Goal: Task Accomplishment & Management: Manage account settings

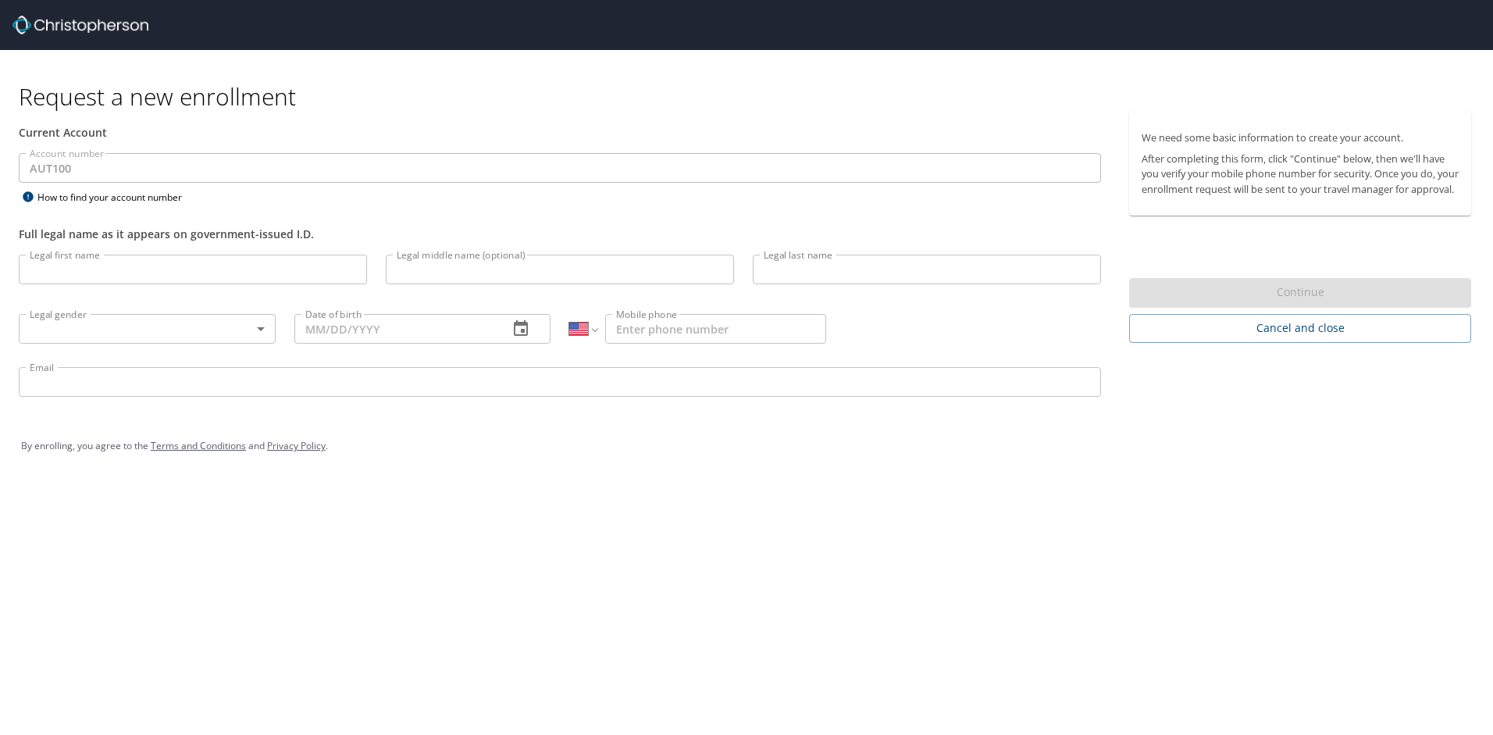
select select "US"
click at [133, 273] on input "Legal first name" at bounding box center [193, 270] width 348 height 30
click at [119, 265] on input "Legal first name" at bounding box center [193, 270] width 348 height 30
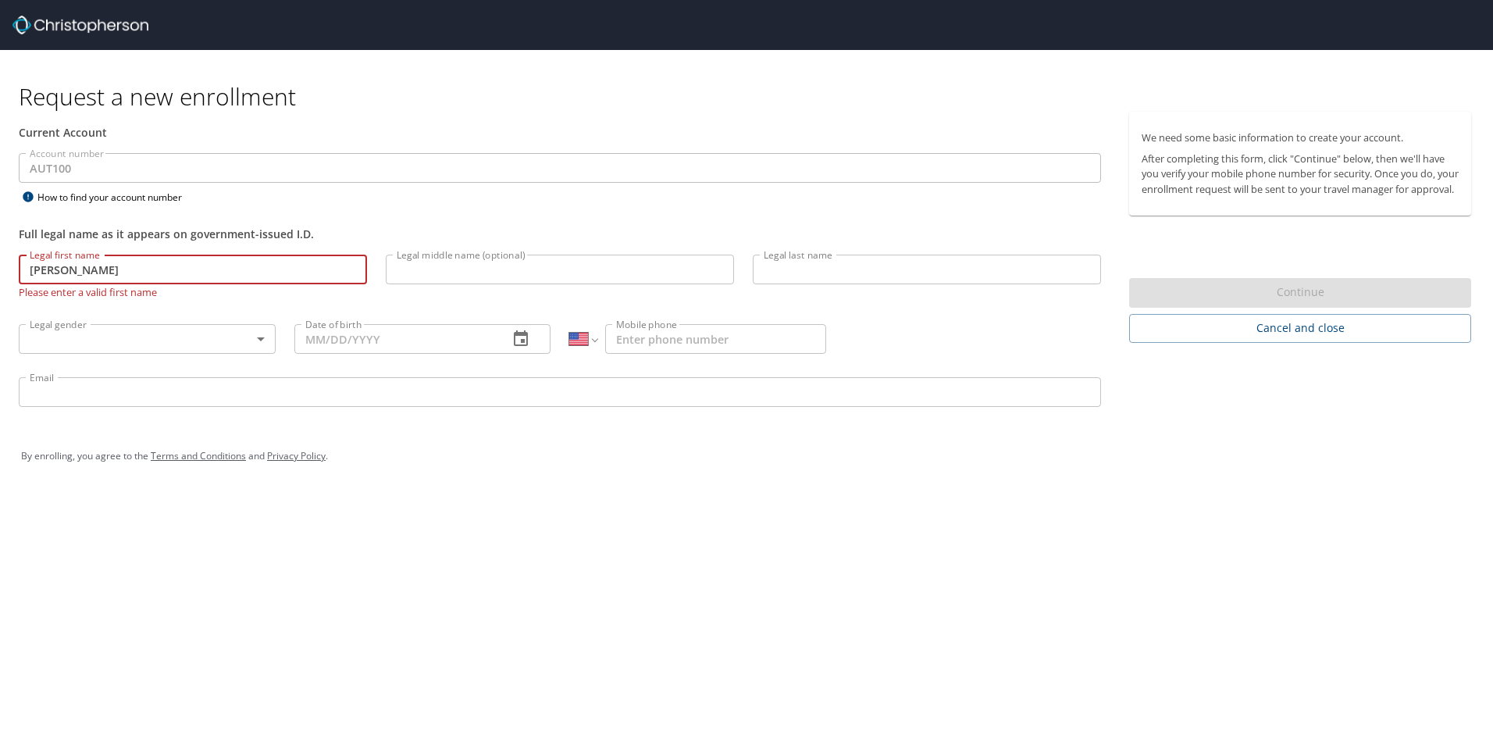
type input "[PERSON_NAME]"
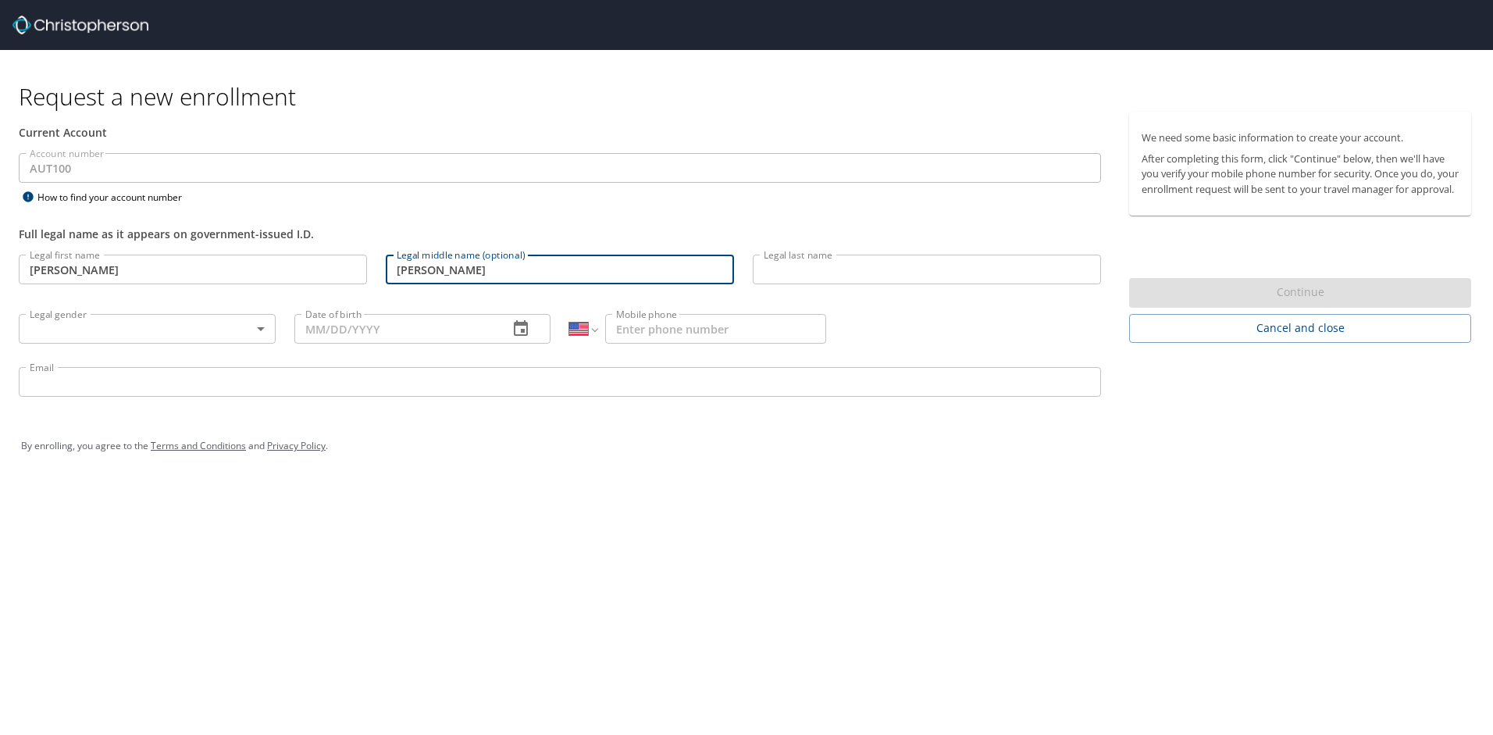
type input "Esteban"
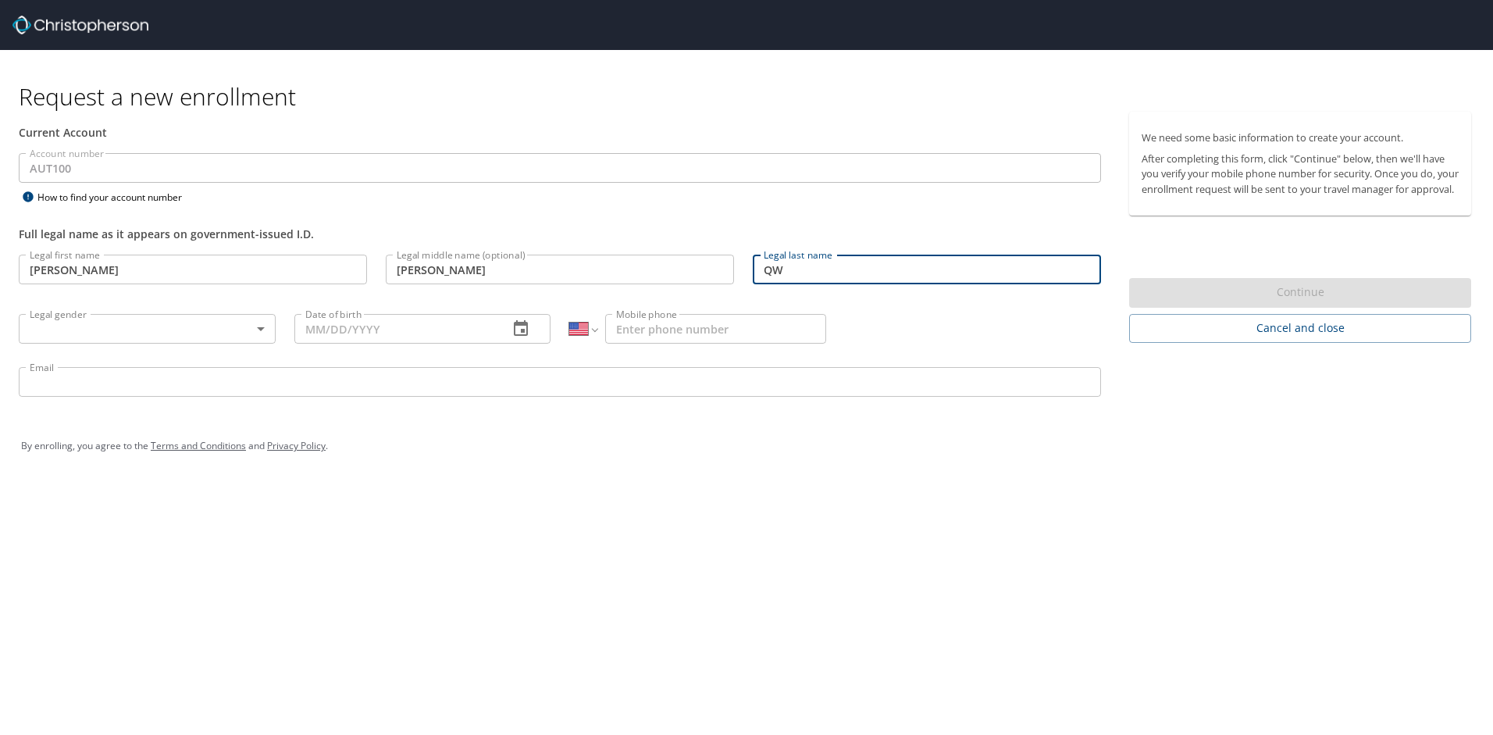
type input "Q"
type input "Widdison"
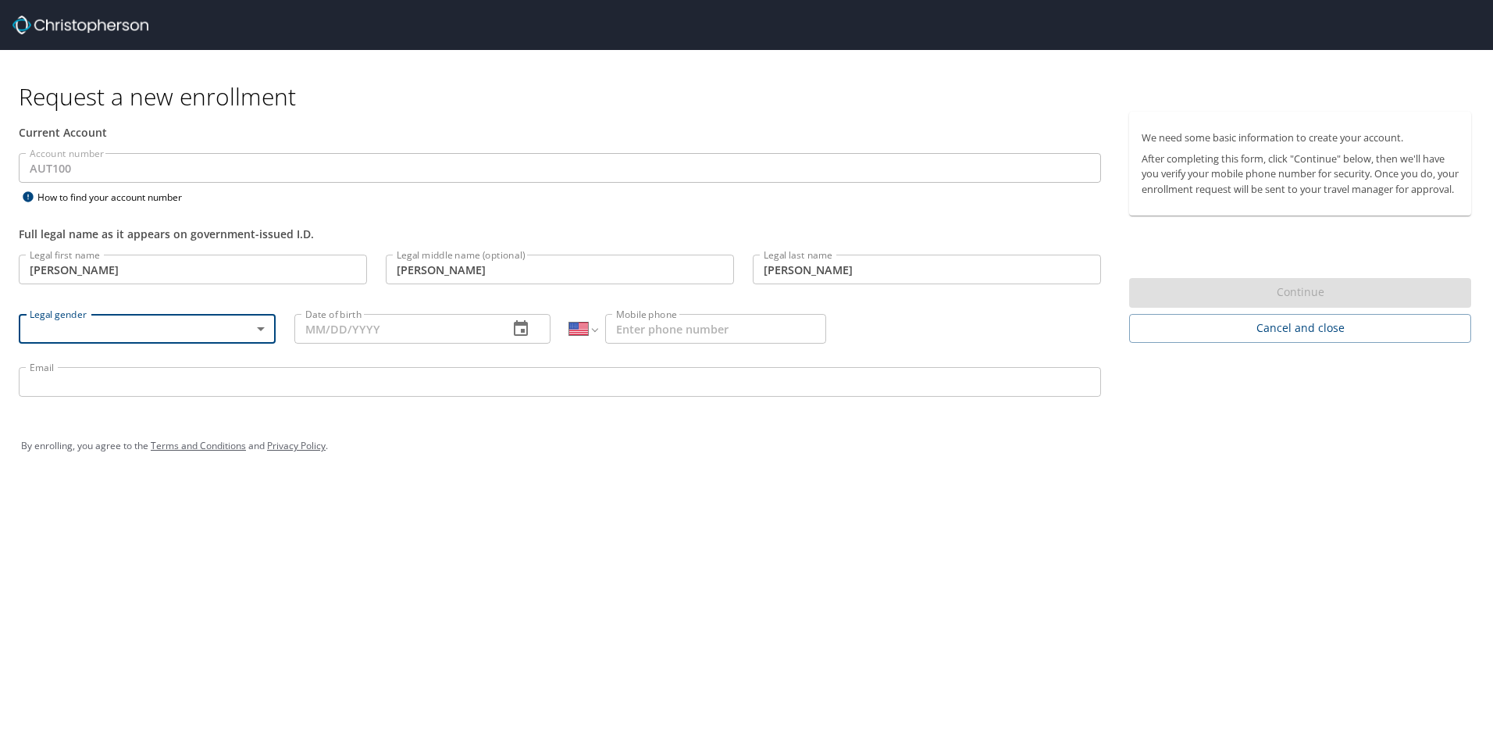
click at [196, 325] on body "Request a new enrollment Current Account Account number AUT100 Account number H…" at bounding box center [746, 367] width 1493 height 735
click at [150, 387] on li "Male" at bounding box center [147, 383] width 257 height 28
type input "Male"
click at [430, 336] on input "Date of birth" at bounding box center [395, 329] width 202 height 30
type input "11/09/1991"
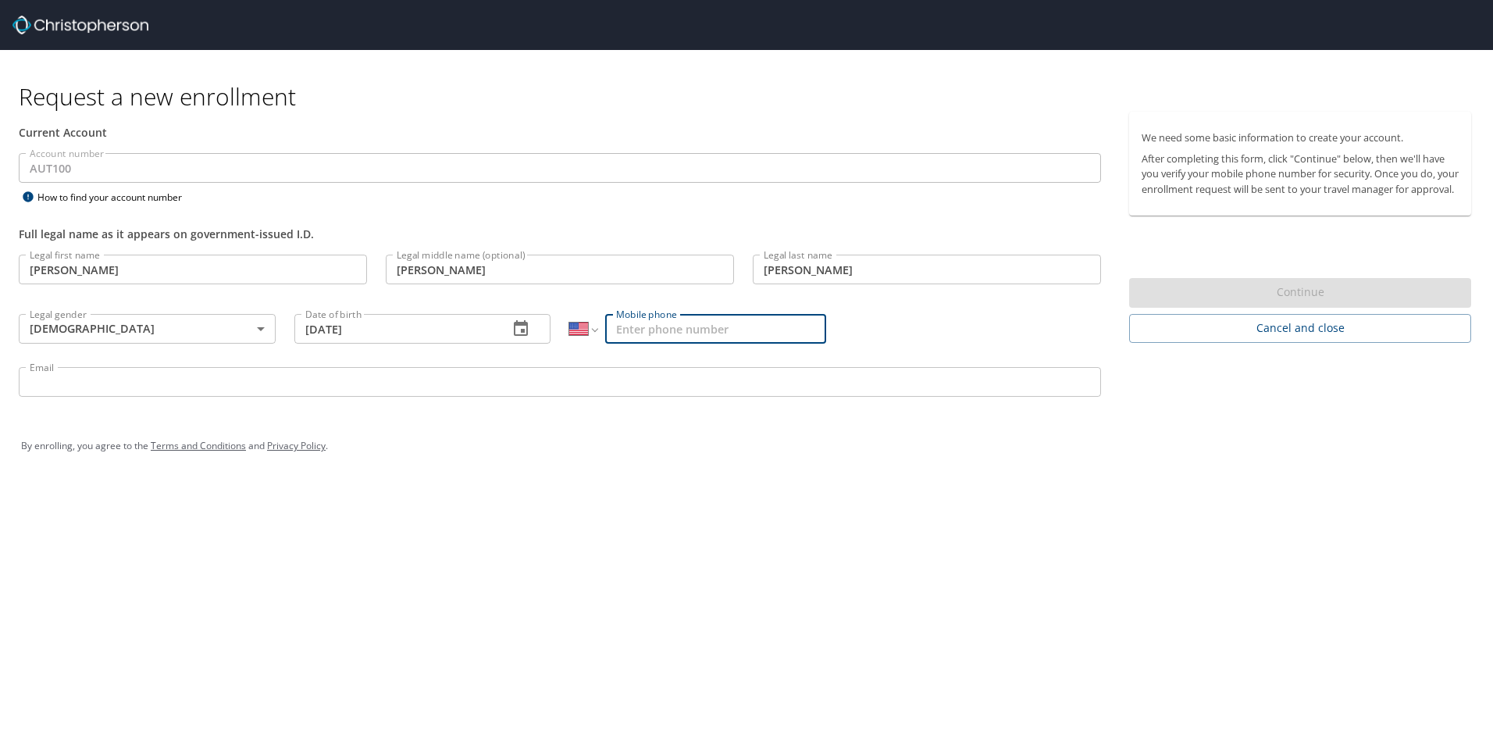
type input "0"
type input "(208) 201-6010"
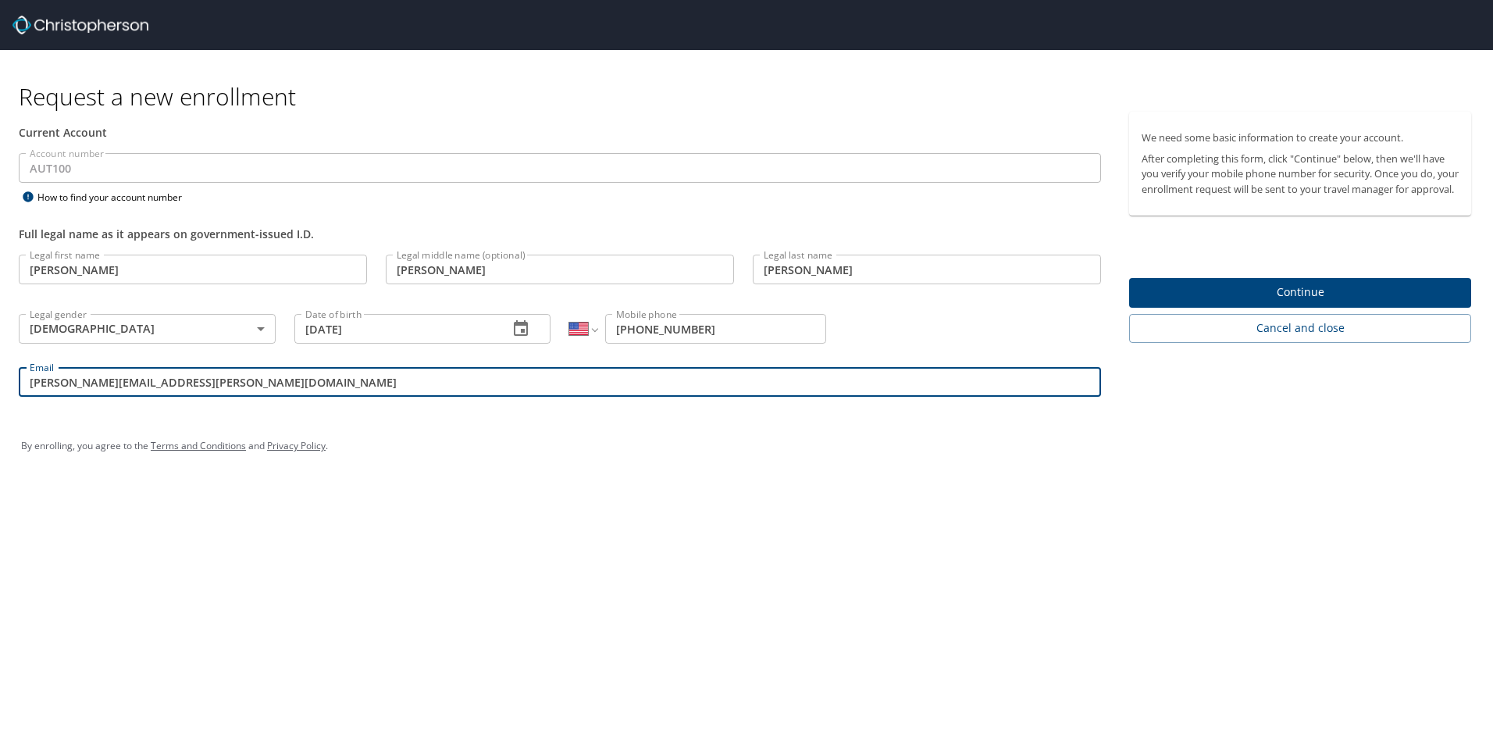
type input "allen.widdison@autoliv.com"
click at [1263, 302] on span "Continue" at bounding box center [1300, 293] width 317 height 20
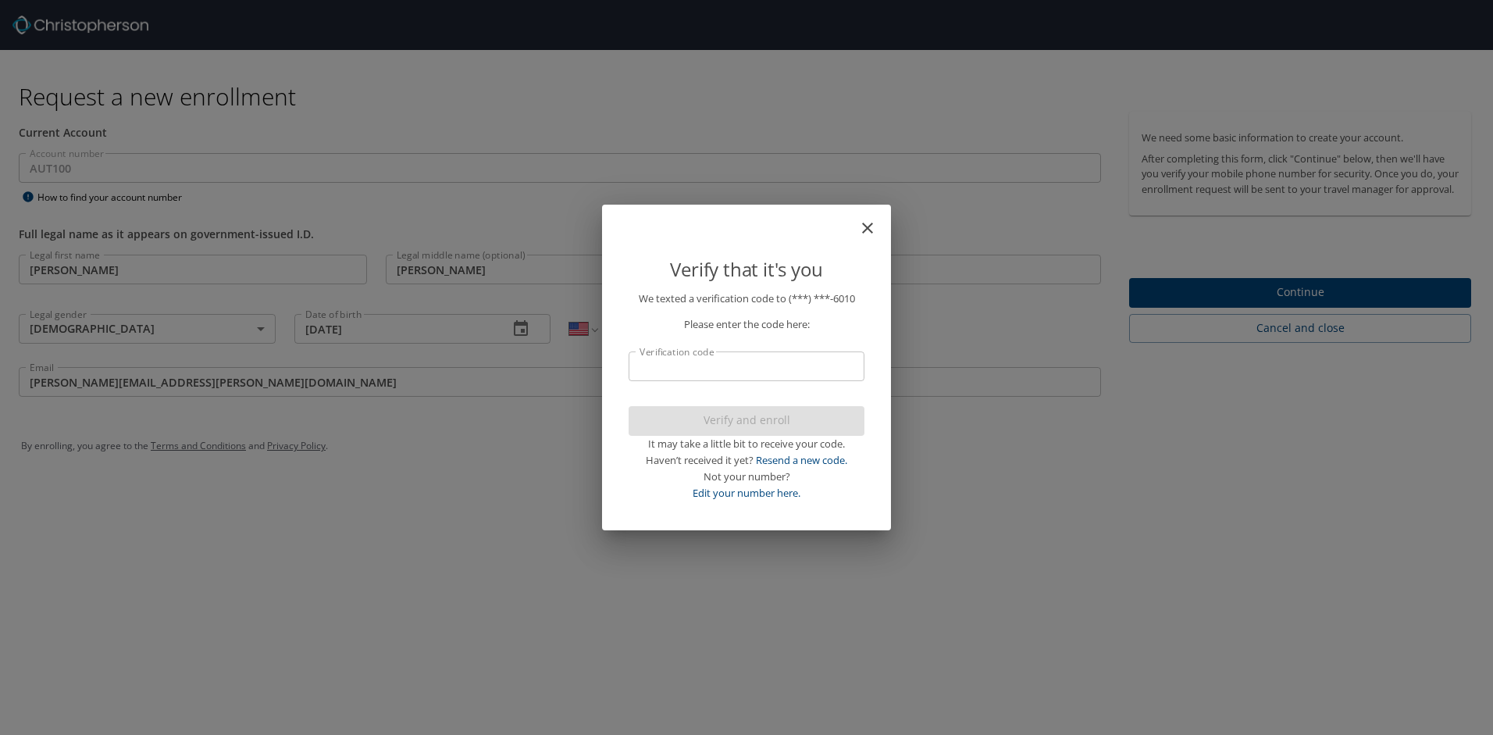
click at [774, 372] on input "Verification code" at bounding box center [747, 366] width 236 height 30
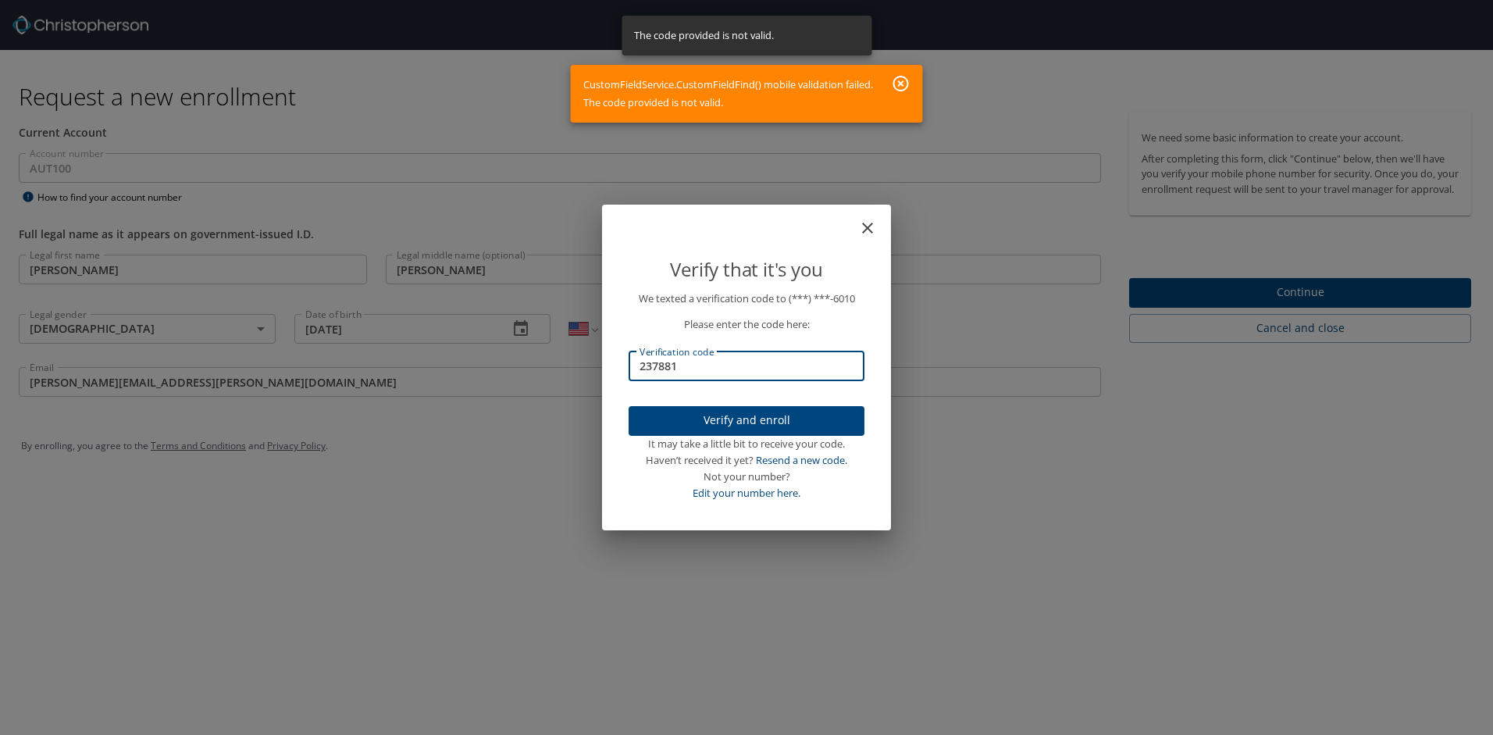
type input "237881"
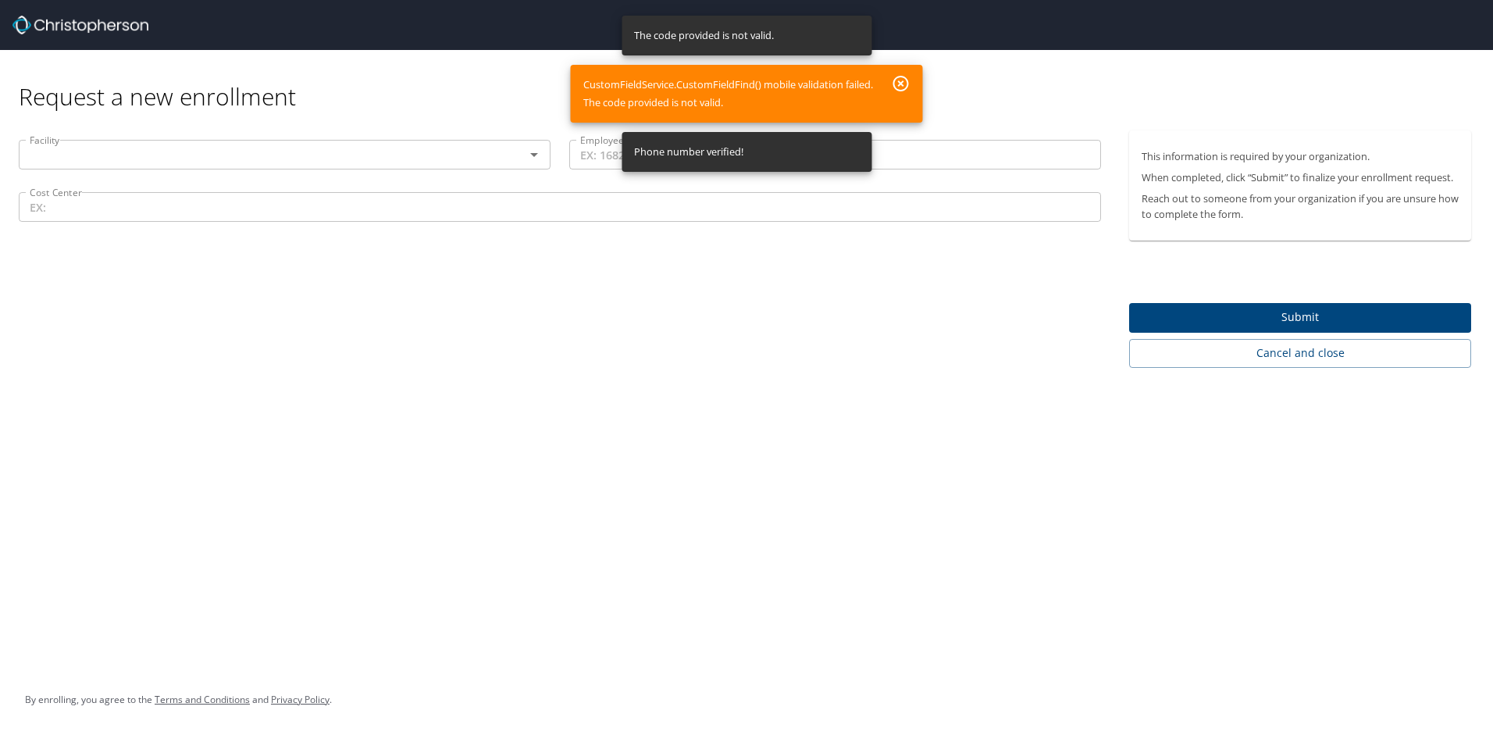
click at [205, 148] on input "text" at bounding box center [261, 154] width 476 height 20
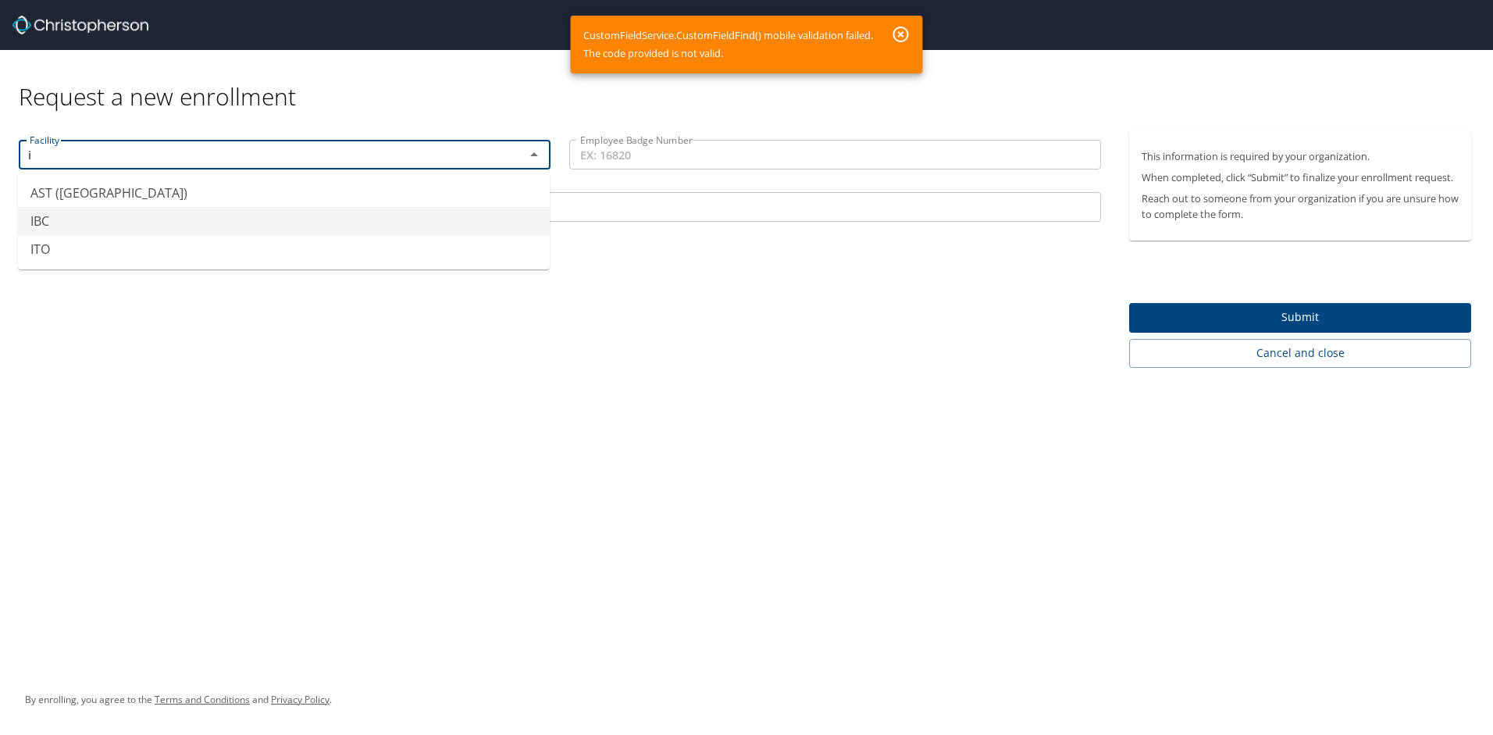
click at [78, 210] on li "IBC" at bounding box center [284, 221] width 532 height 28
type input "IBC"
click at [612, 159] on input "Employee Badge Number" at bounding box center [835, 155] width 532 height 30
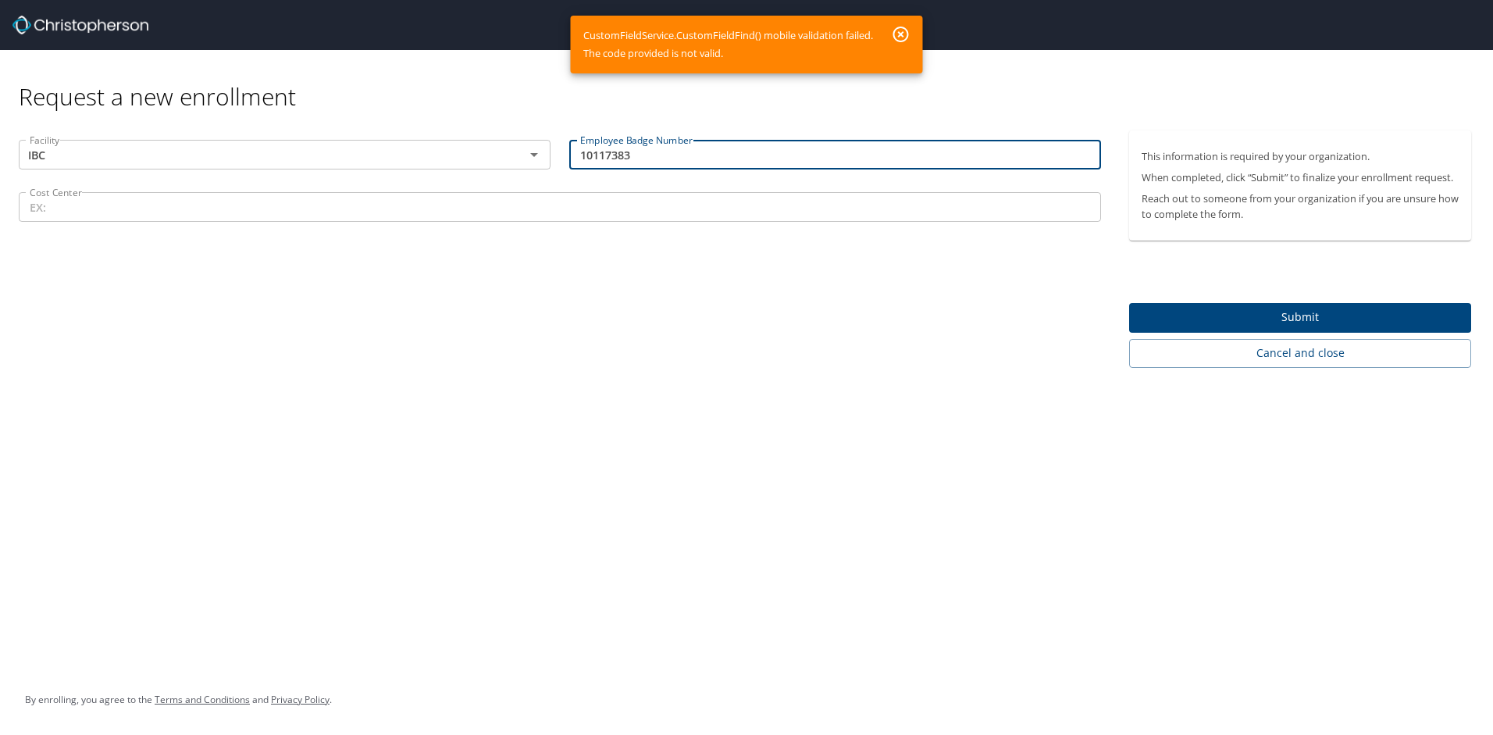
type input "10117383"
click at [356, 209] on input "Cost Center" at bounding box center [560, 207] width 1082 height 30
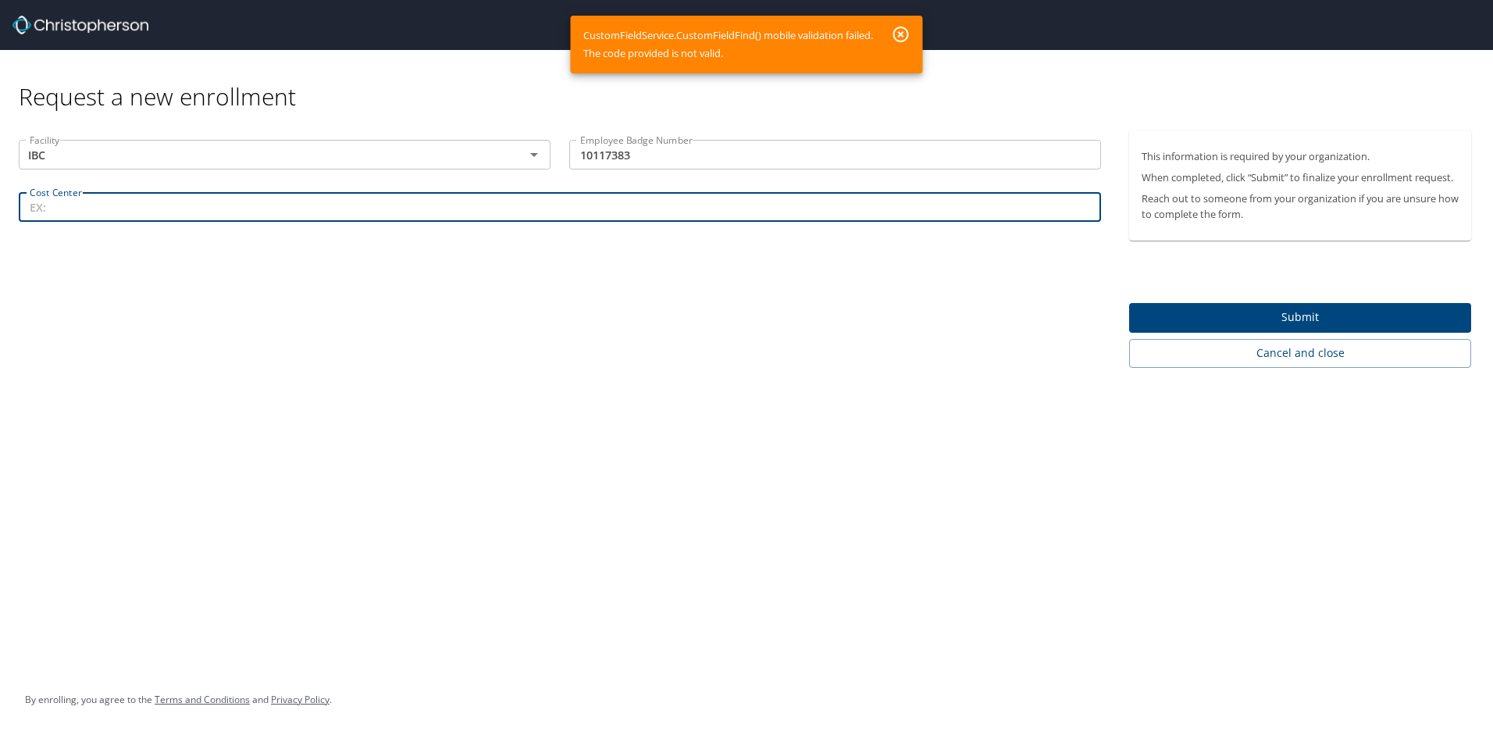
click at [358, 205] on input "Cost Center" at bounding box center [560, 207] width 1082 height 30
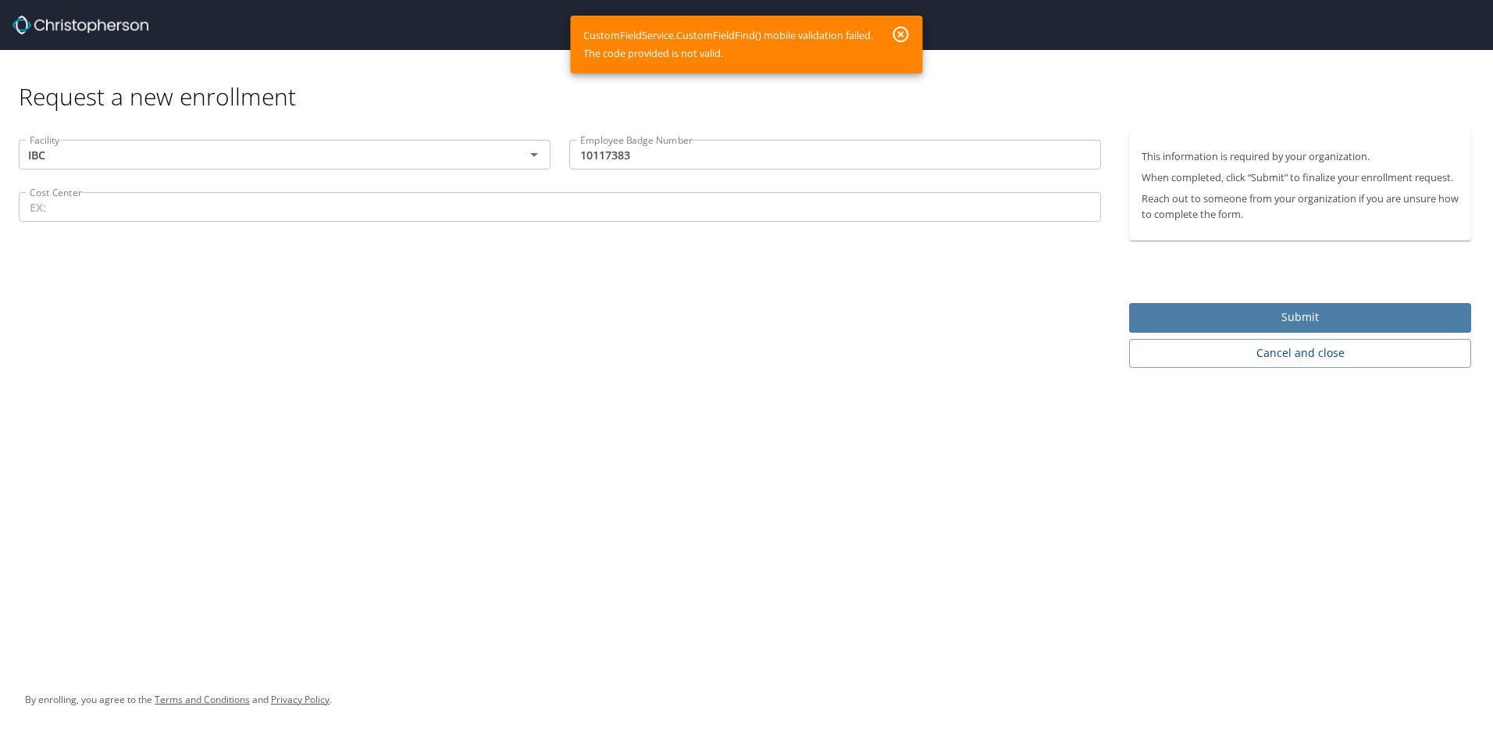
click at [1344, 314] on span "Submit" at bounding box center [1300, 318] width 317 height 20
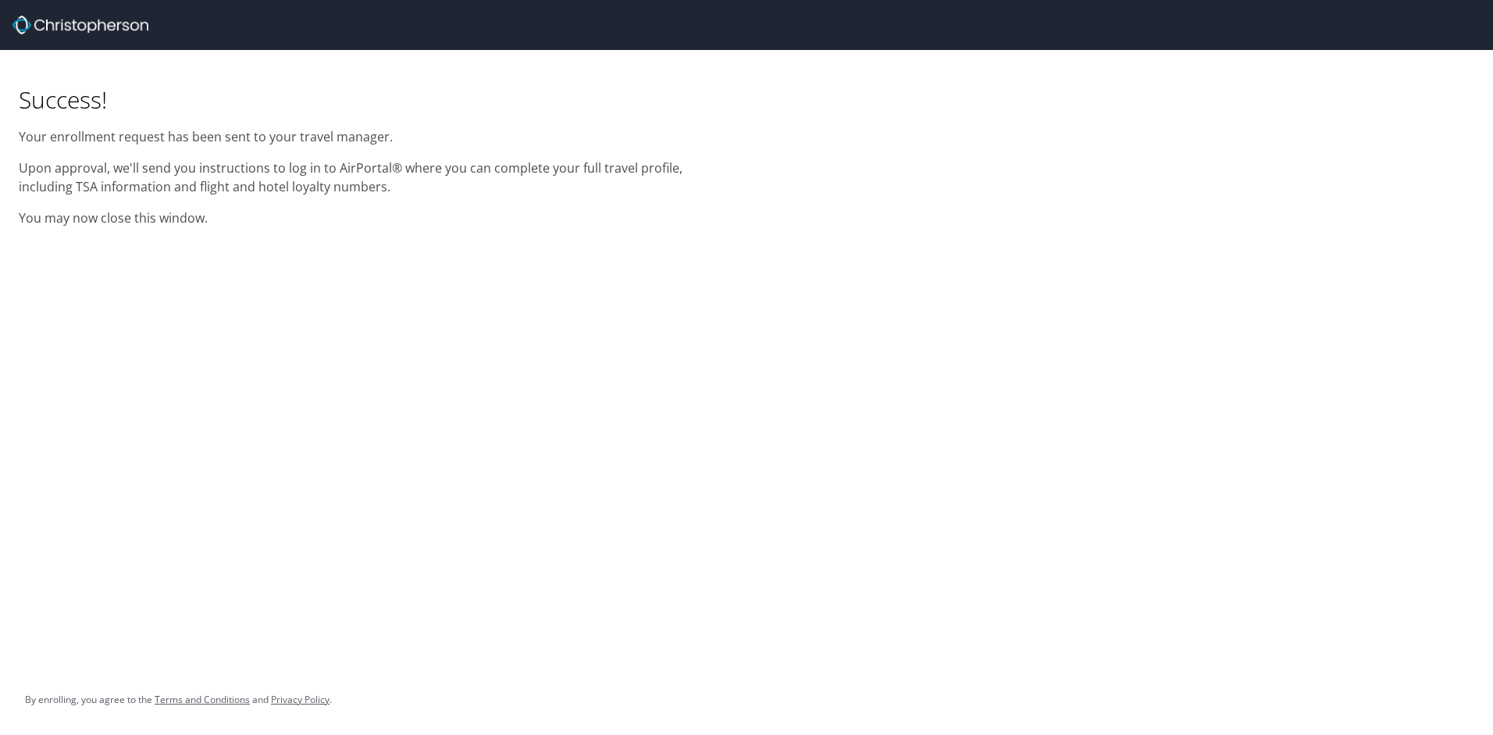
click at [262, 261] on div "Success! Your enrollment request has been sent to your travel manager. Upon app…" at bounding box center [746, 367] width 1493 height 735
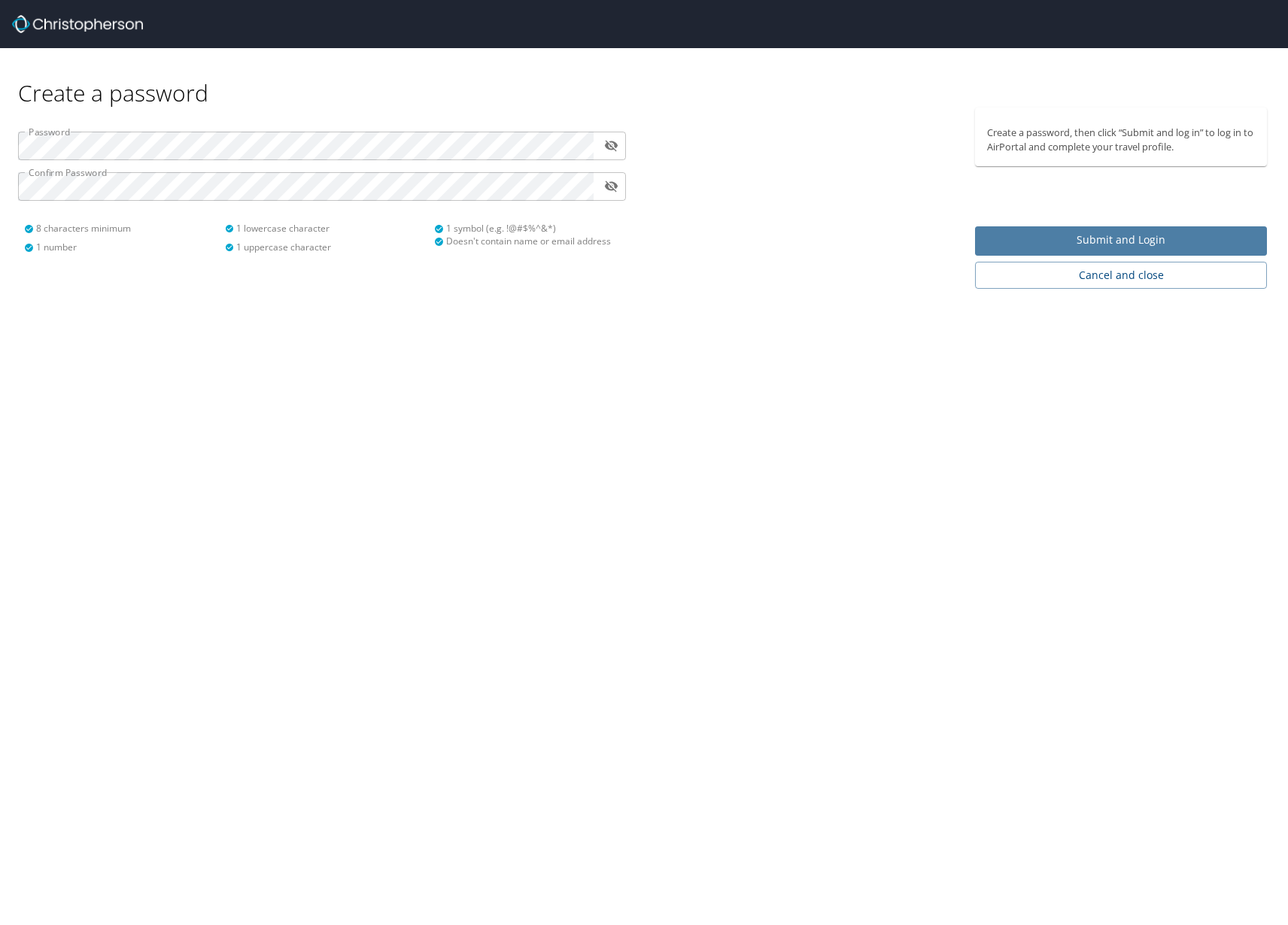
click at [1035, 234] on span "Submit and Login" at bounding box center [1120, 241] width 268 height 19
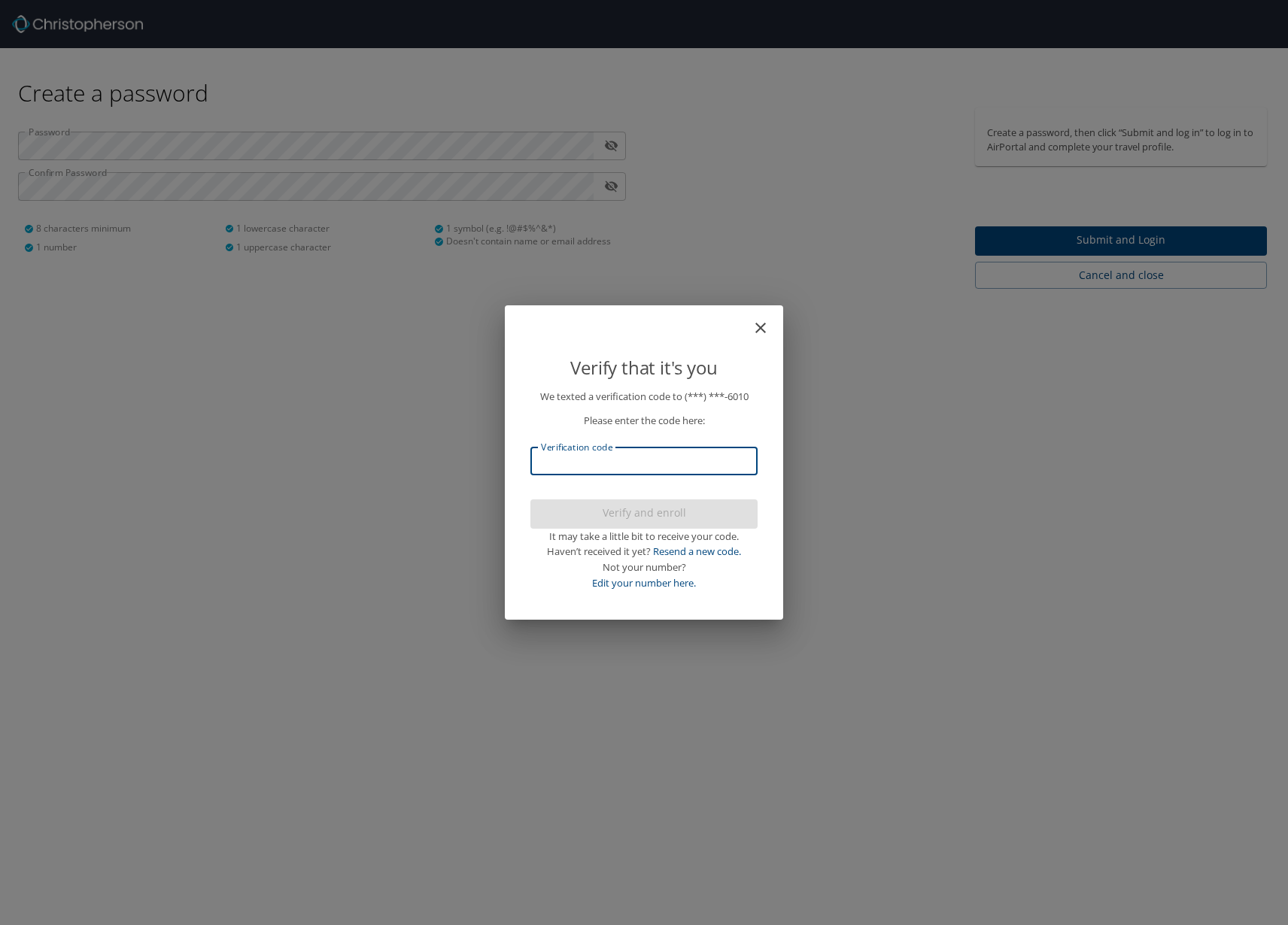
click at [609, 462] on input "Verification code" at bounding box center [644, 462] width 227 height 29
type input "221317"
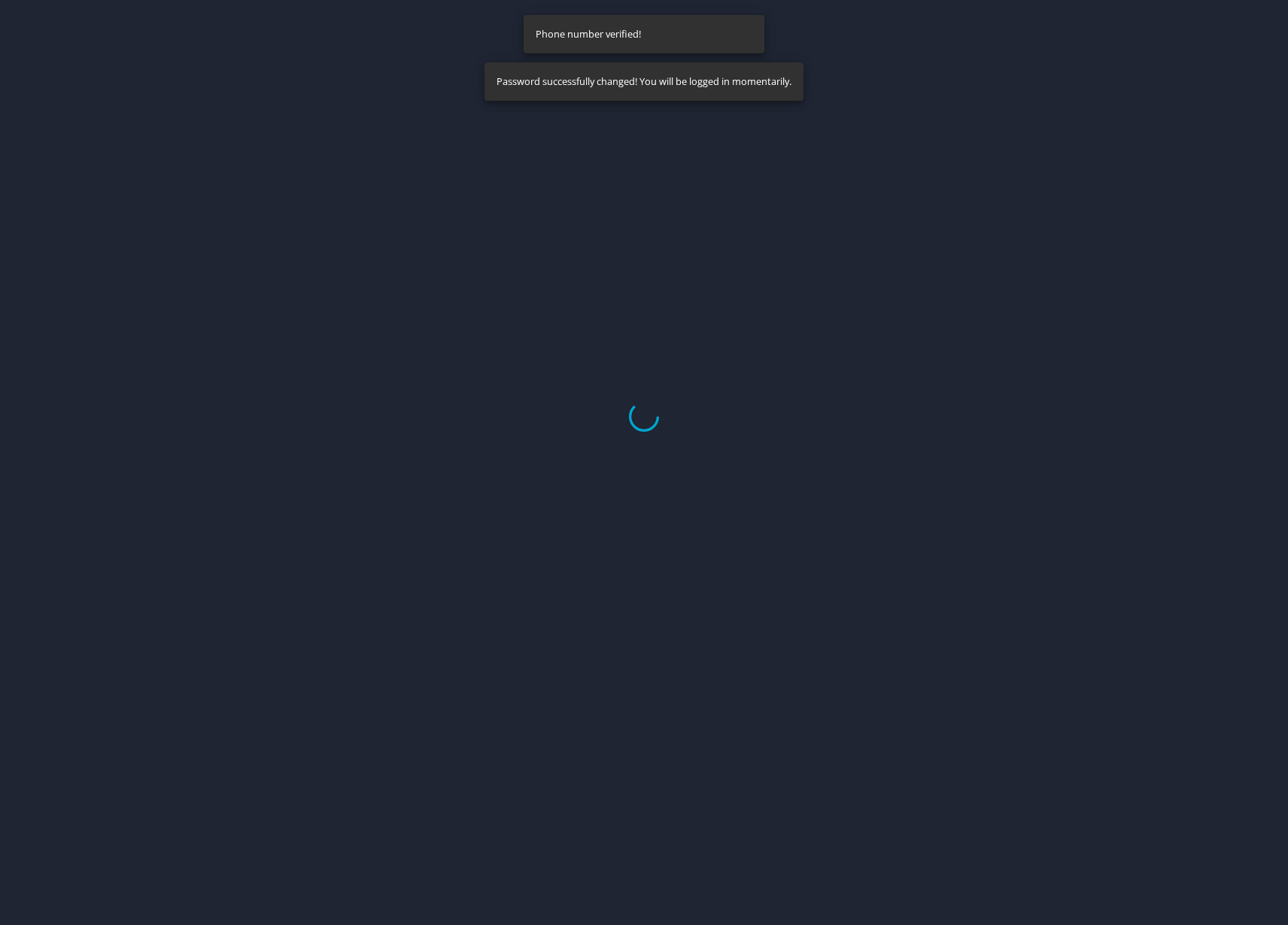
select select "US"
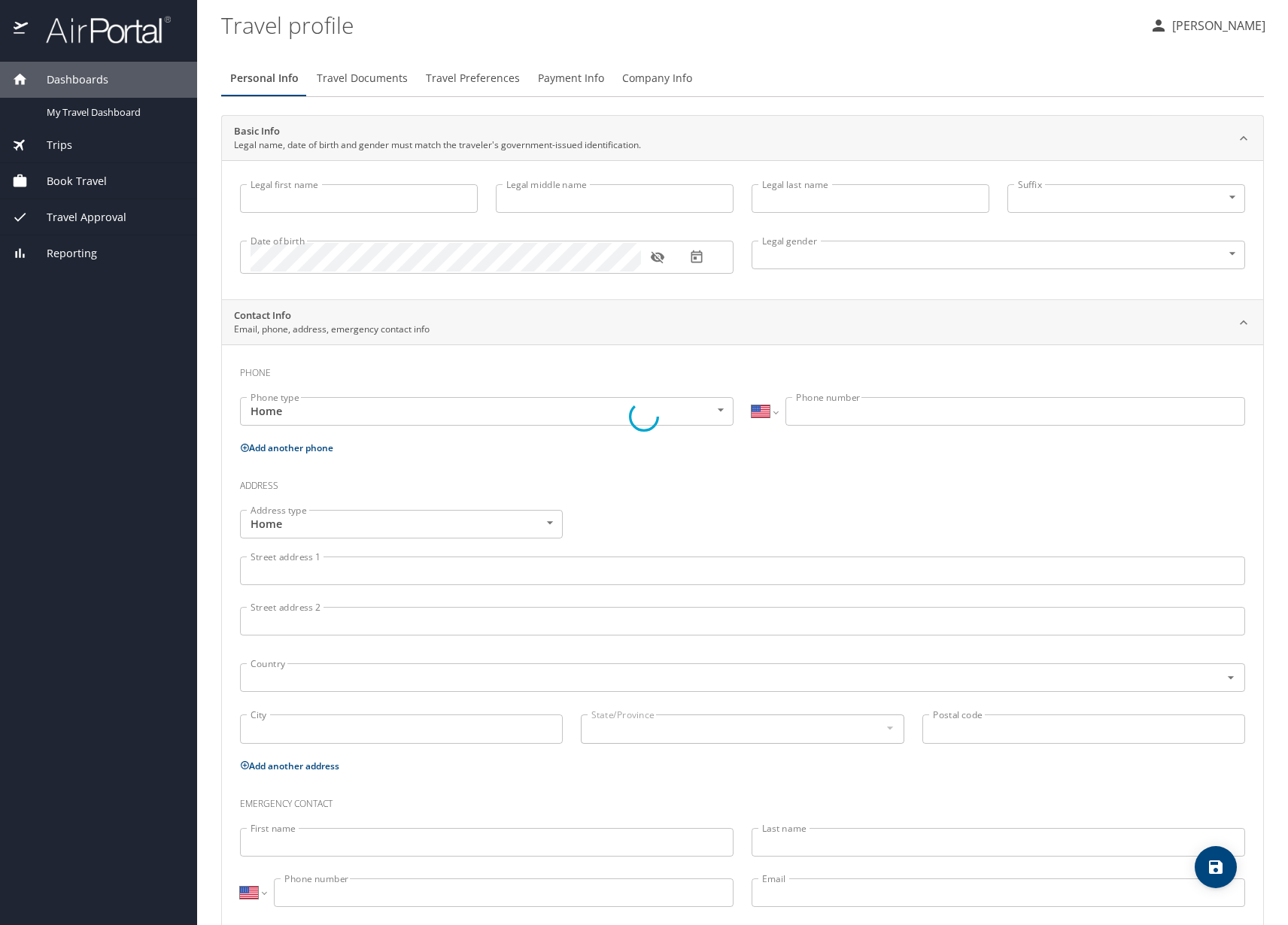
type input "Allen"
type input "Esteban"
type input "Widdison"
type input "Male"
select select "US"
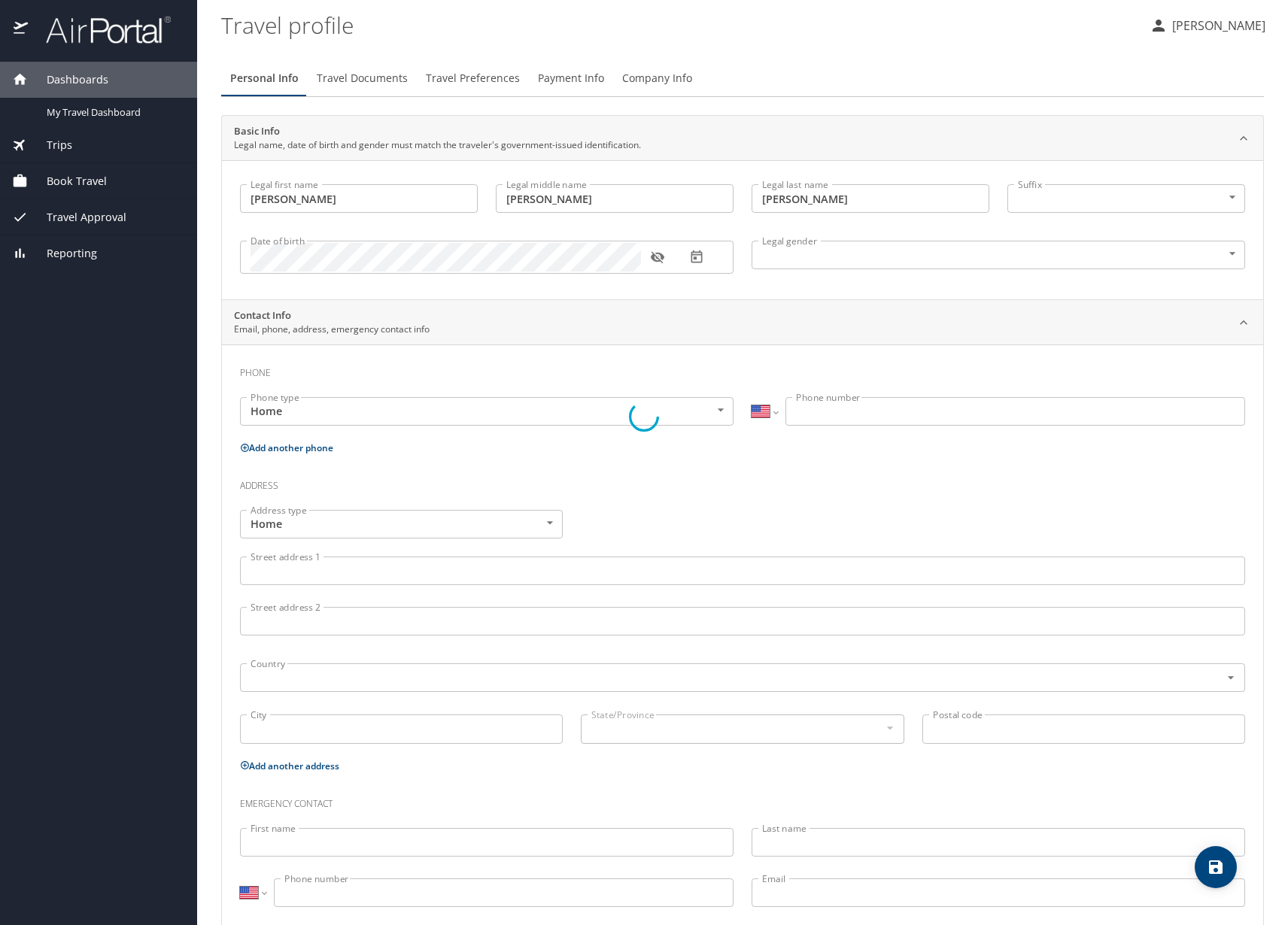
select select "US"
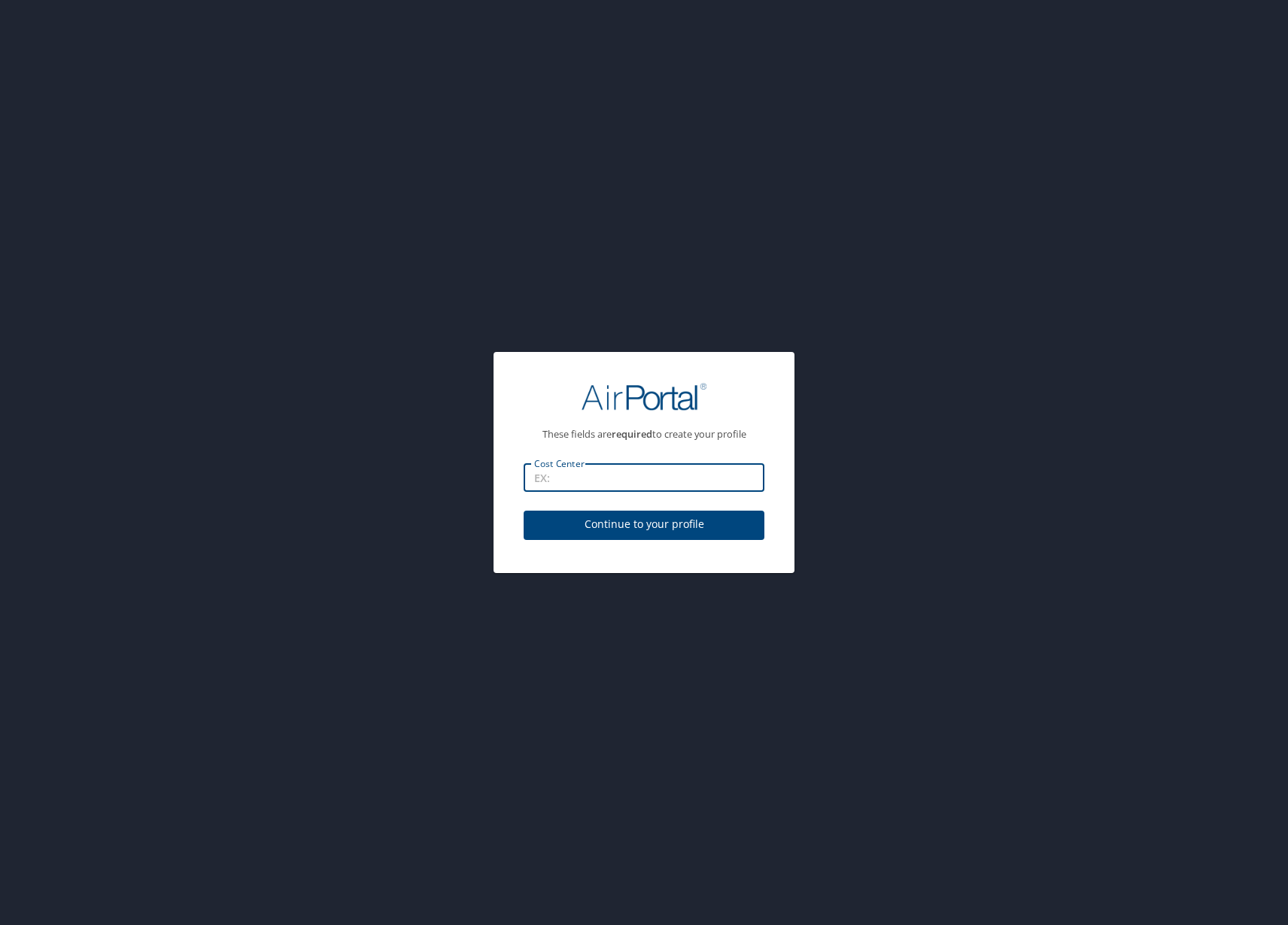
click at [650, 491] on input "Cost Center" at bounding box center [644, 478] width 241 height 29
click at [607, 479] on input "Cost Center" at bounding box center [644, 478] width 241 height 29
paste input "US_16120"
drag, startPoint x: 655, startPoint y: 463, endPoint x: 647, endPoint y: 470, distance: 10.6
click at [655, 463] on input "US_16120" at bounding box center [644, 478] width 241 height 29
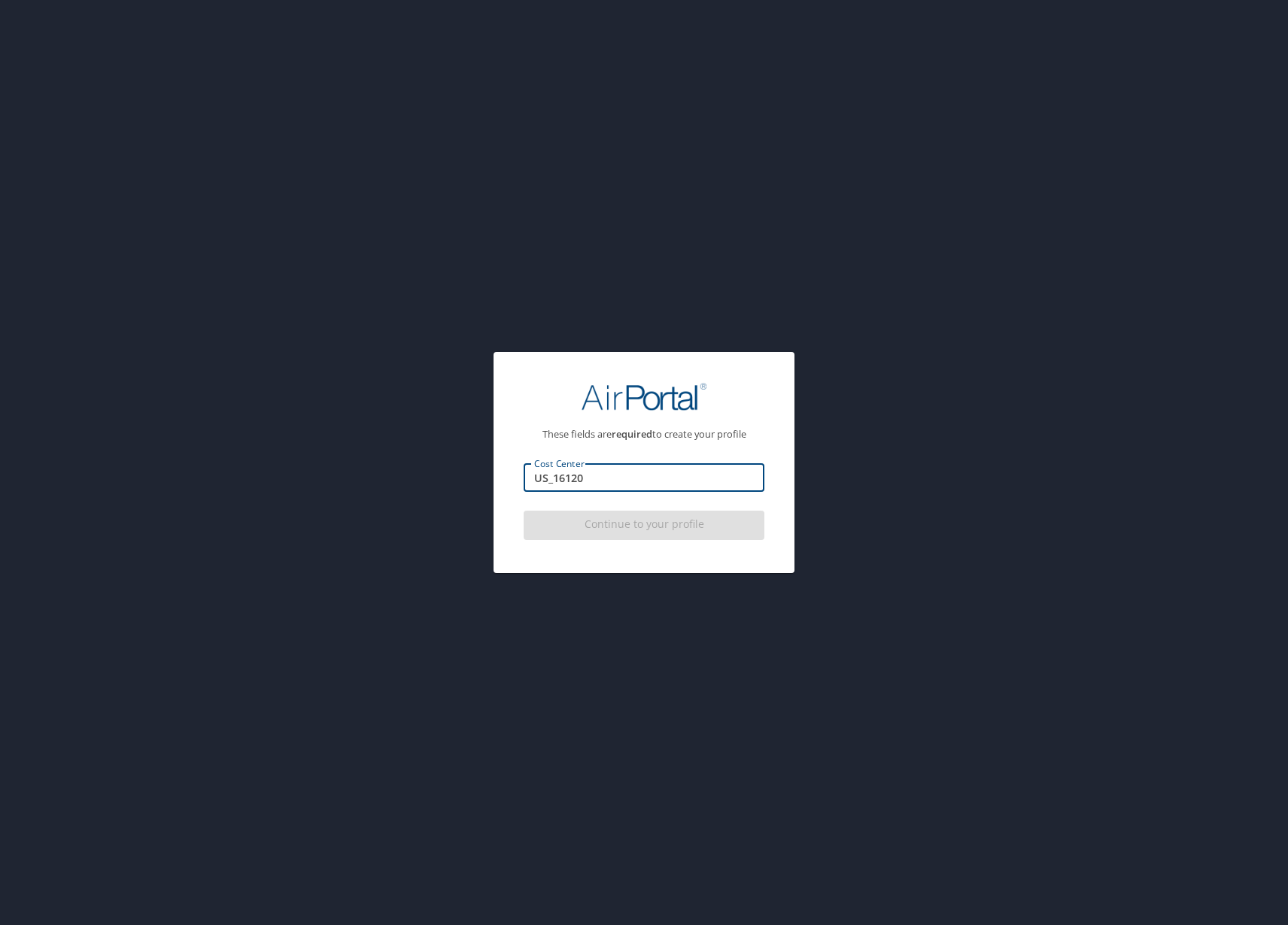
click at [554, 480] on input "US_16120" at bounding box center [644, 478] width 241 height 29
type input "16120"
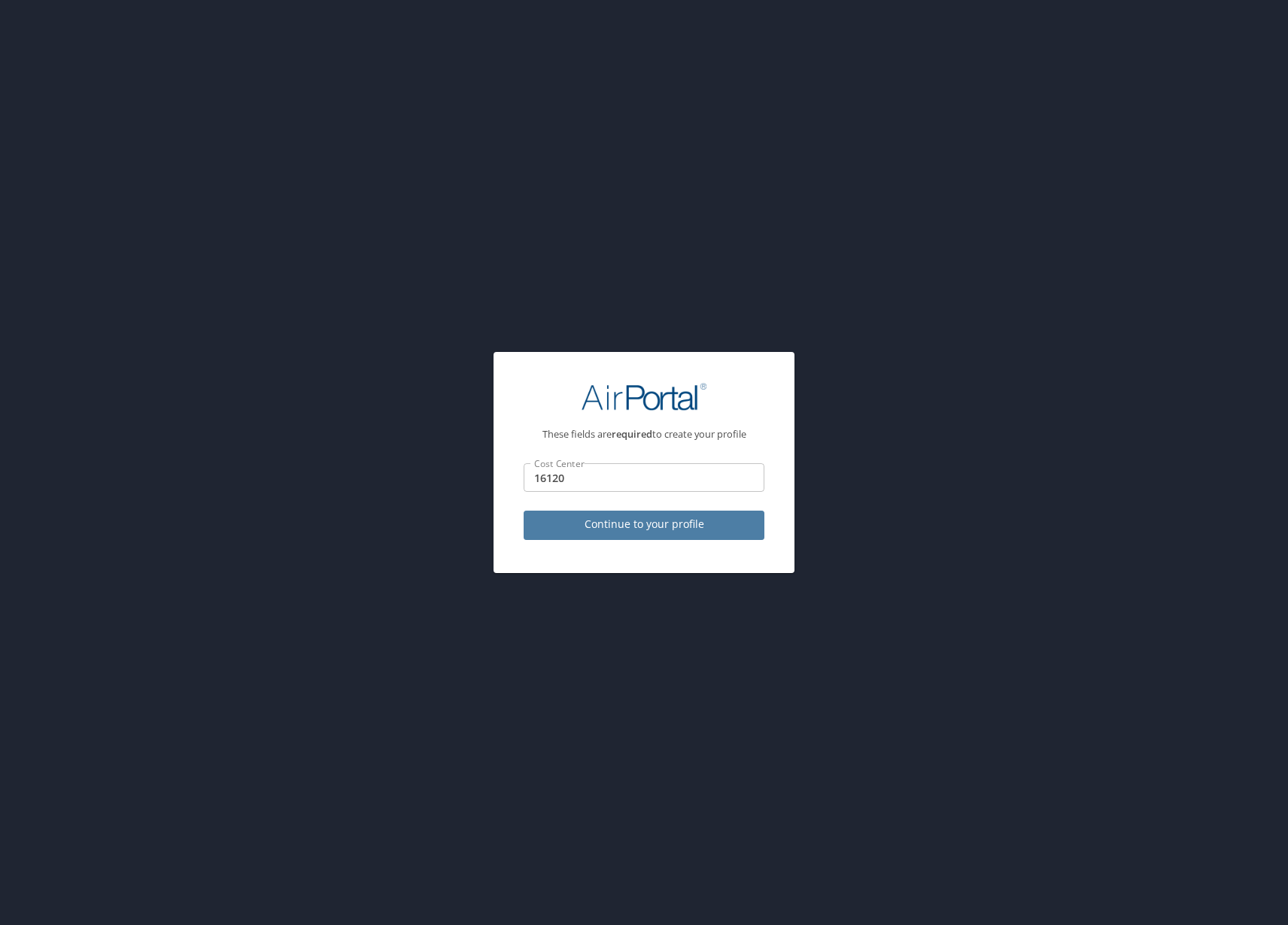
click at [595, 523] on span "Continue to your profile" at bounding box center [644, 525] width 217 height 19
select select "US"
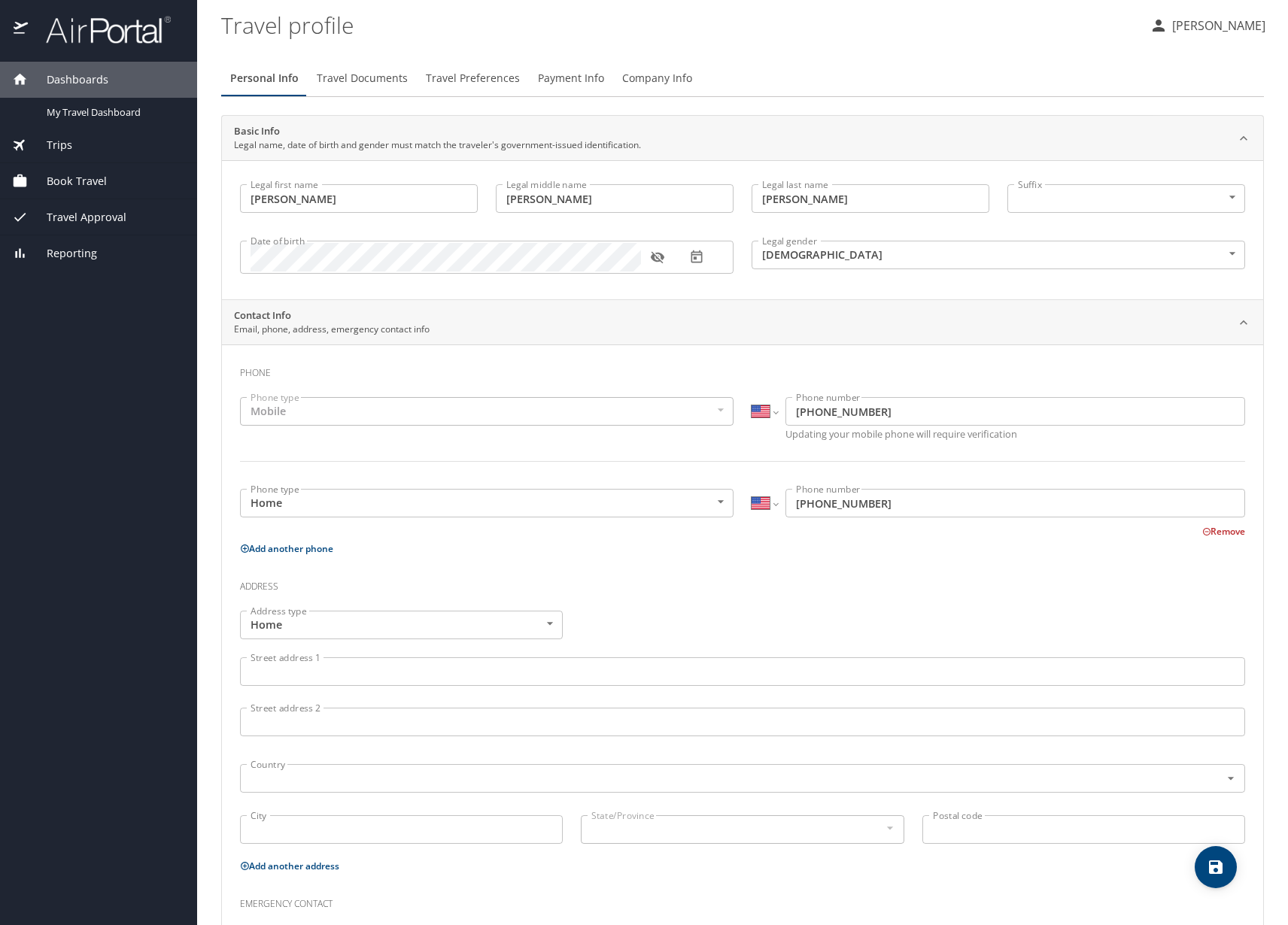
click at [375, 680] on input "Street address 1" at bounding box center [742, 672] width 1005 height 29
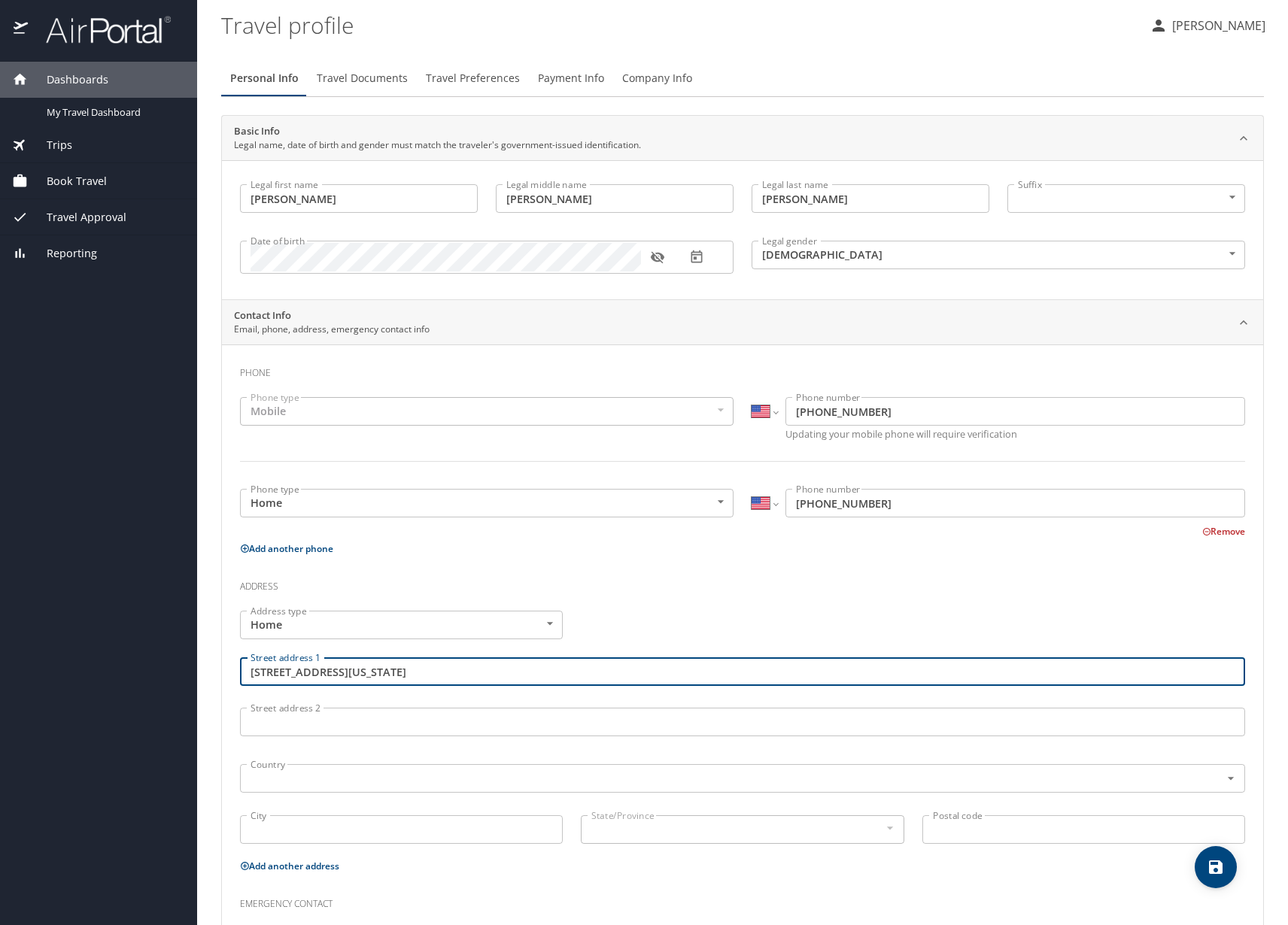
type input "381 N Washington Blvd"
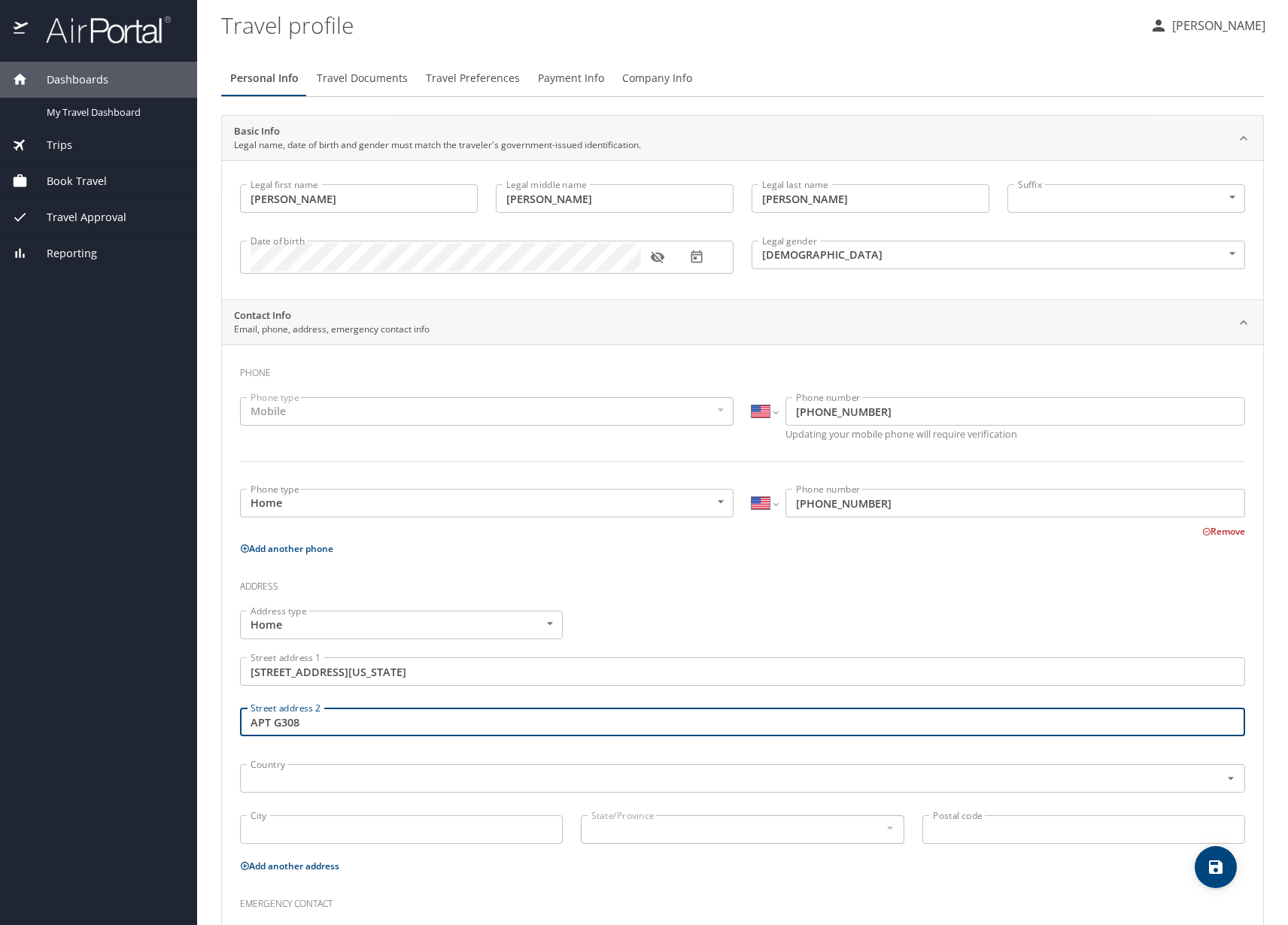
type input "APT G308"
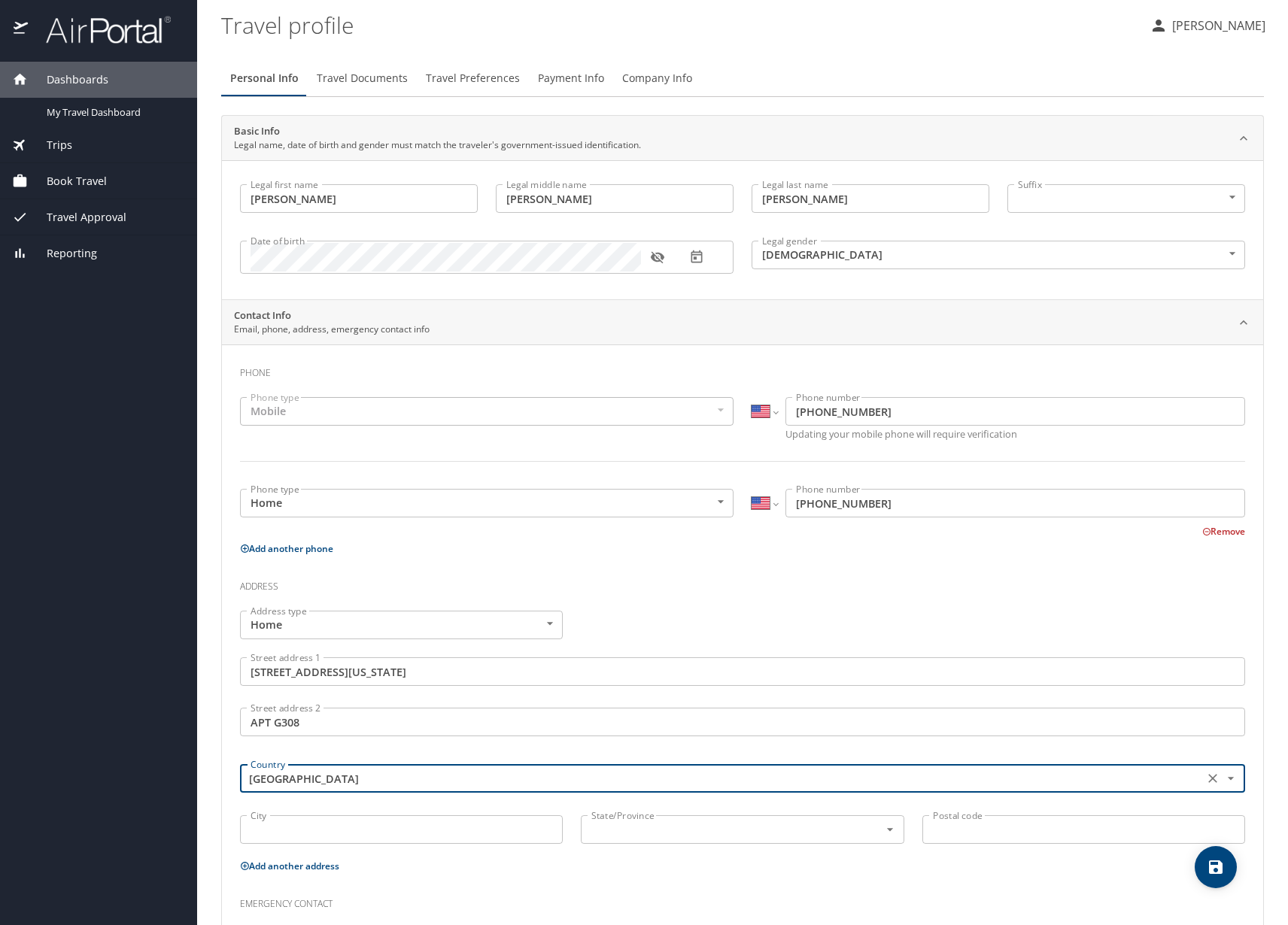
type input "United States of America"
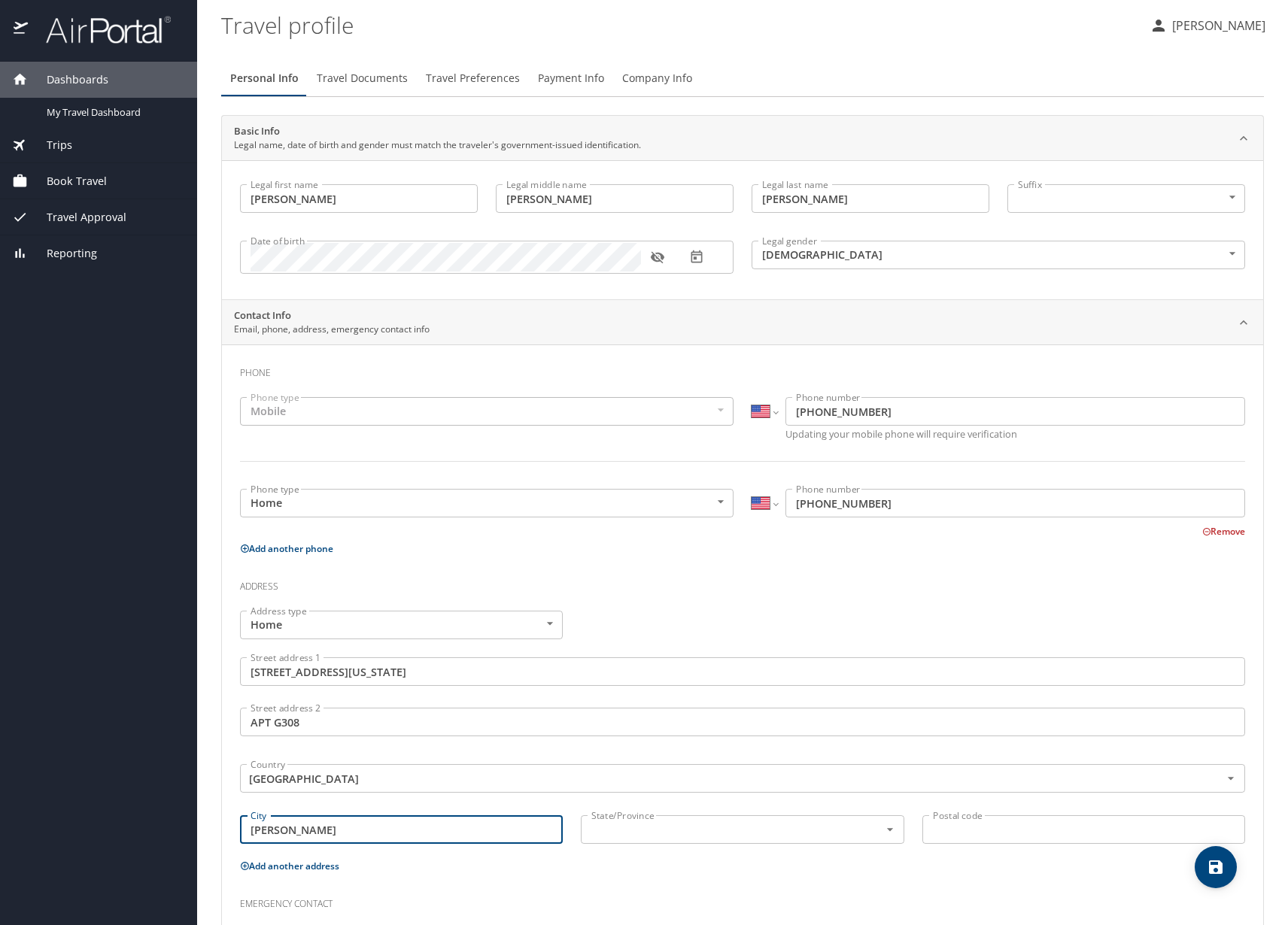
type input "Ogden"
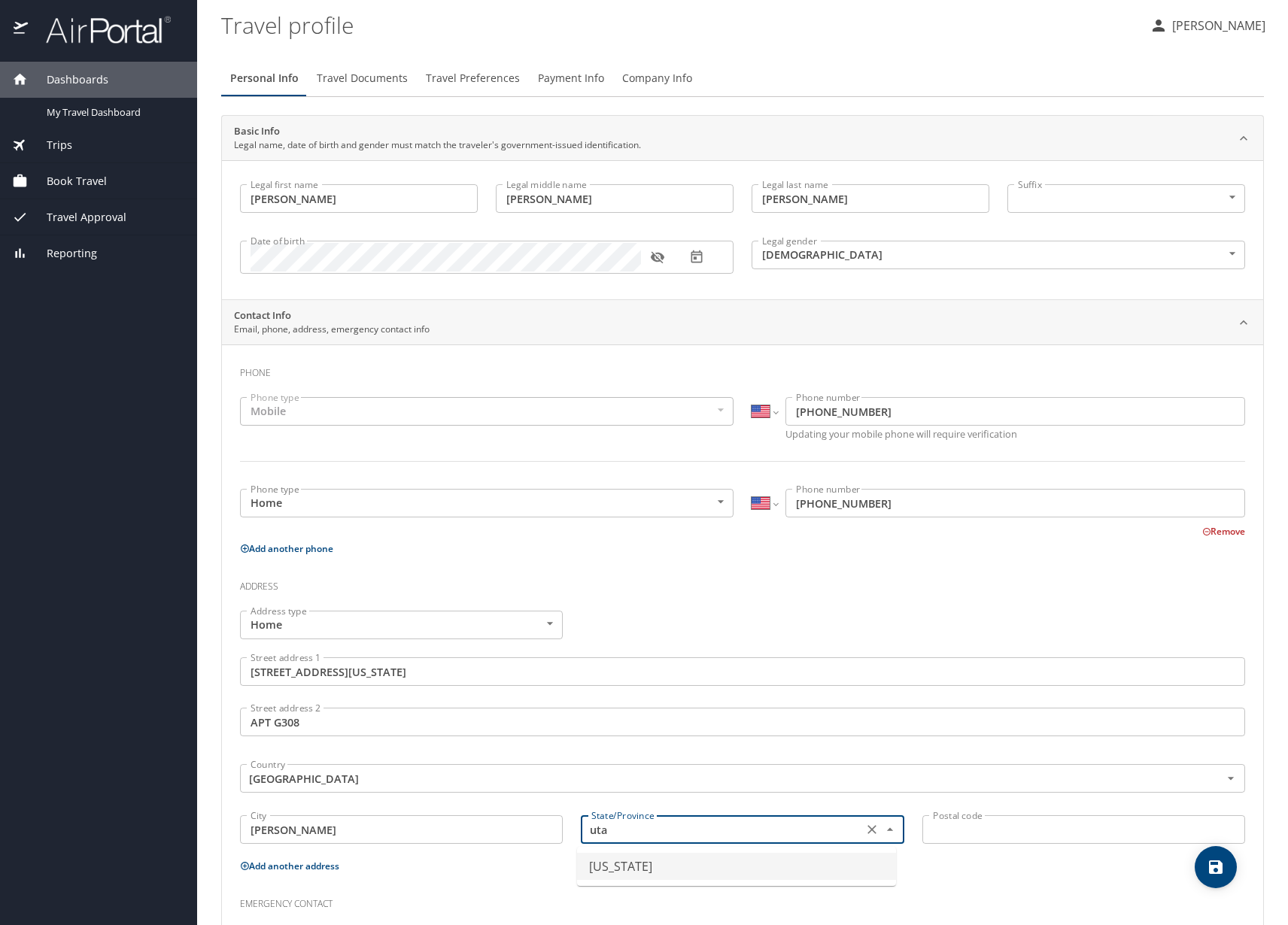
type input "Utah"
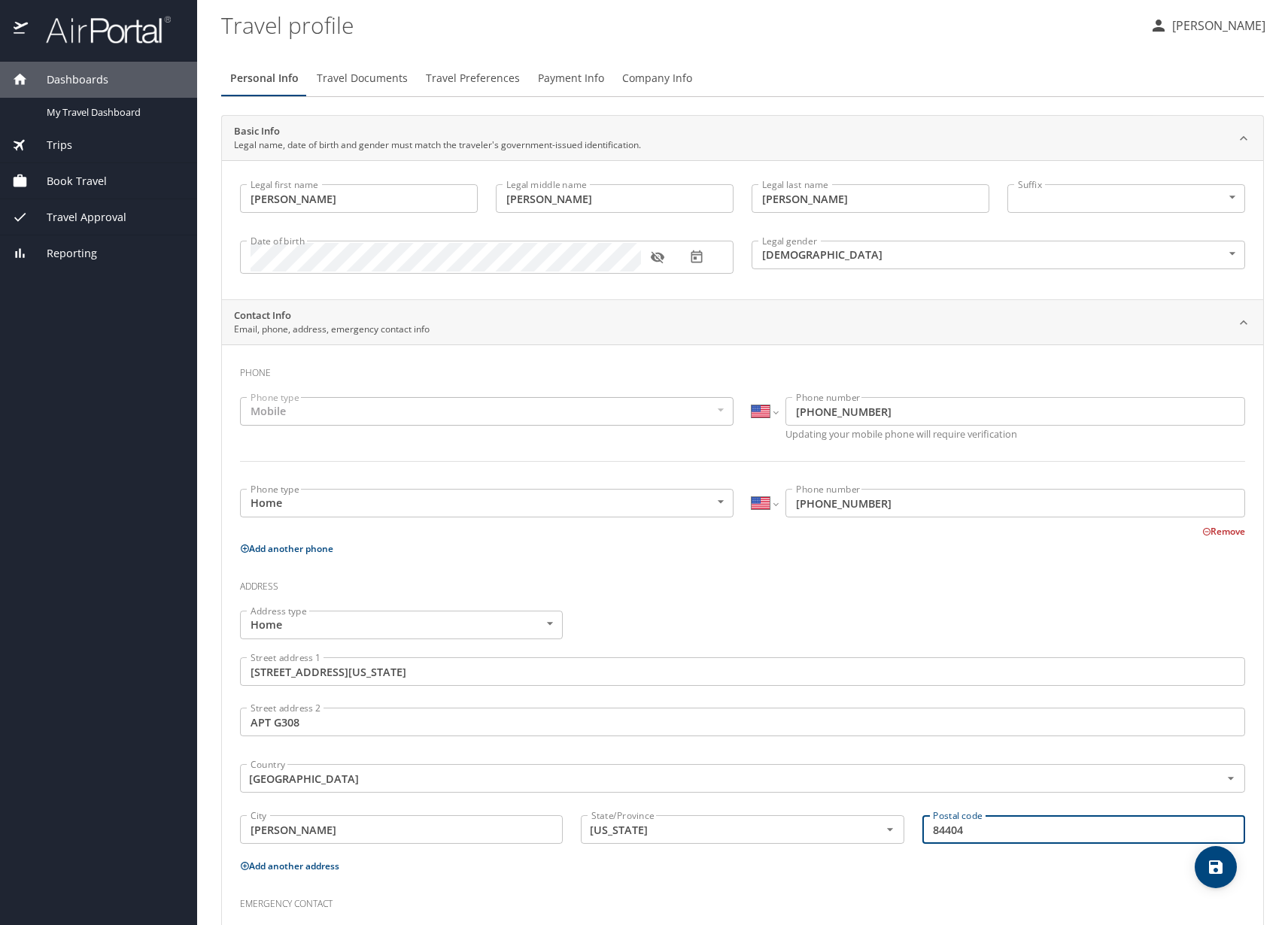
type input "84404"
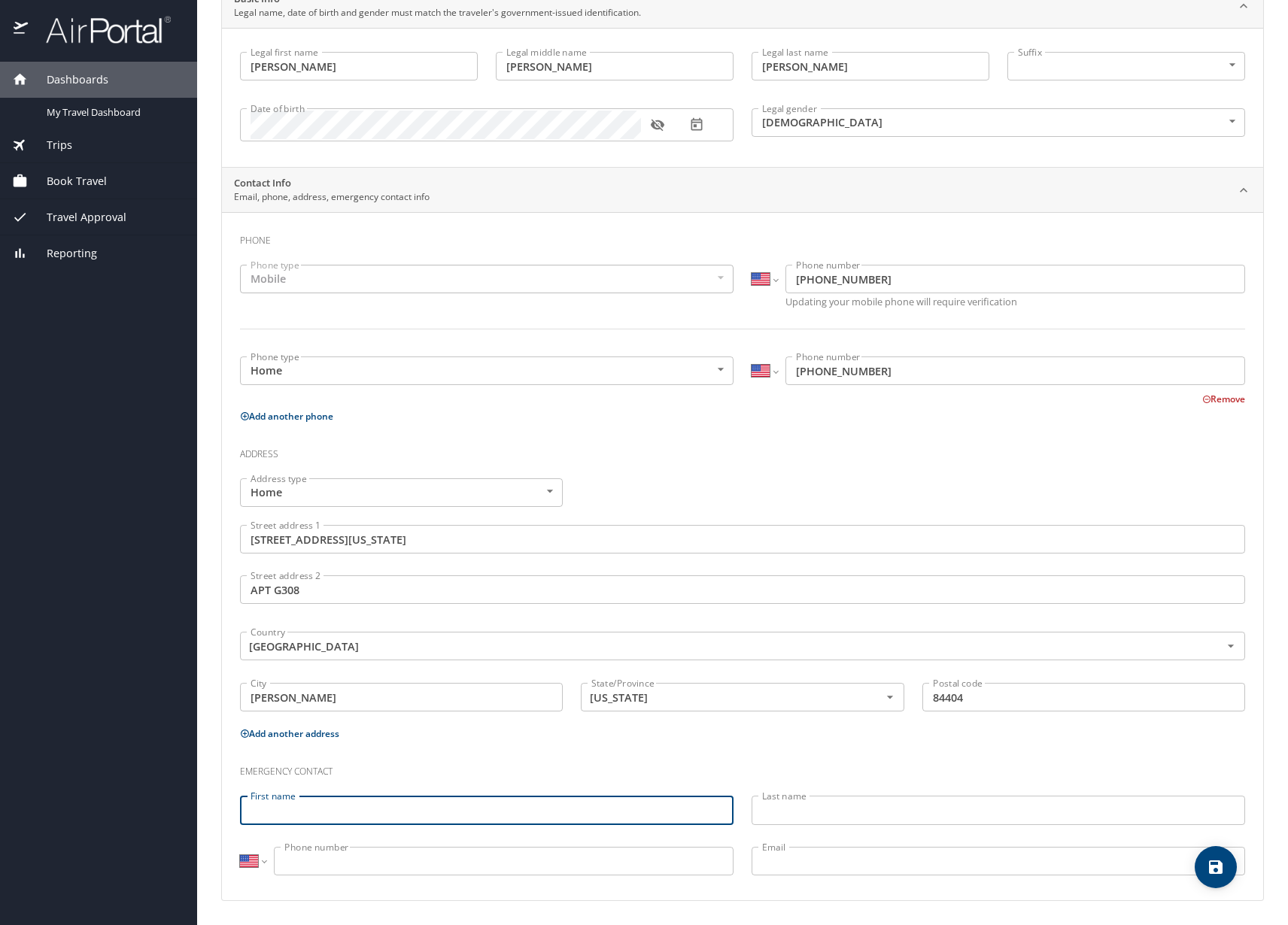
click at [420, 814] on input "First name" at bounding box center [486, 810] width 493 height 29
type input "Erica"
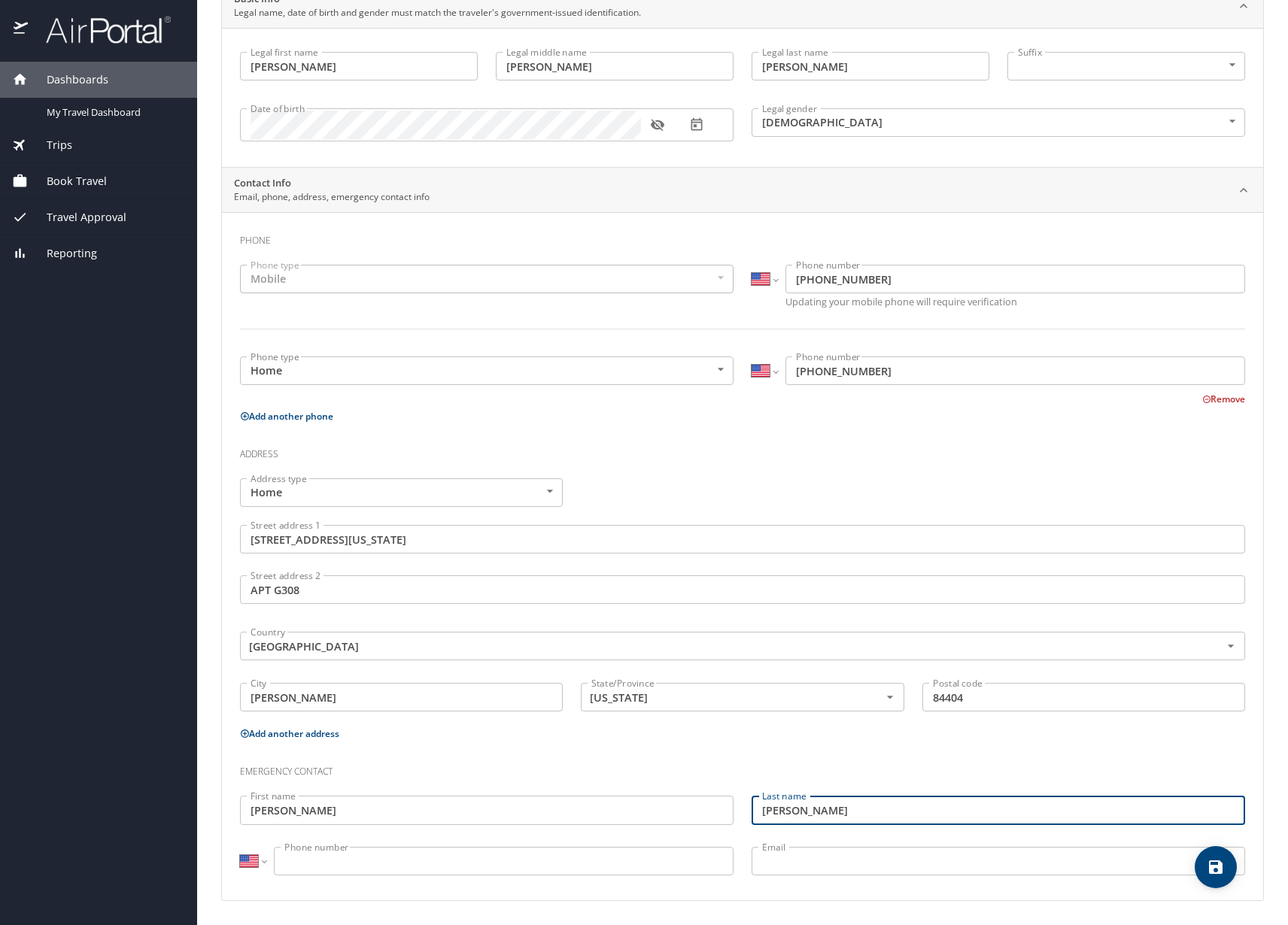
type input "Widdison"
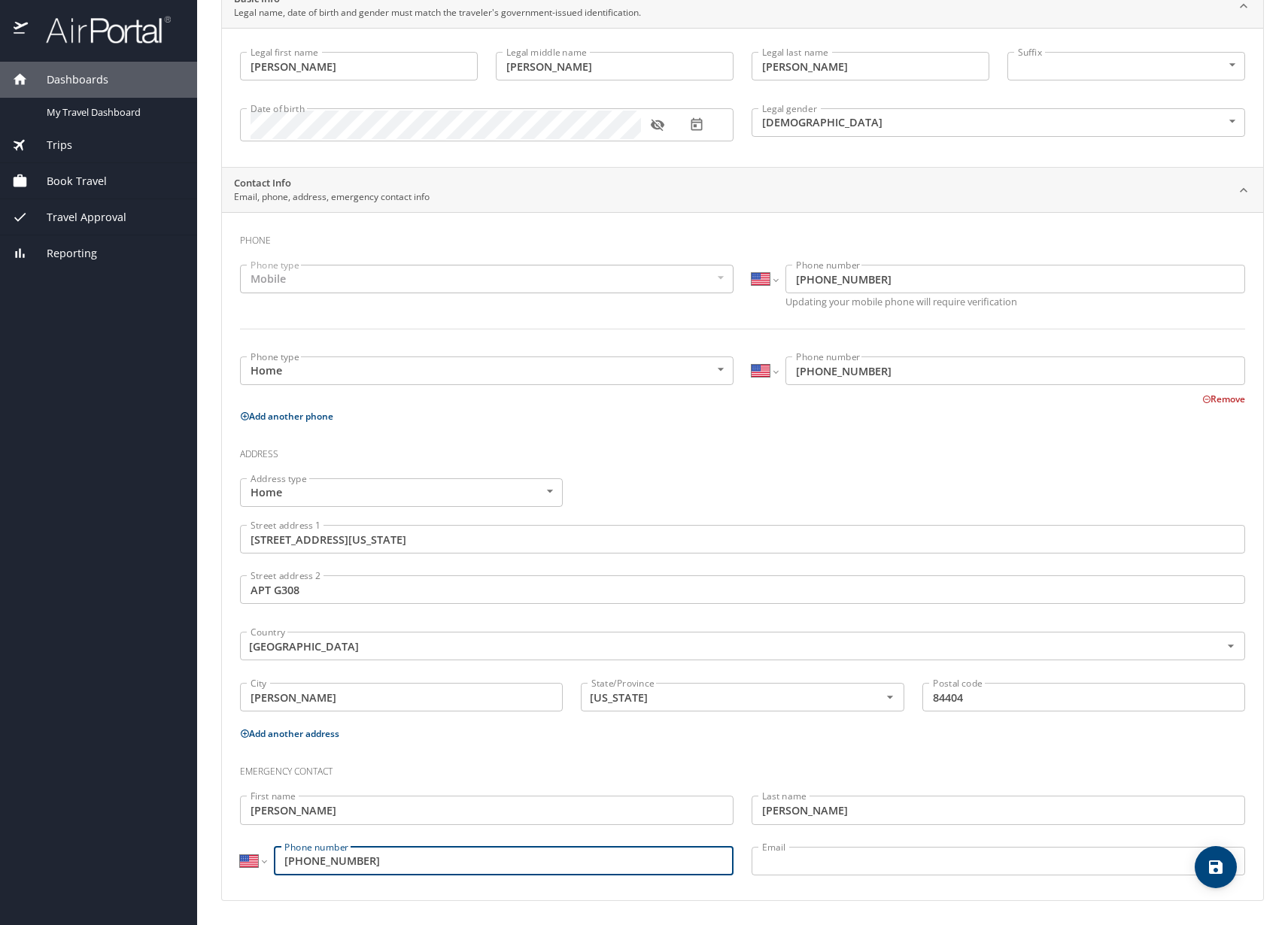
type input "(208) 201-4385"
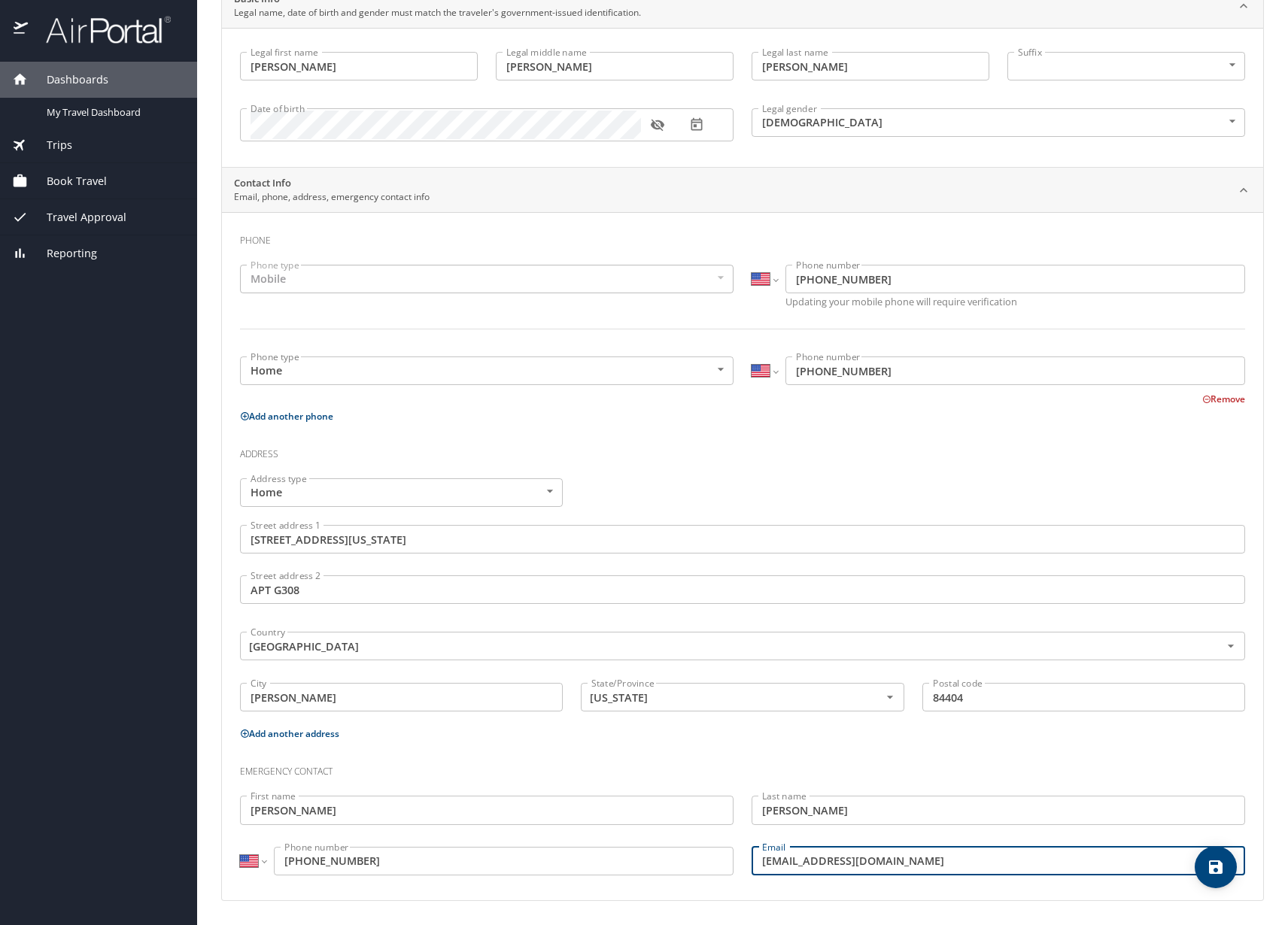
type input "huasita@hotmail.com"
click at [1213, 859] on icon "save" at bounding box center [1215, 867] width 18 height 18
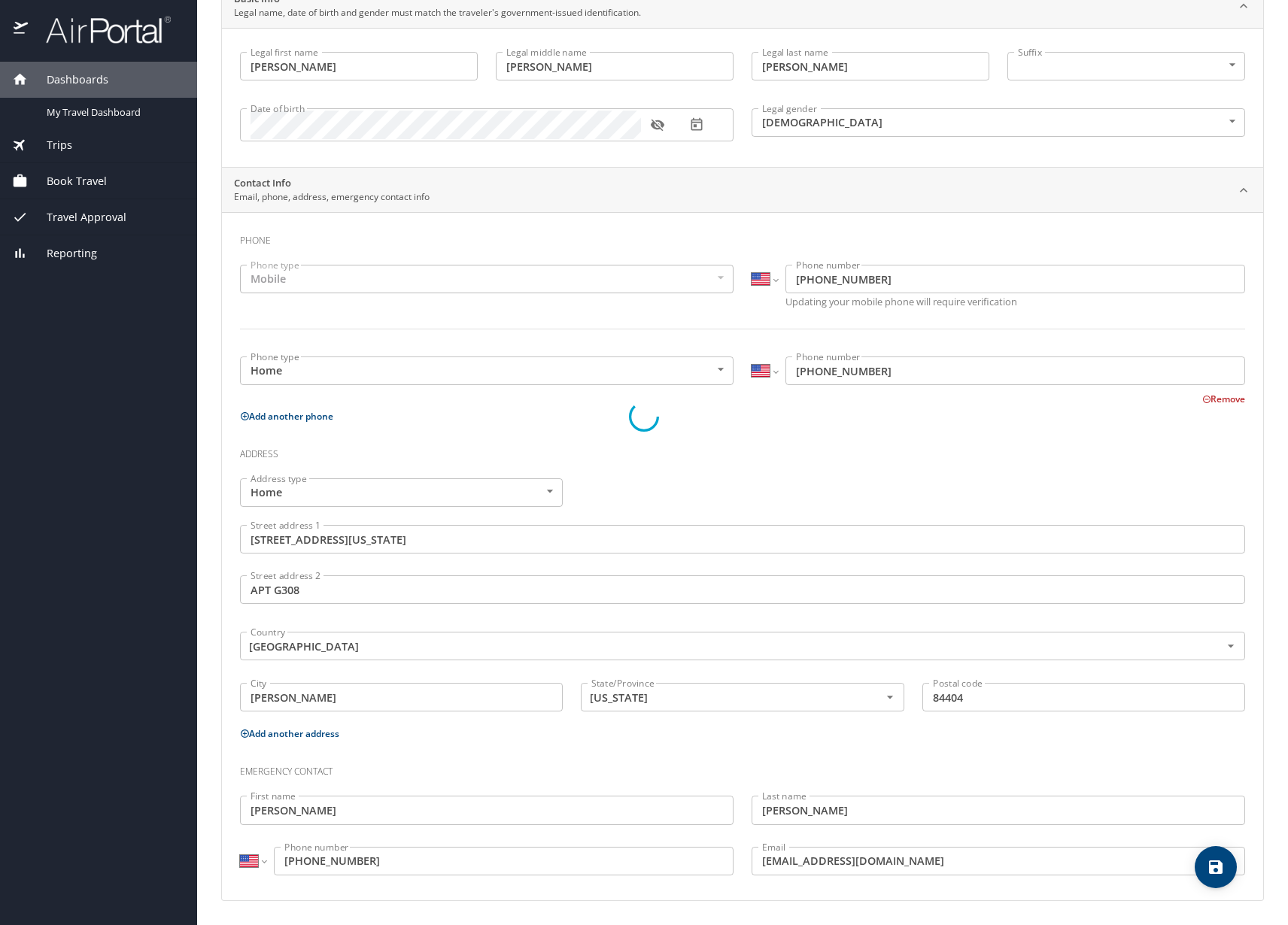
select select "US"
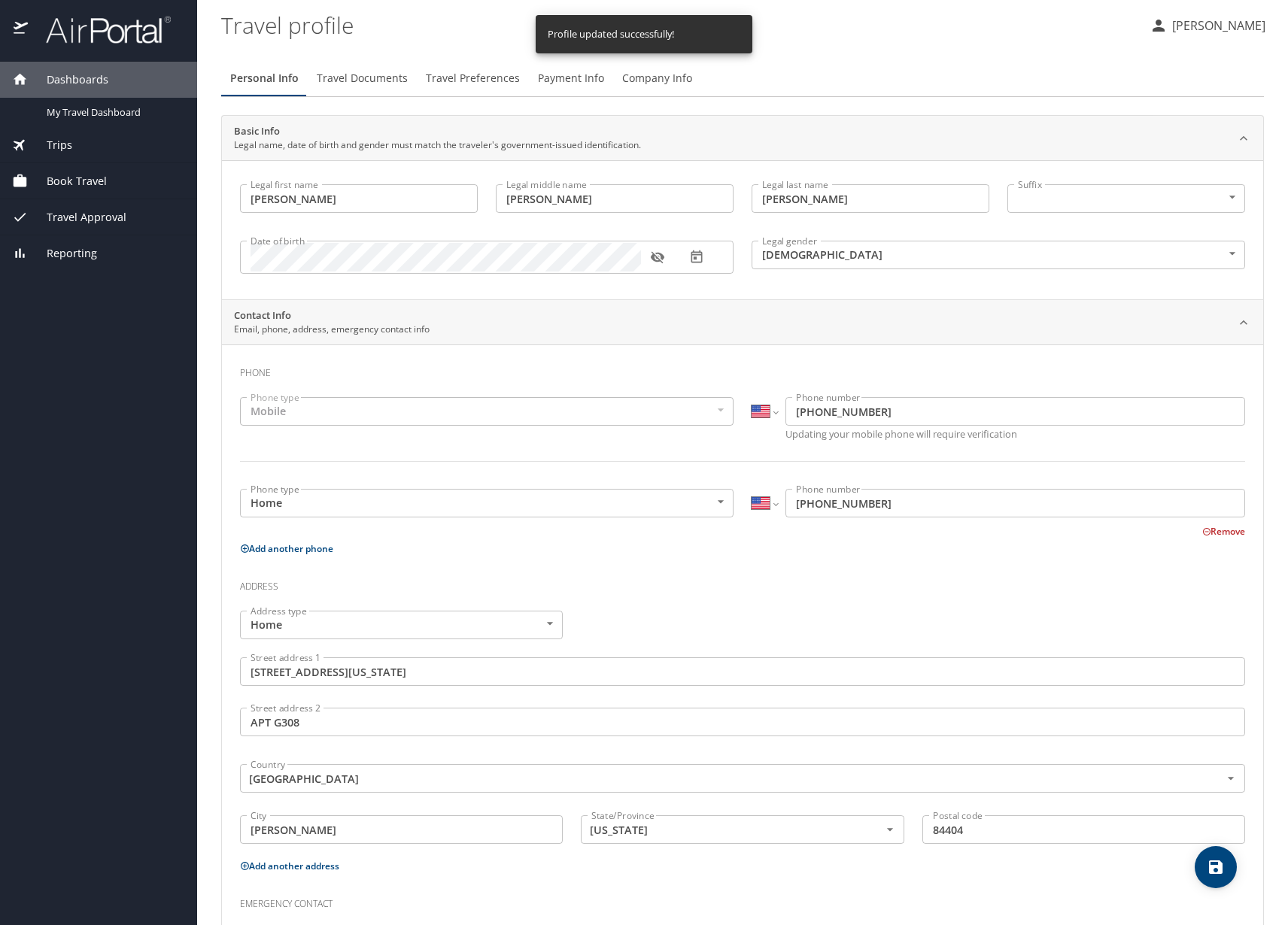
click at [337, 74] on span "Travel Documents" at bounding box center [362, 79] width 91 height 19
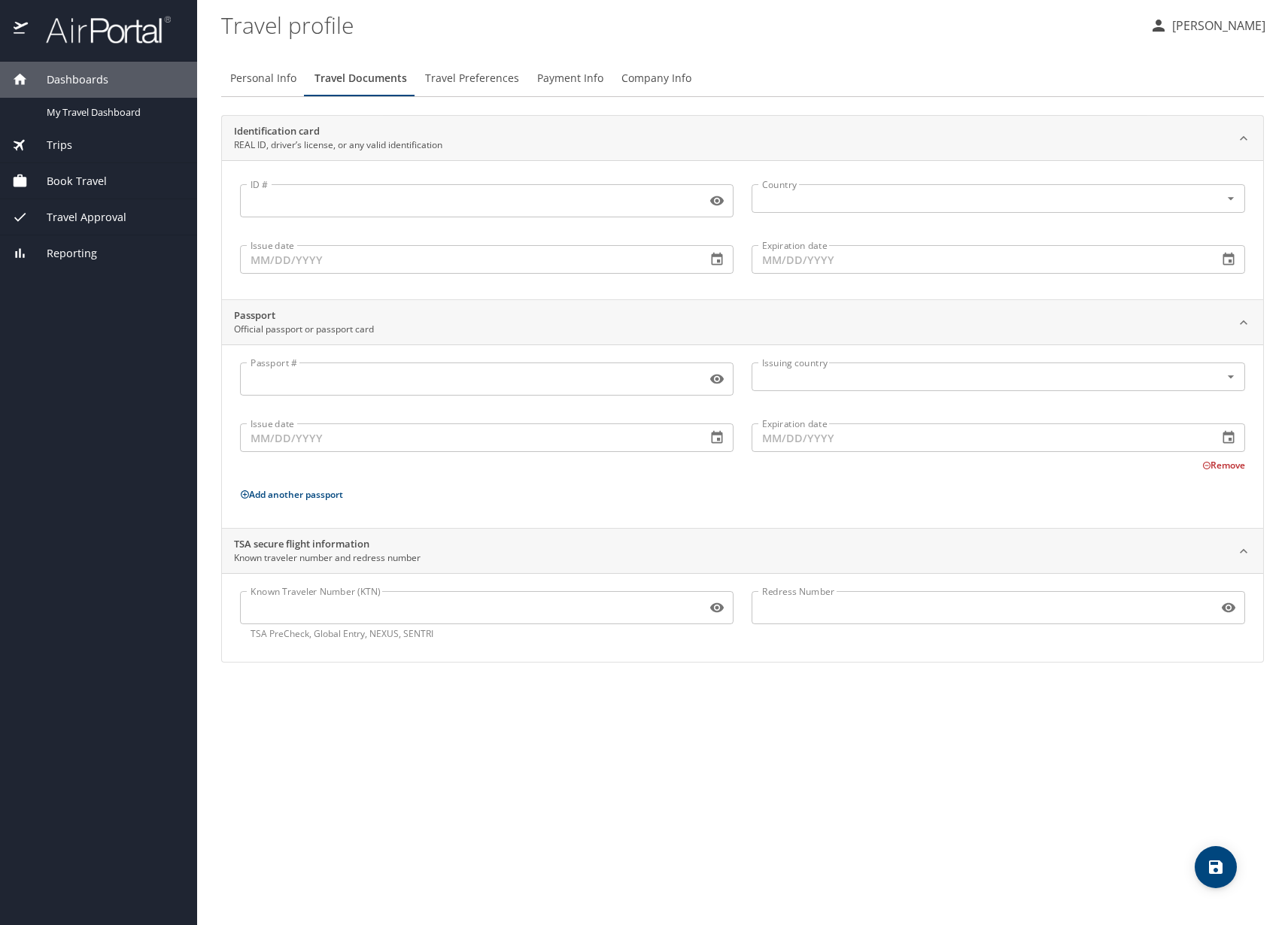
click at [391, 200] on input "ID #" at bounding box center [470, 201] width 460 height 29
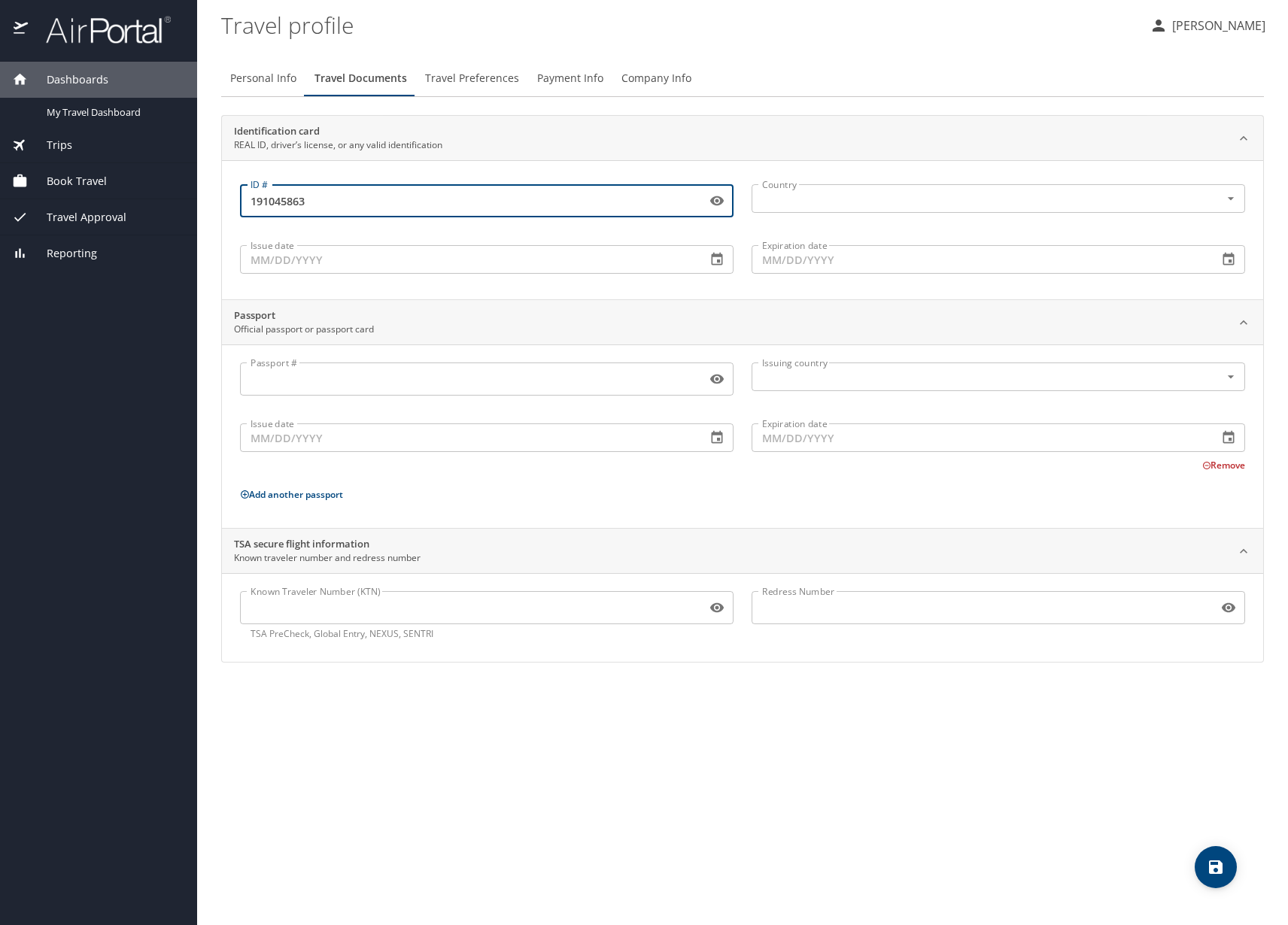
type input "191045863"
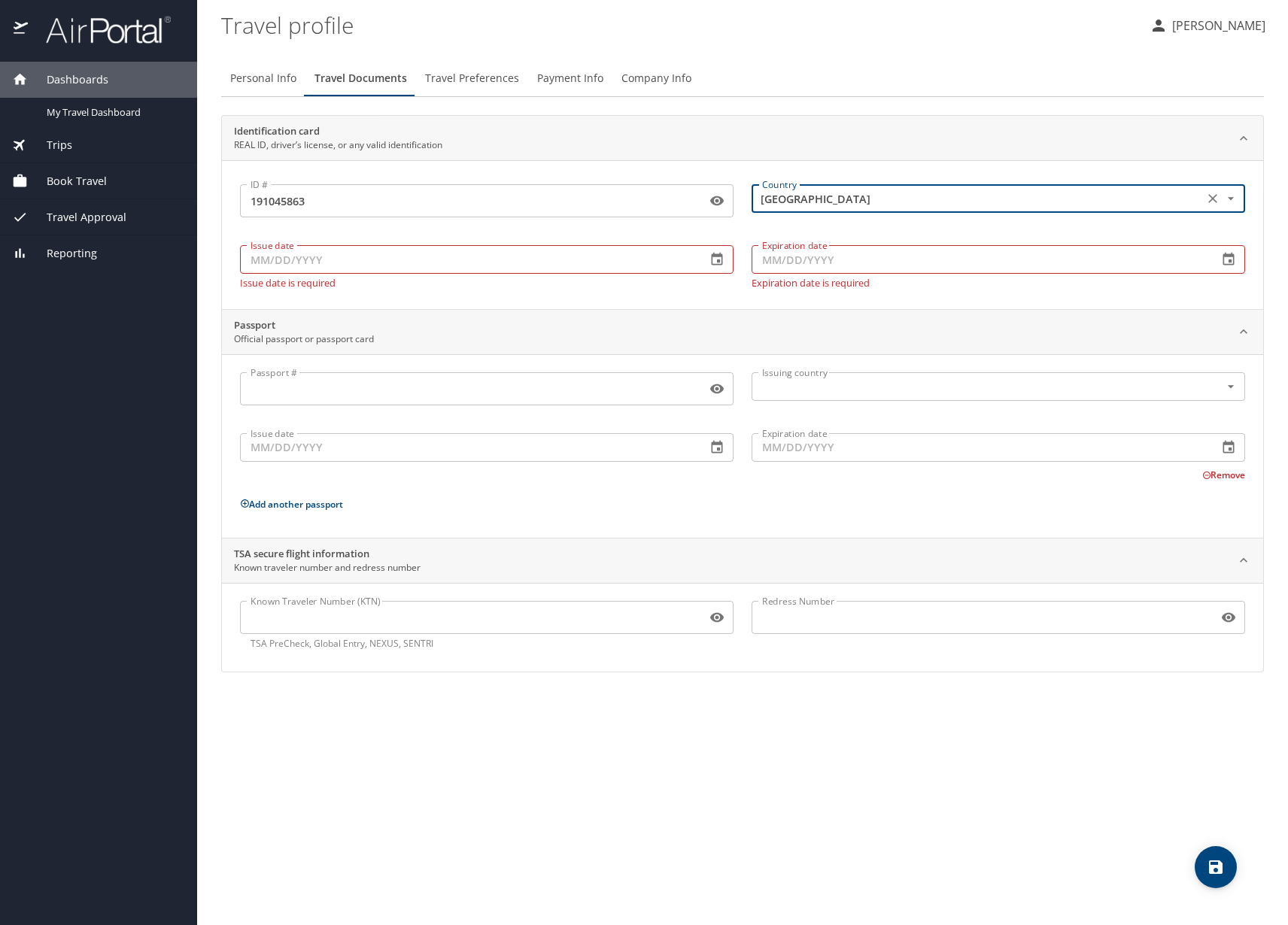
type input "United States of America"
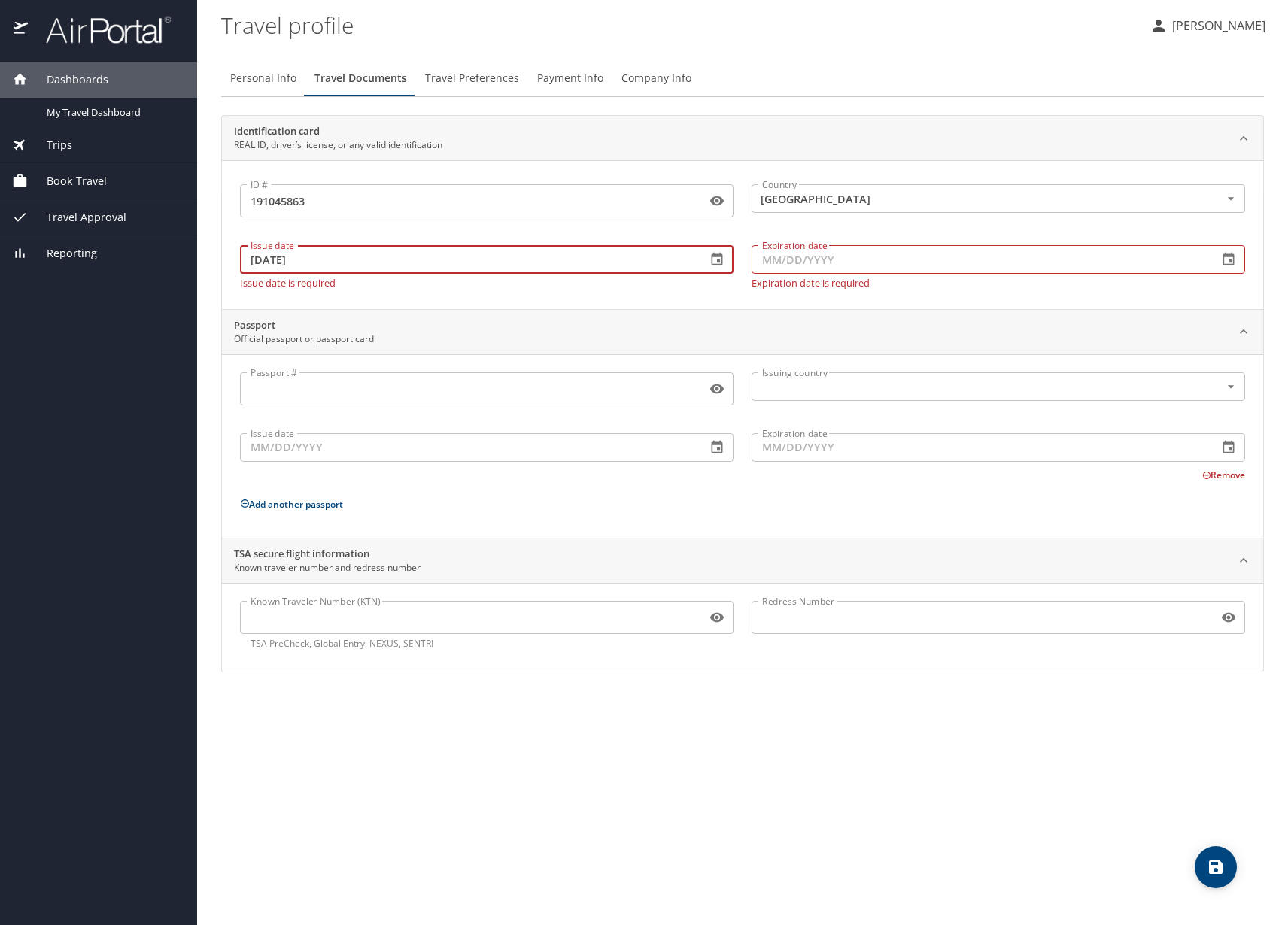
type input "11/21/2023"
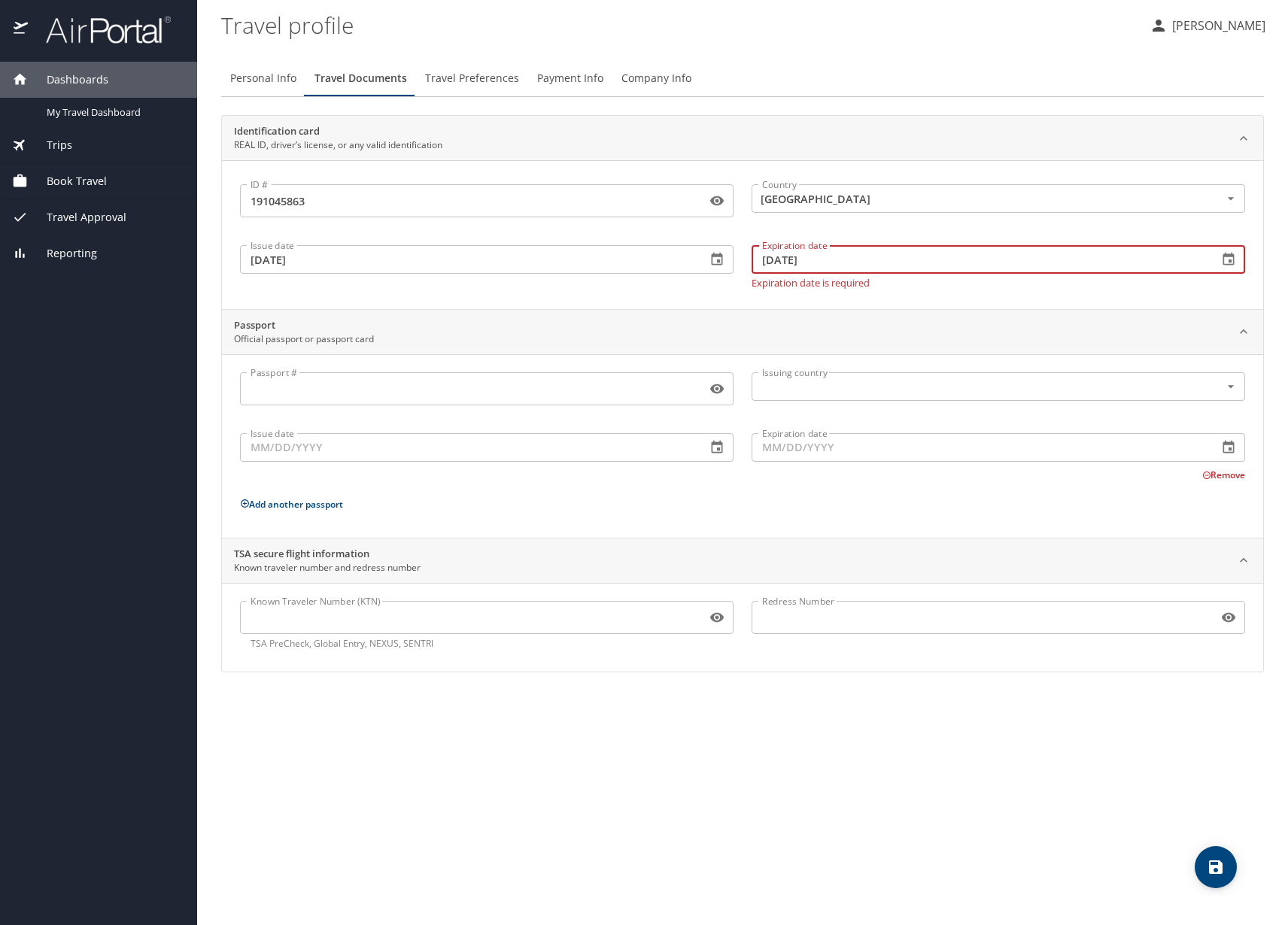
type input "11/09/2031"
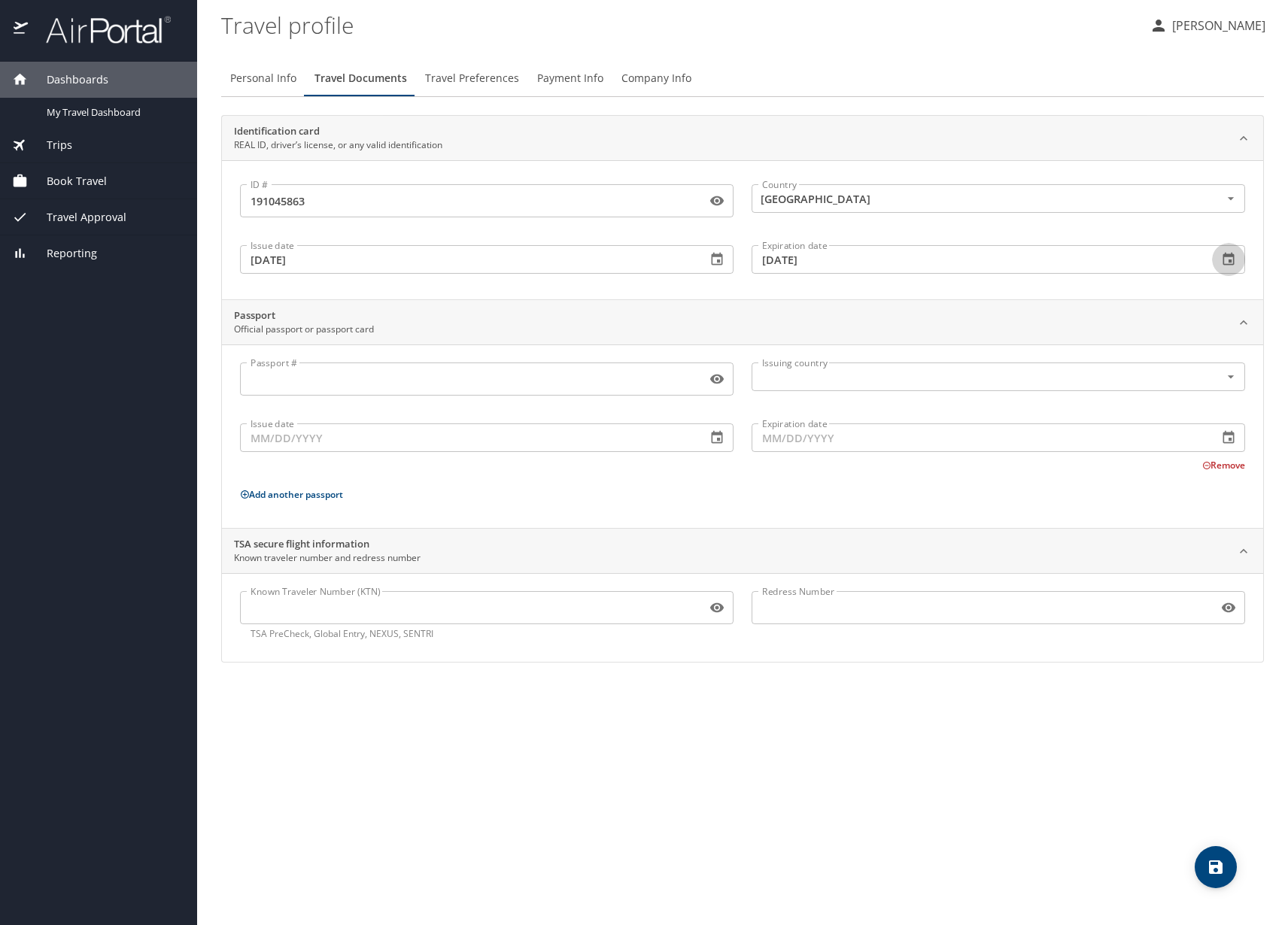
click at [486, 382] on input "Passport #" at bounding box center [470, 380] width 460 height 29
click at [578, 498] on p "Add another passport" at bounding box center [742, 495] width 1005 height 19
click at [486, 84] on span "Travel Preferences" at bounding box center [472, 79] width 94 height 19
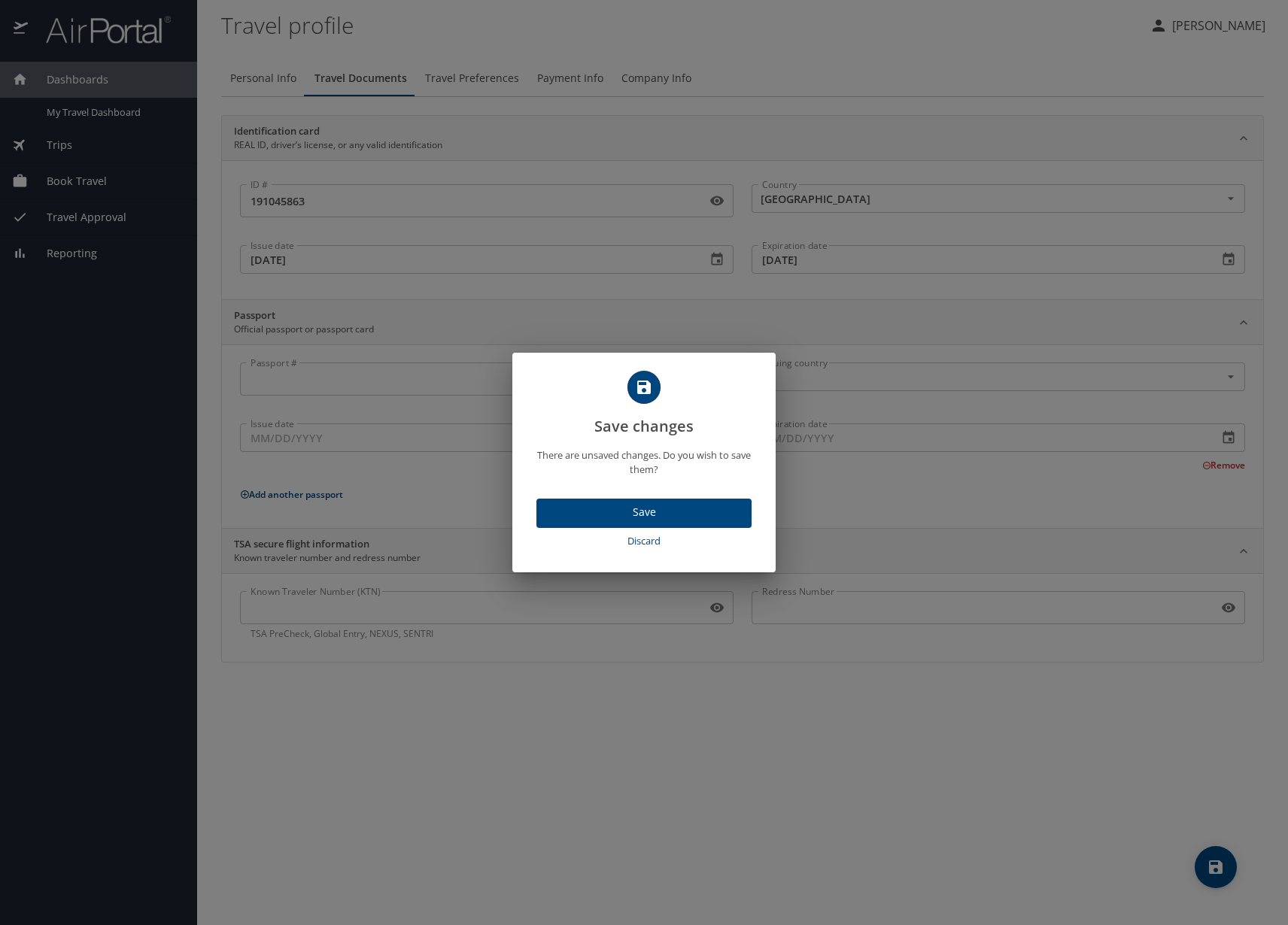
click at [673, 510] on span "Save" at bounding box center [644, 513] width 191 height 19
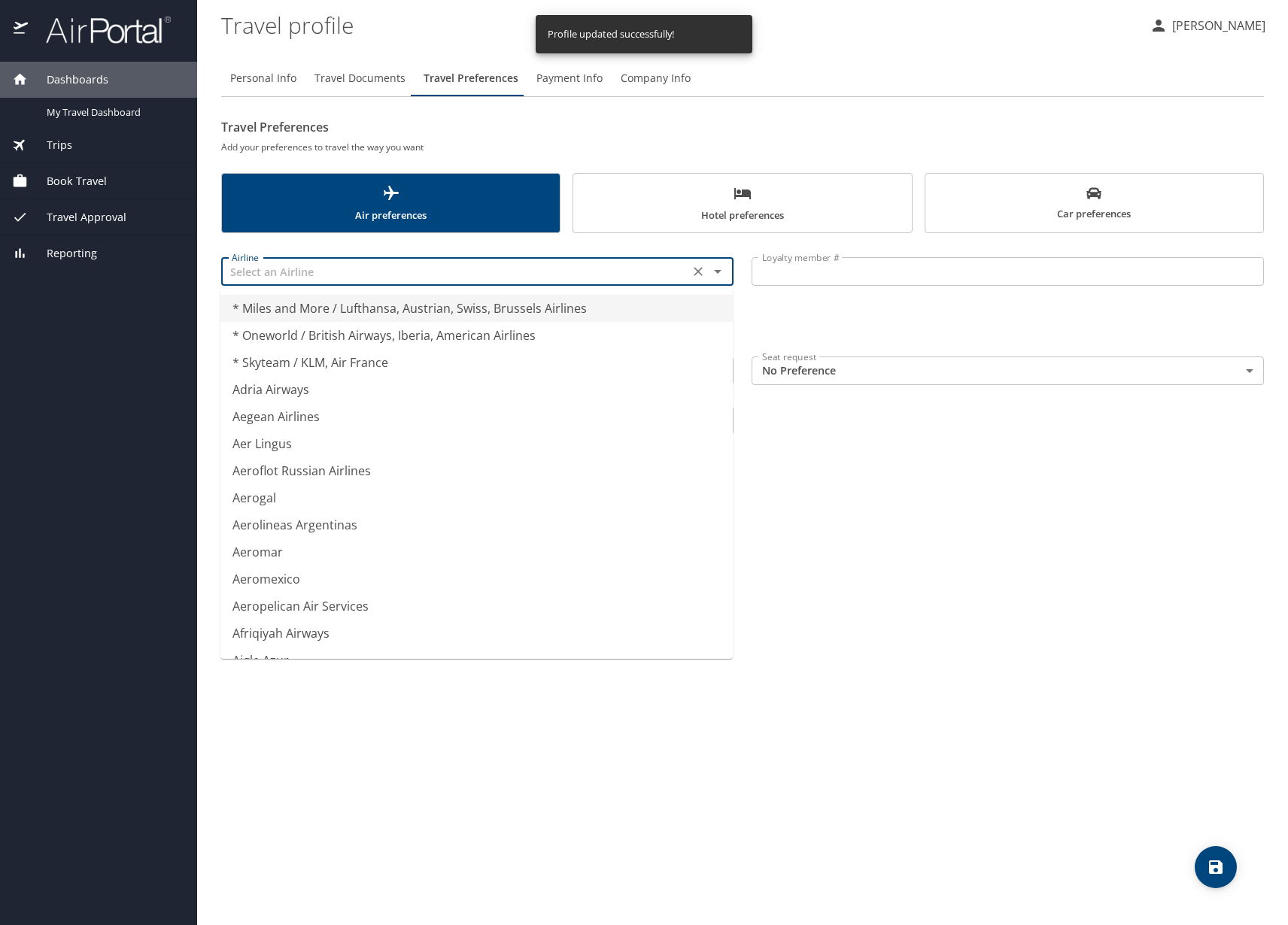
click at [407, 270] on input "text" at bounding box center [455, 272] width 459 height 19
click at [405, 270] on input "text" at bounding box center [455, 272] width 459 height 19
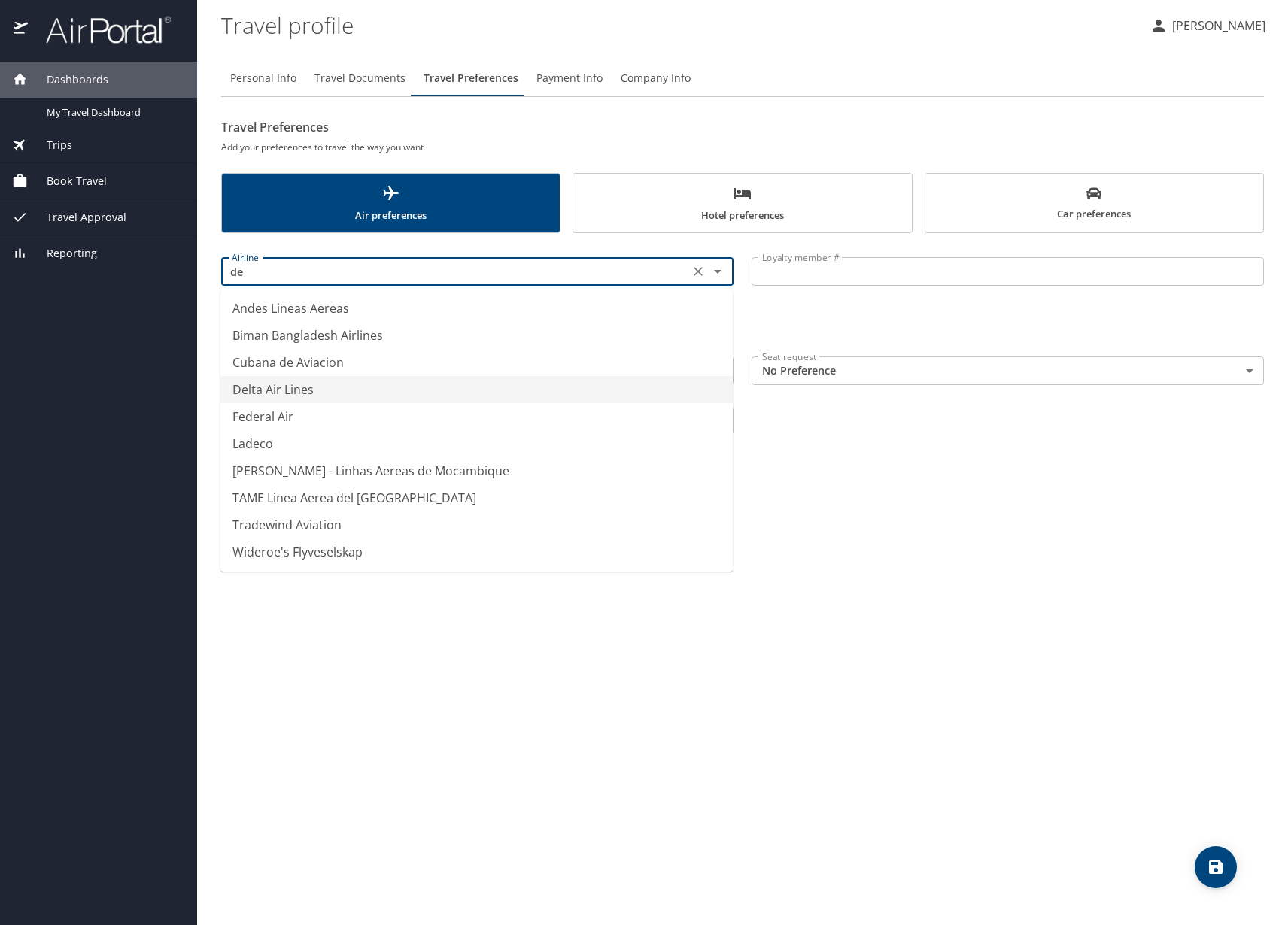
click at [313, 390] on li "Delta Air Lines" at bounding box center [477, 389] width 513 height 27
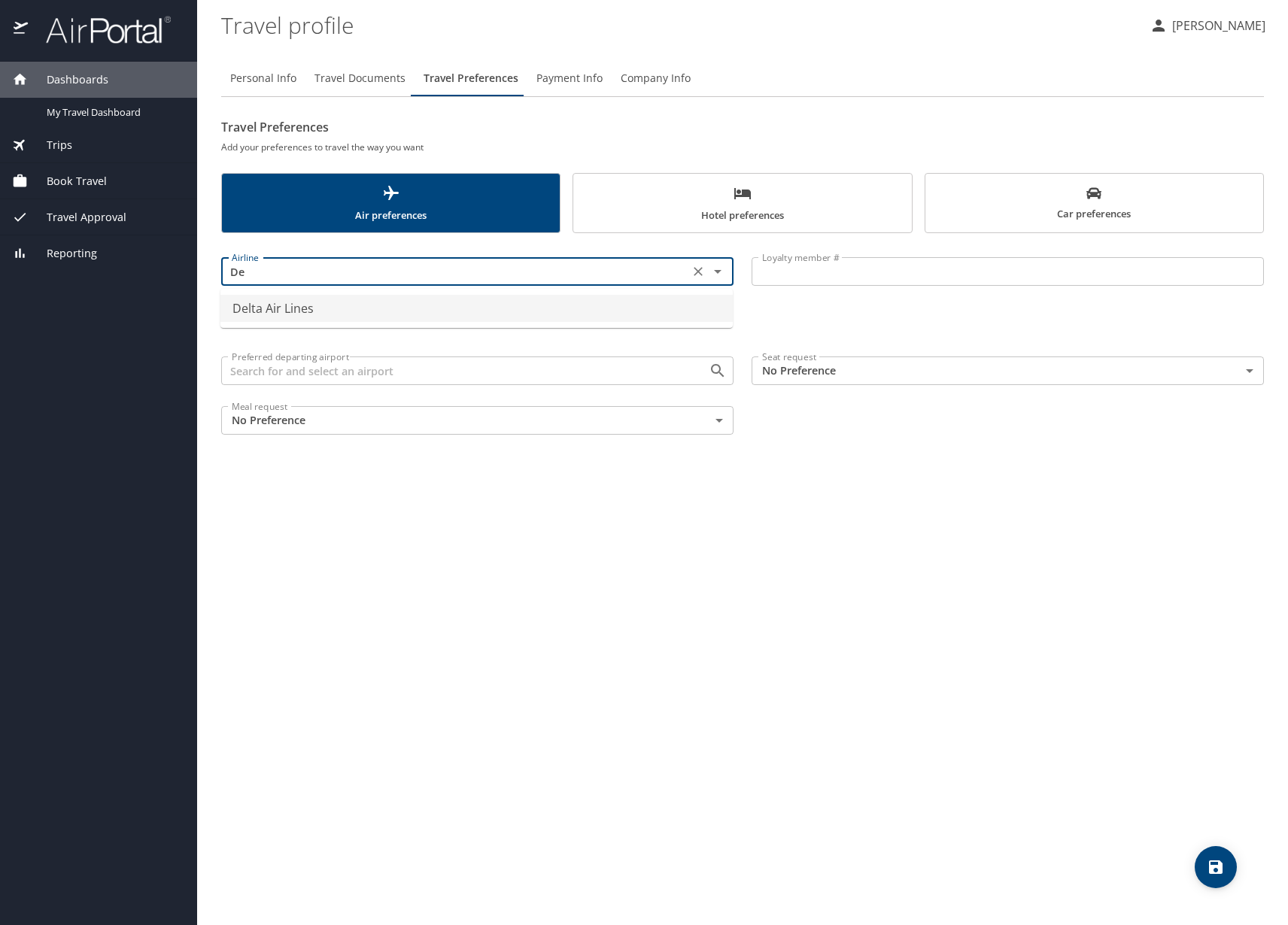
type input "D"
click at [342, 316] on li "Delta Air Lines" at bounding box center [477, 308] width 513 height 27
type input "Delta Air Lines"
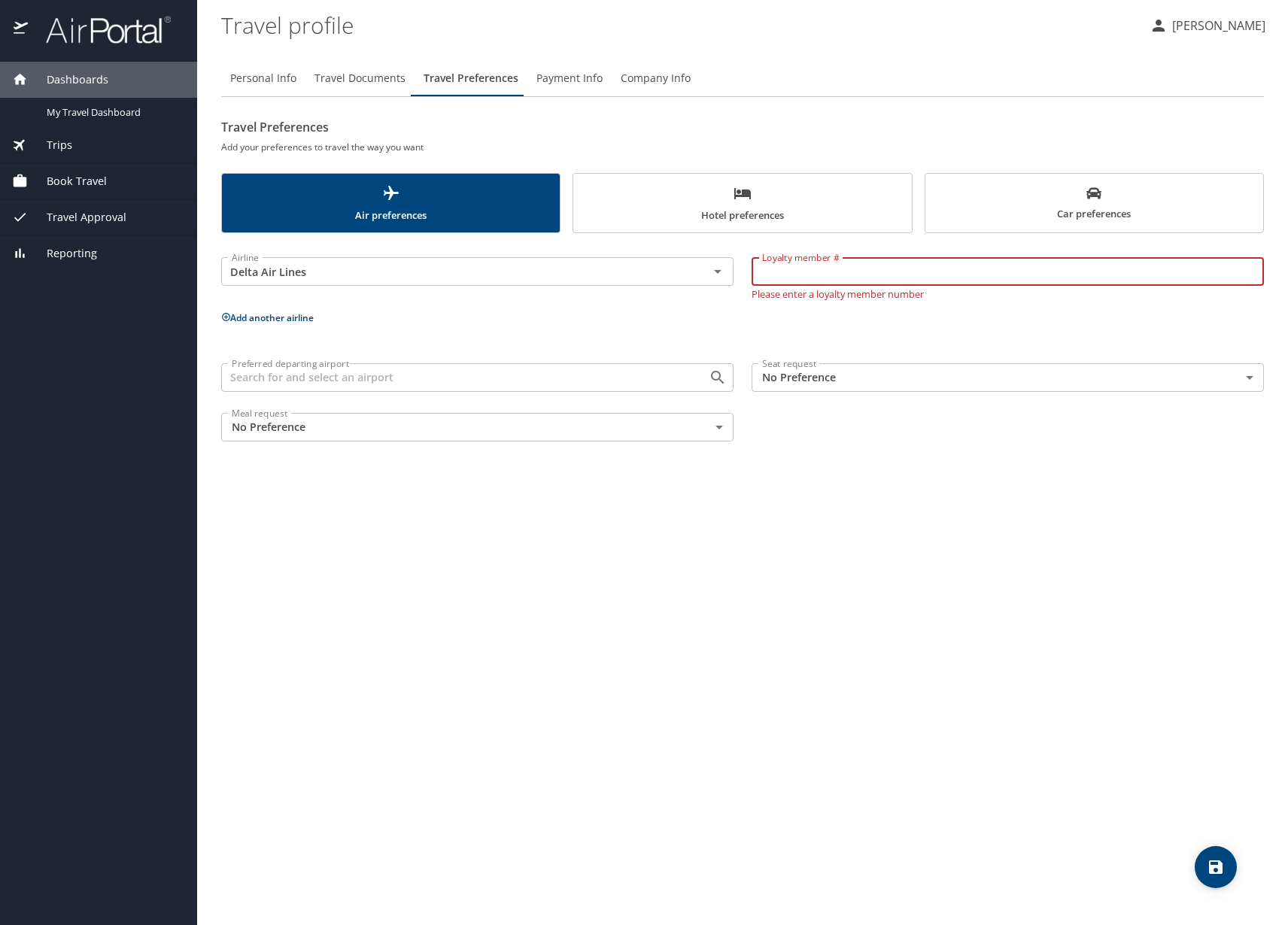
click at [879, 276] on input "Loyalty member #" at bounding box center [1008, 272] width 513 height 29
type input "9815125944"
click at [647, 369] on input "Preferred departing airport" at bounding box center [455, 378] width 459 height 19
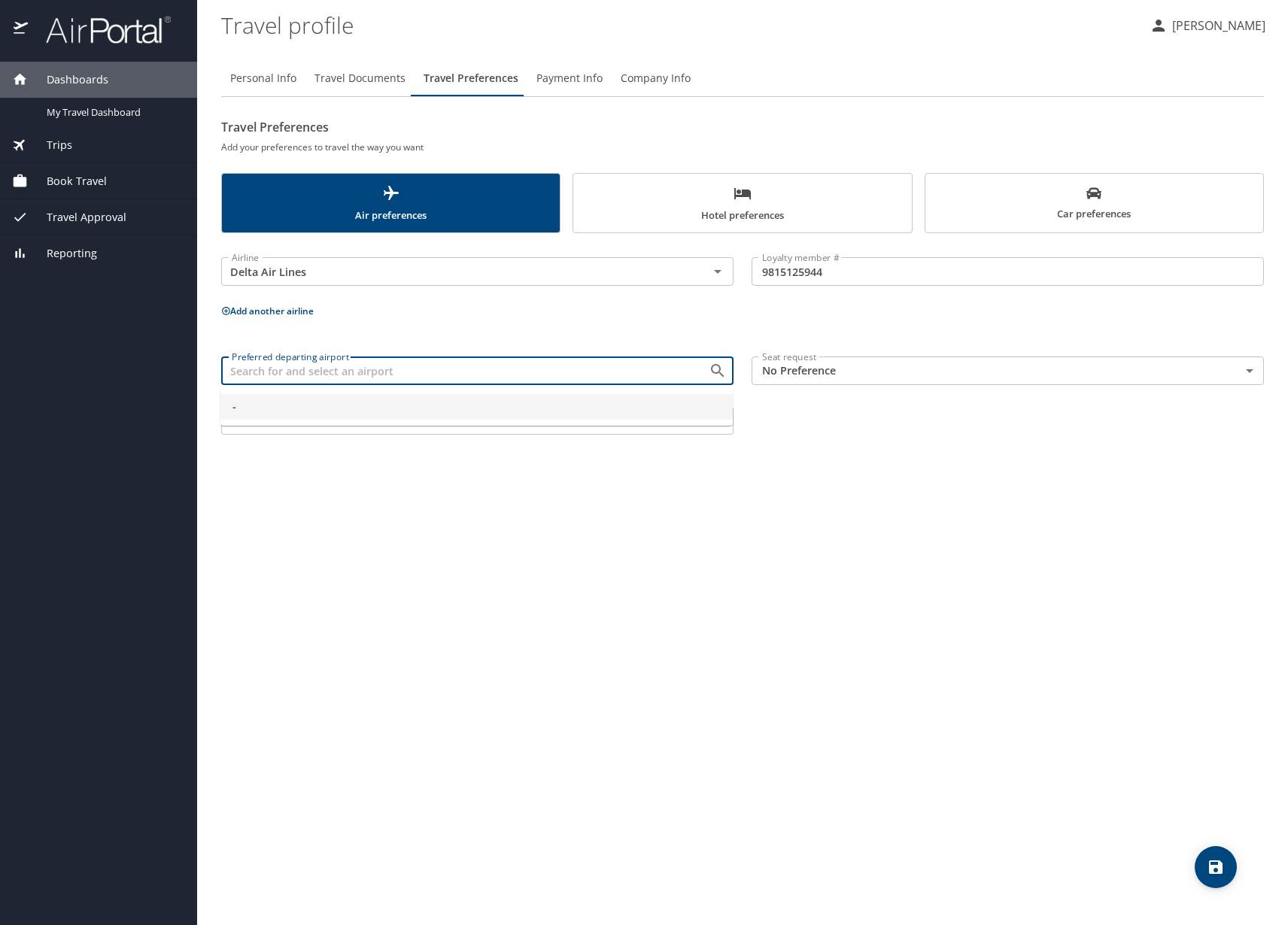
type input "-"
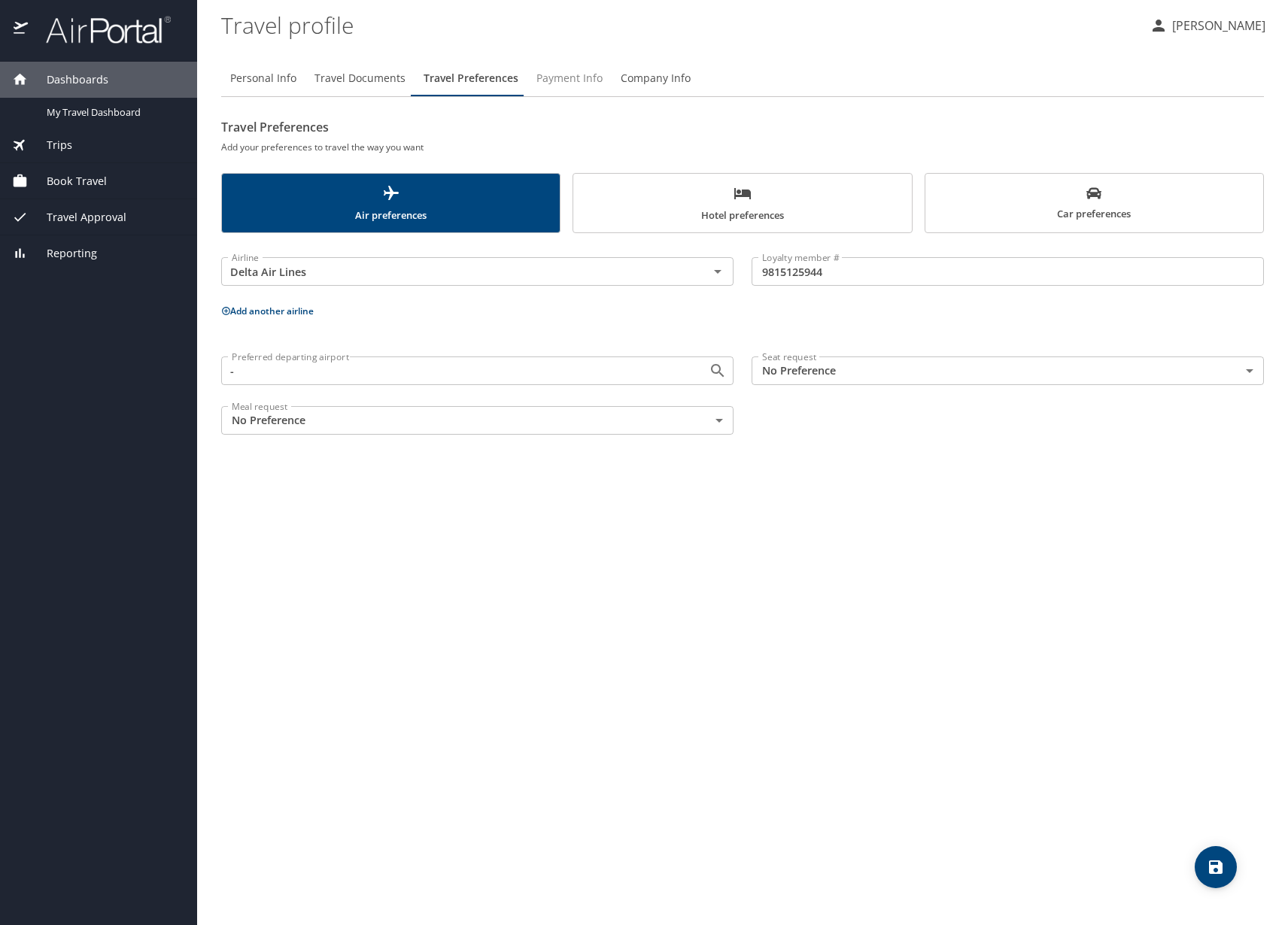
click at [579, 82] on span "Payment Info" at bounding box center [569, 79] width 66 height 19
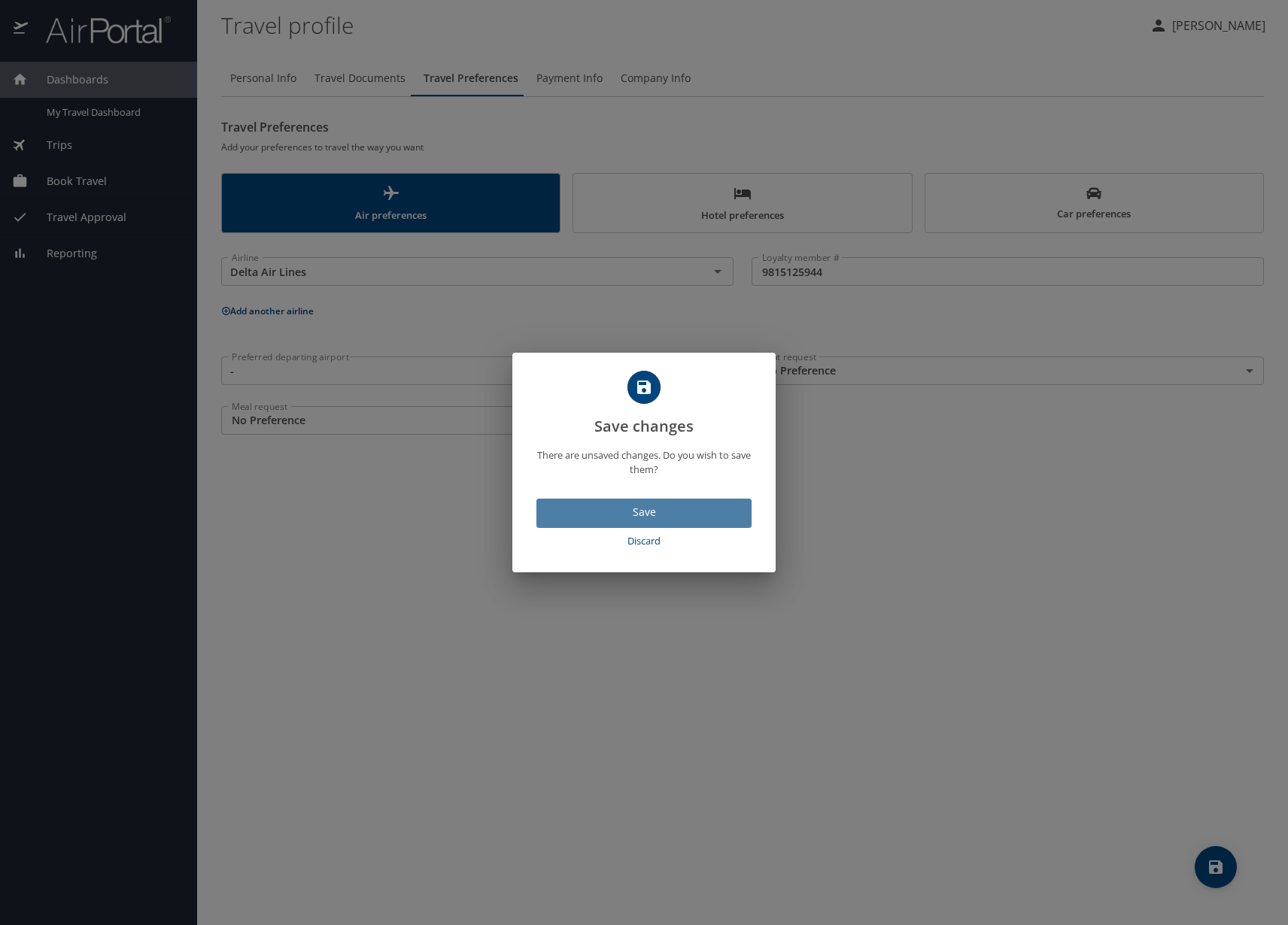
click at [674, 509] on span "Save" at bounding box center [644, 513] width 191 height 19
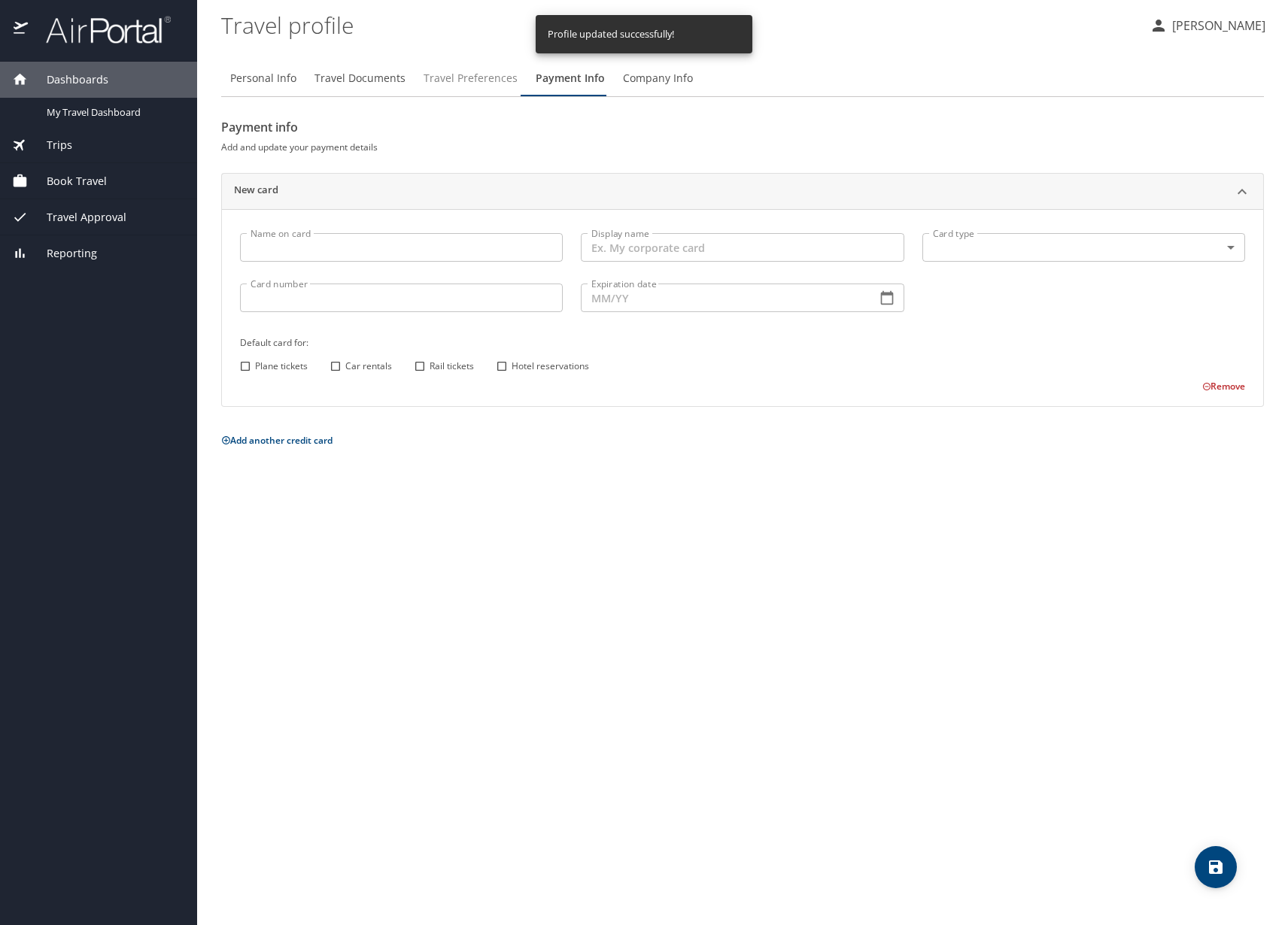
click at [436, 69] on span "Travel Preferences" at bounding box center [471, 79] width 94 height 19
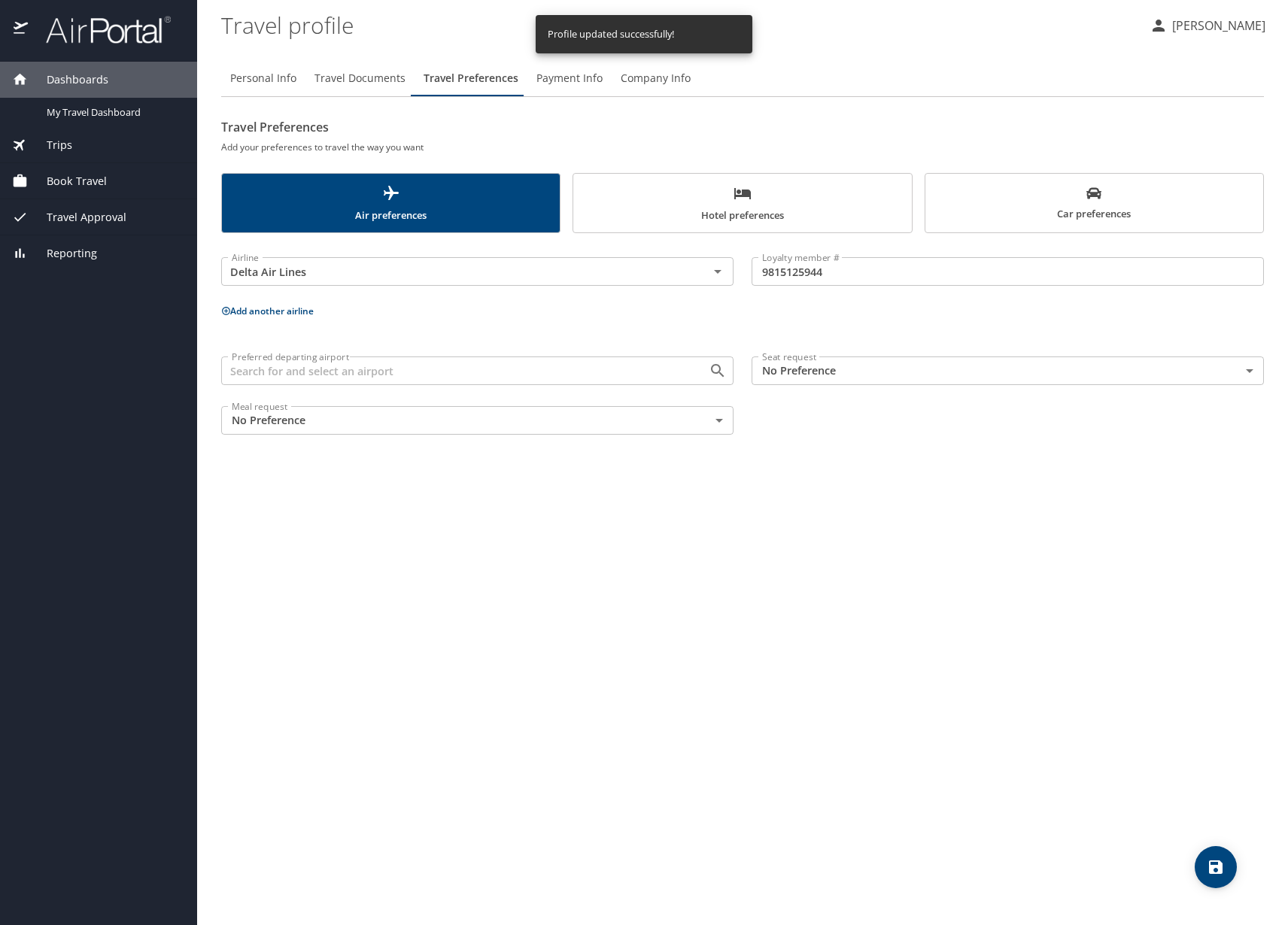
click at [390, 383] on div "Preferred departing airport" at bounding box center [478, 371] width 513 height 29
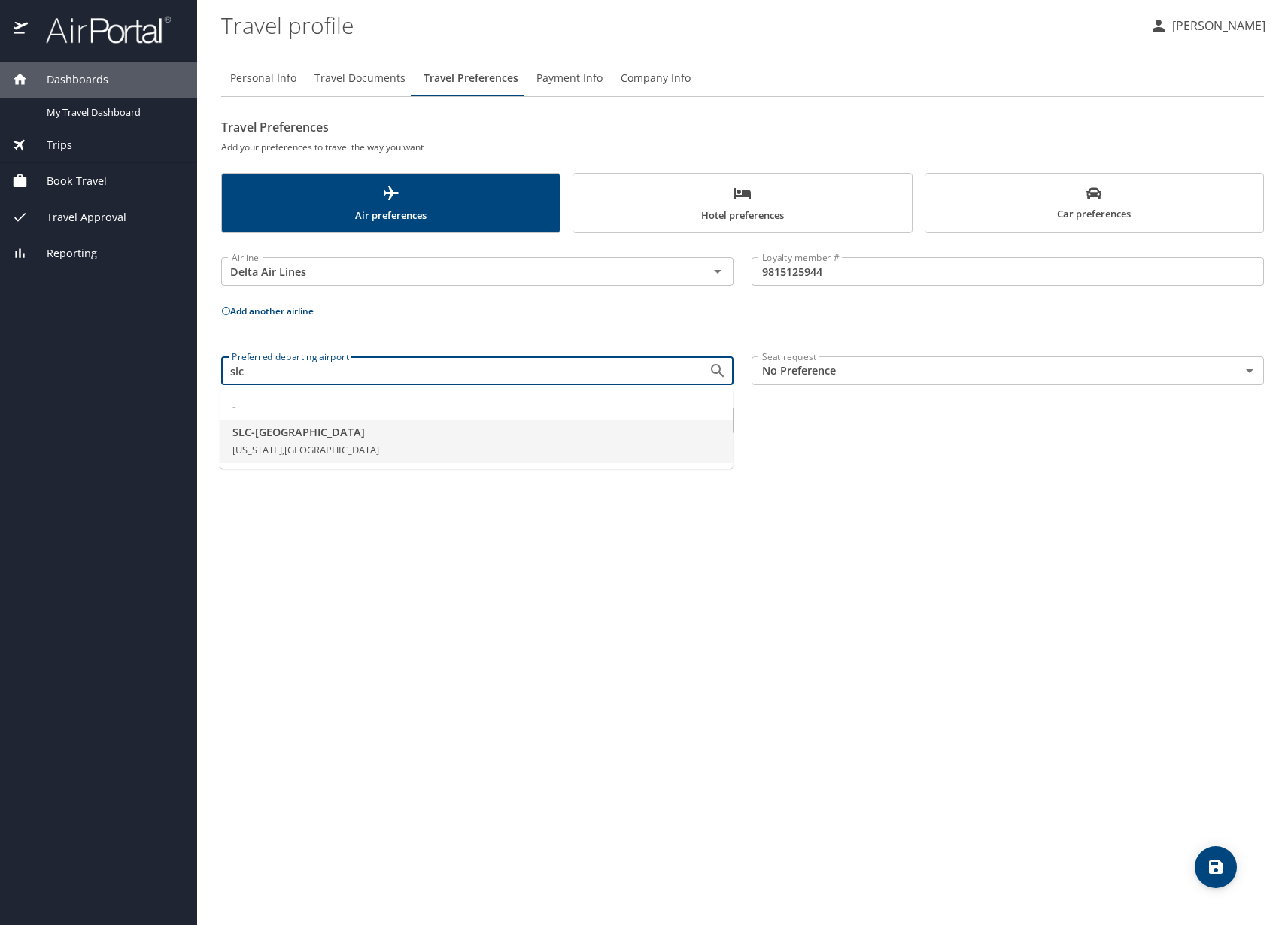
click at [281, 450] on span "Utah, United States of America" at bounding box center [305, 450] width 146 height 13
type input "SLC - Salt Lake City"
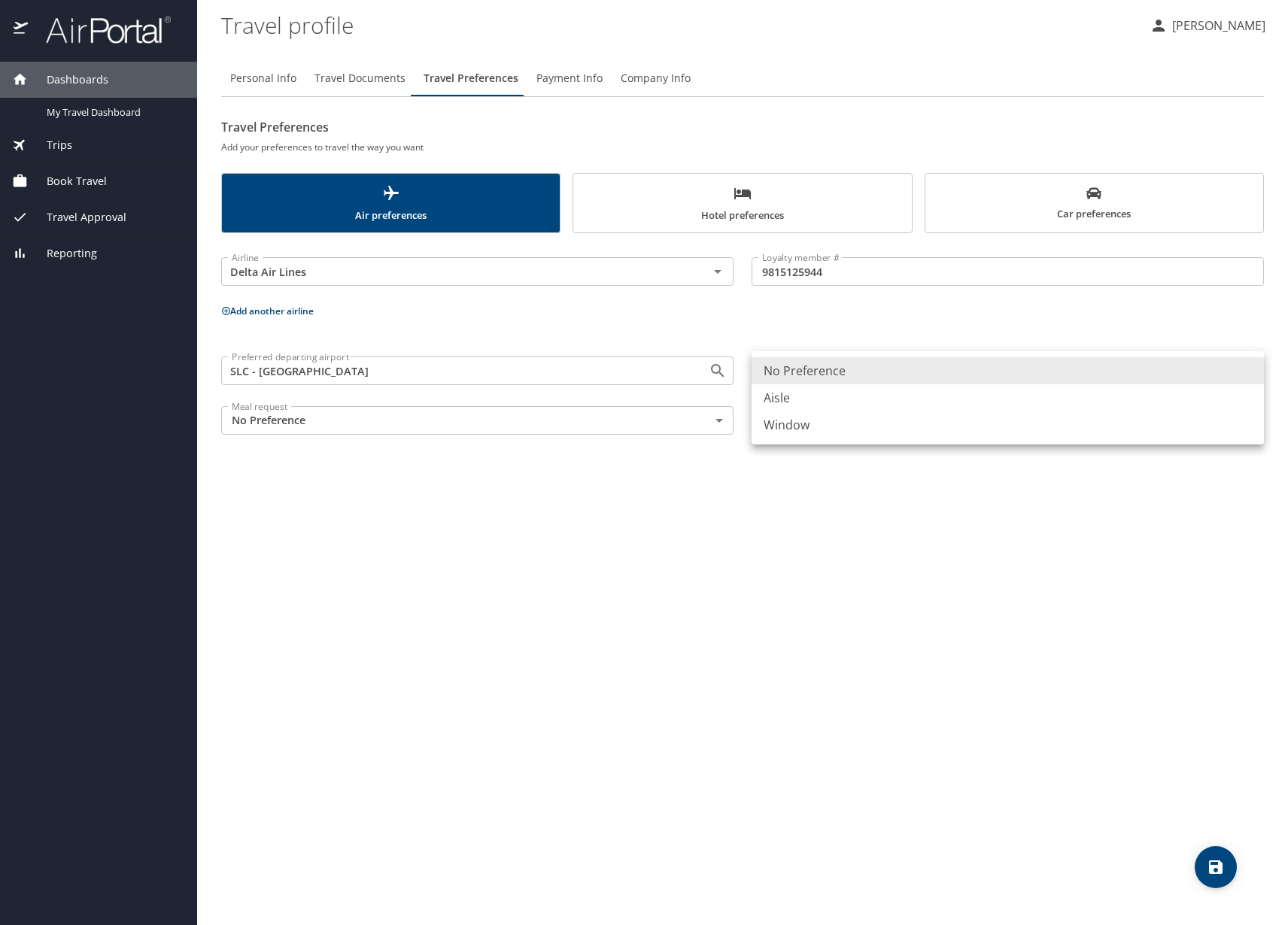
click at [808, 373] on body "Dashboards My Travel Dashboard Trips Current / Future Trips Past Trips Trips Mi…" at bounding box center [644, 462] width 1288 height 925
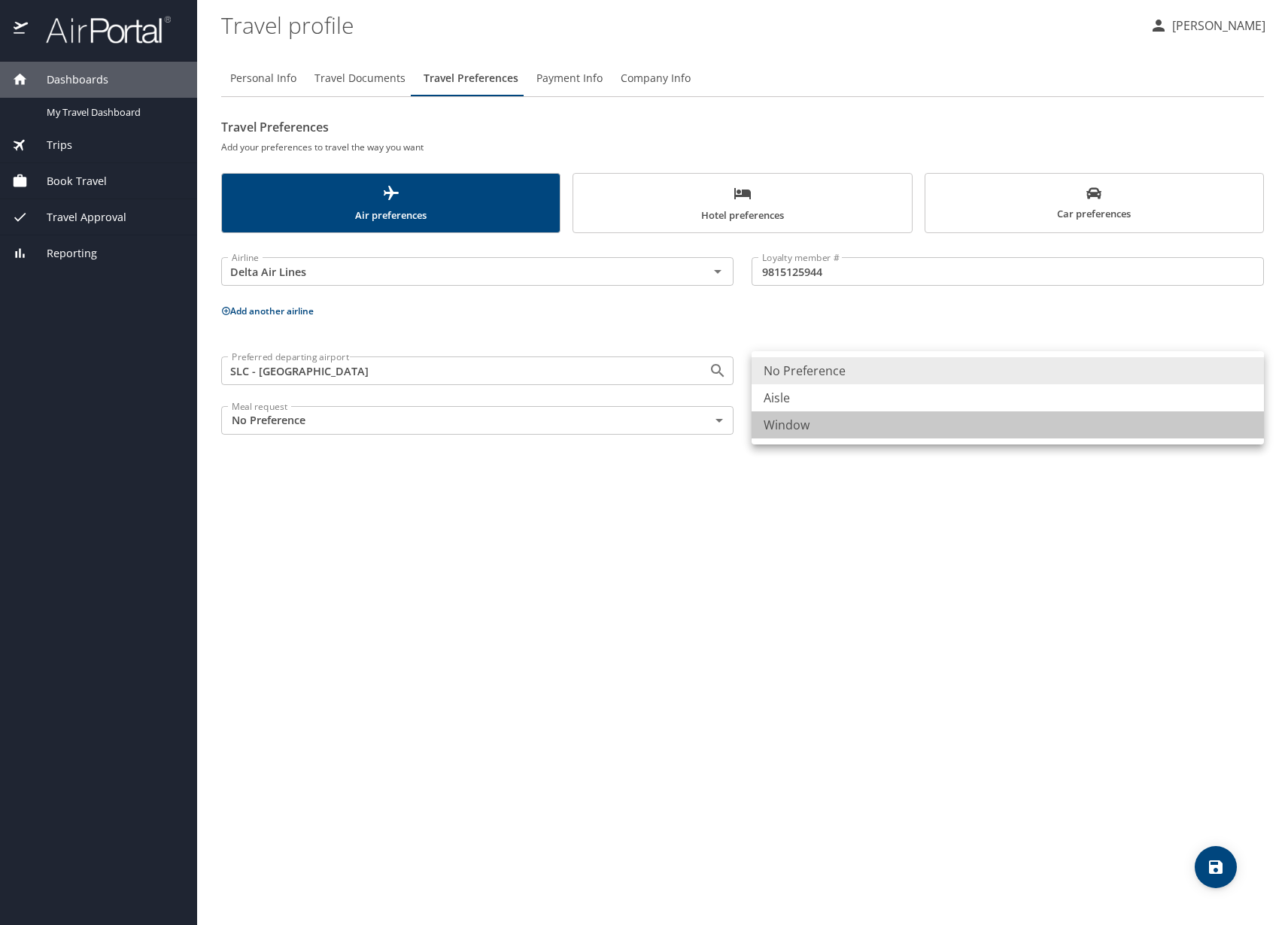
click at [792, 422] on li "Window" at bounding box center [1008, 425] width 513 height 27
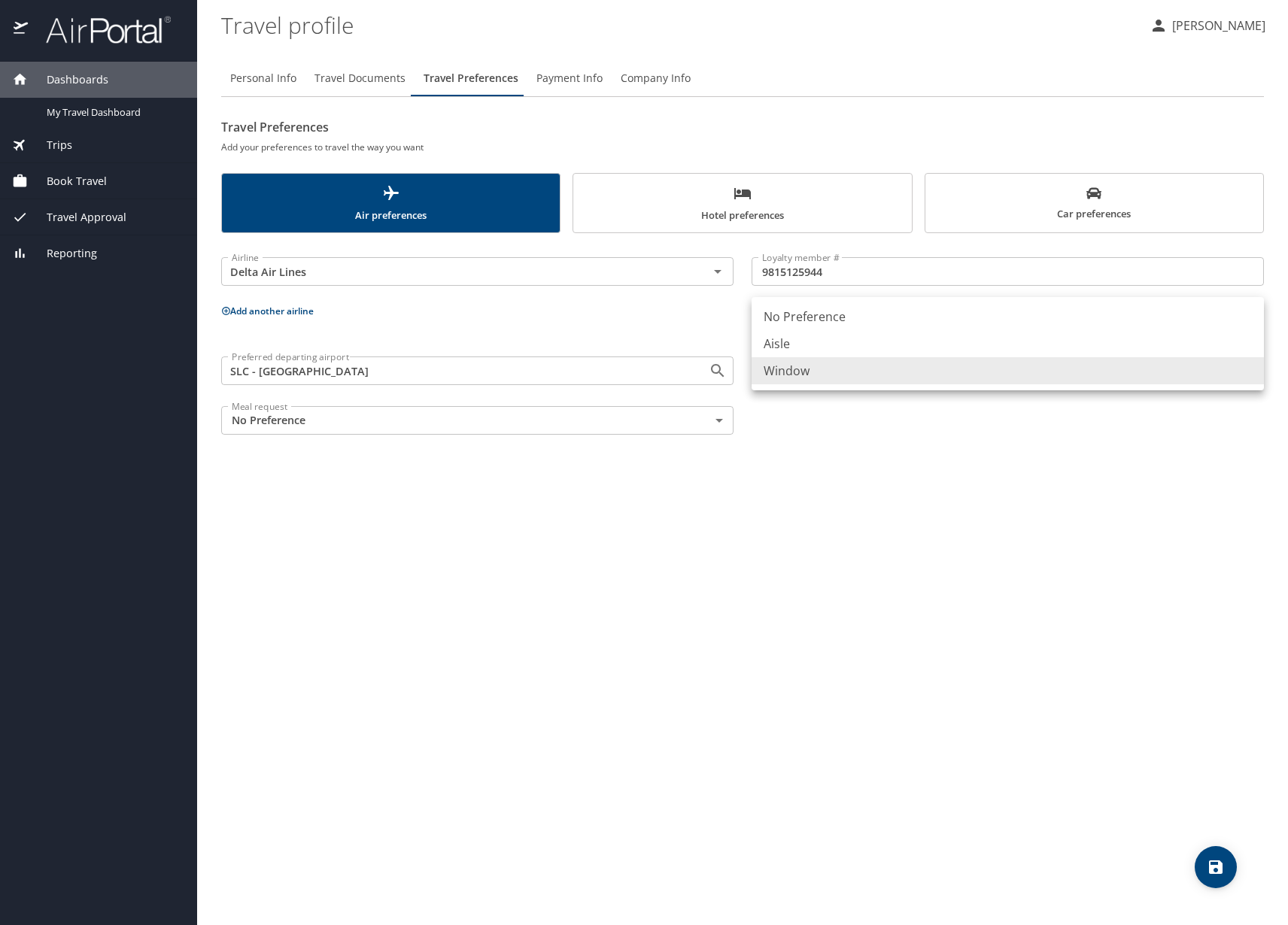
click at [788, 373] on body "Dashboards My Travel Dashboard Trips Current / Future Trips Past Trips Trips Mi…" at bounding box center [644, 462] width 1288 height 925
click at [777, 415] on div at bounding box center [644, 462] width 1288 height 925
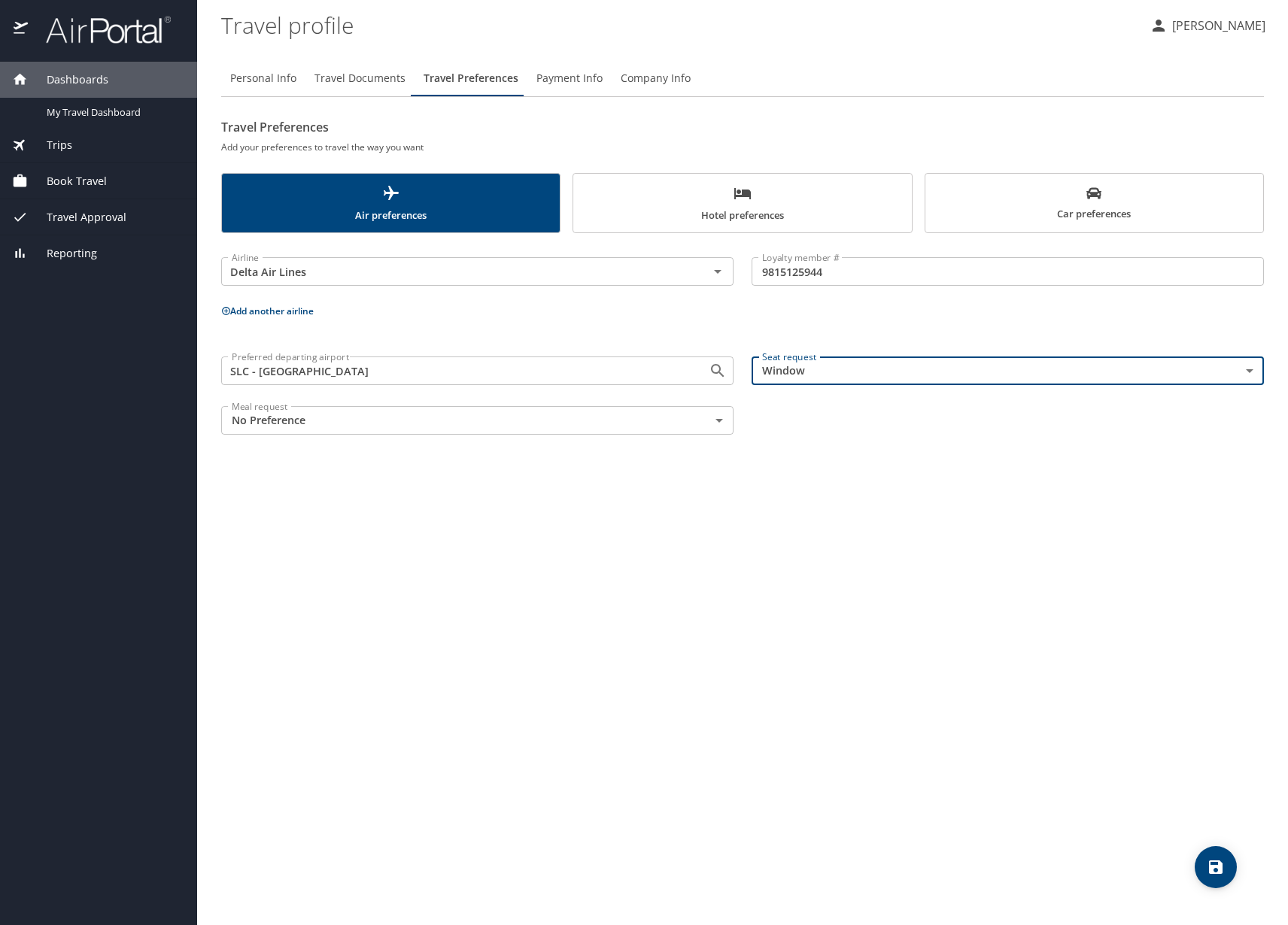
click at [782, 372] on body "Dashboards My Travel Dashboard Trips Current / Future Trips Past Trips Trips Mi…" at bounding box center [644, 462] width 1288 height 925
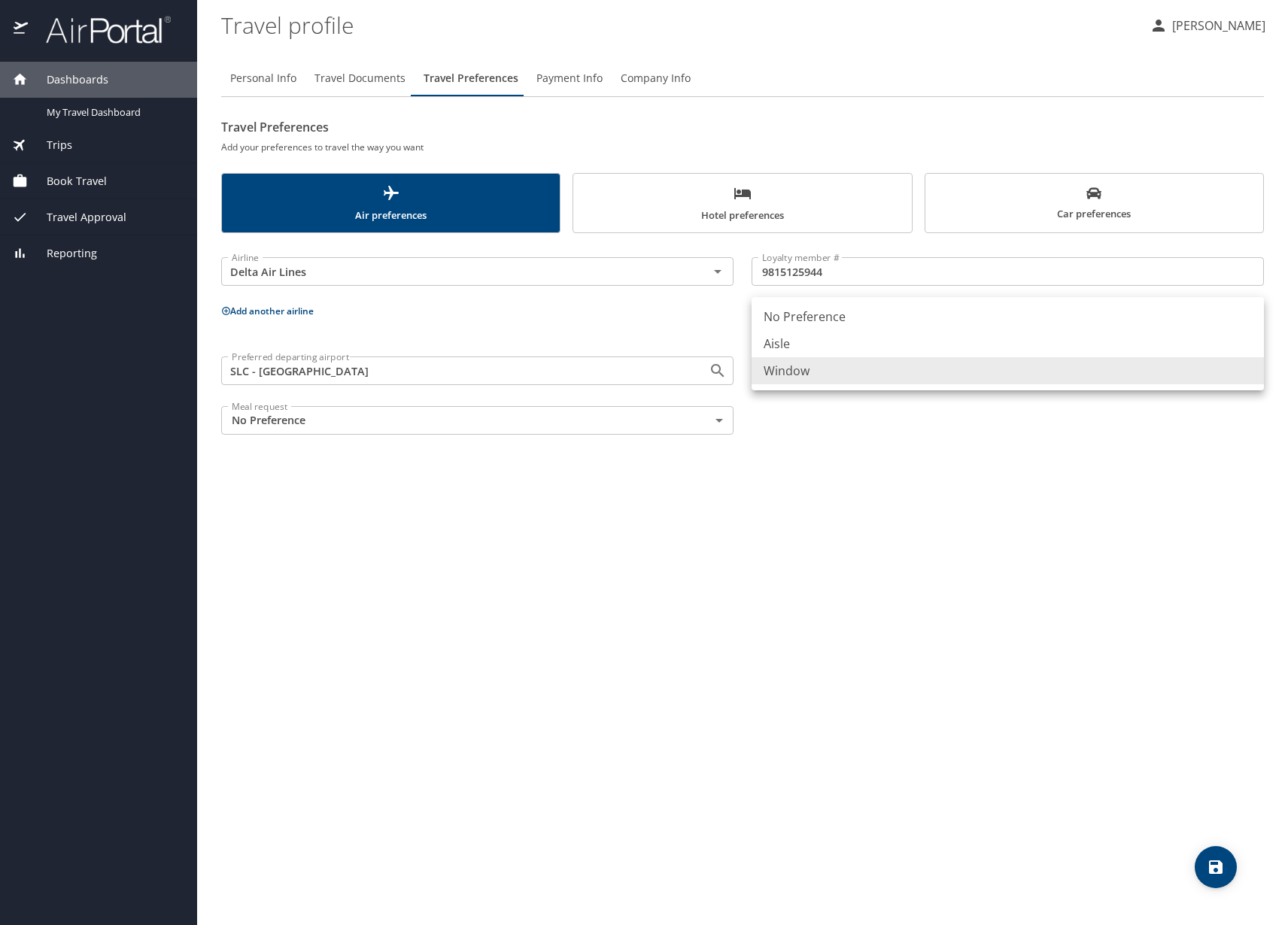
click at [784, 356] on li "Aisle" at bounding box center [1008, 344] width 513 height 27
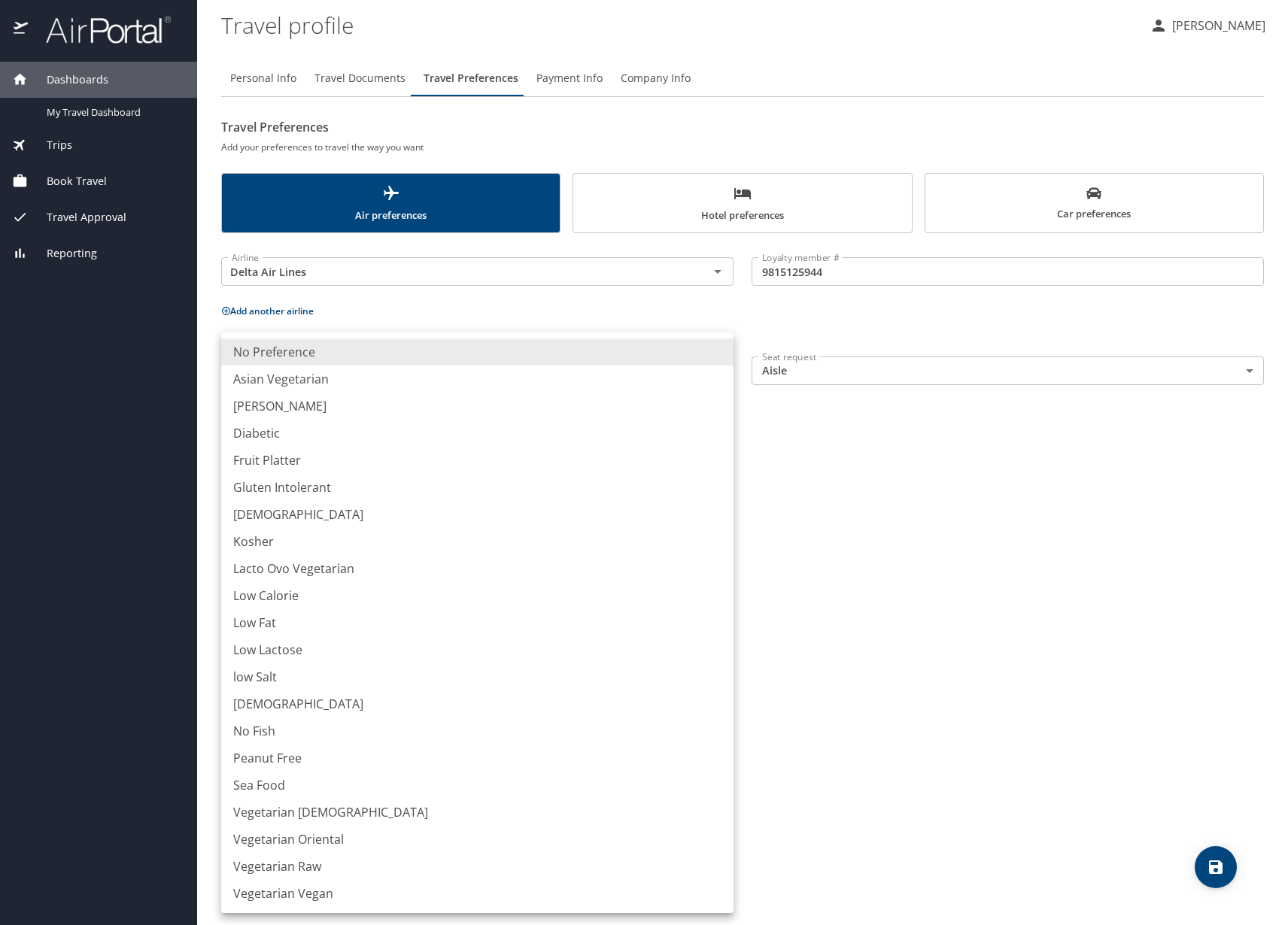
click at [702, 411] on body "Dashboards My Travel Dashboard Trips Current / Future Trips Past Trips Trips Mi…" at bounding box center [644, 462] width 1288 height 925
drag, startPoint x: 846, startPoint y: 479, endPoint x: 837, endPoint y: 489, distance: 13.5
click at [842, 488] on div at bounding box center [644, 462] width 1288 height 925
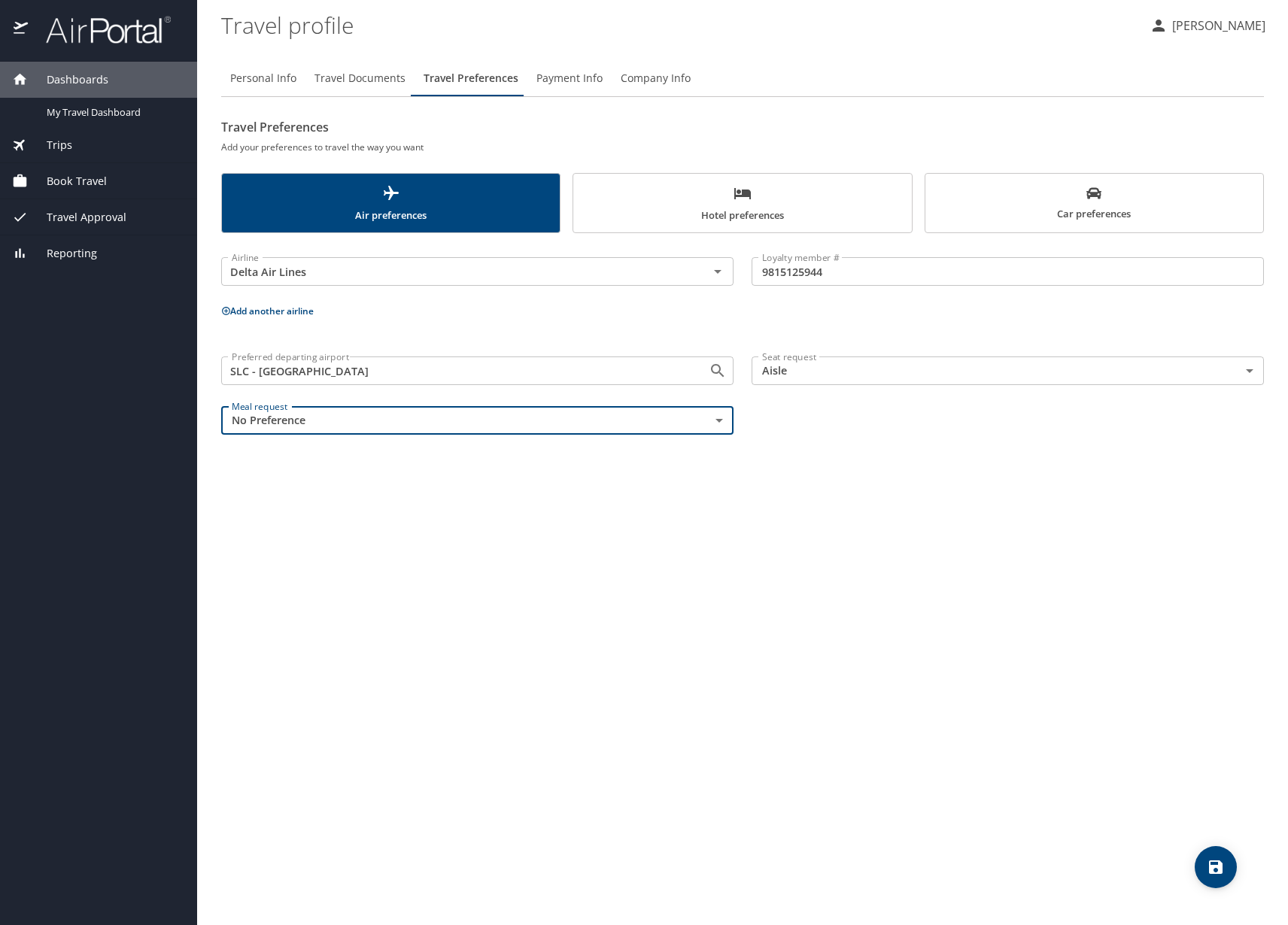
click at [859, 375] on body "Dashboards My Travel Dashboard Trips Current / Future Trips Past Trips Trips Mi…" at bounding box center [644, 462] width 1288 height 925
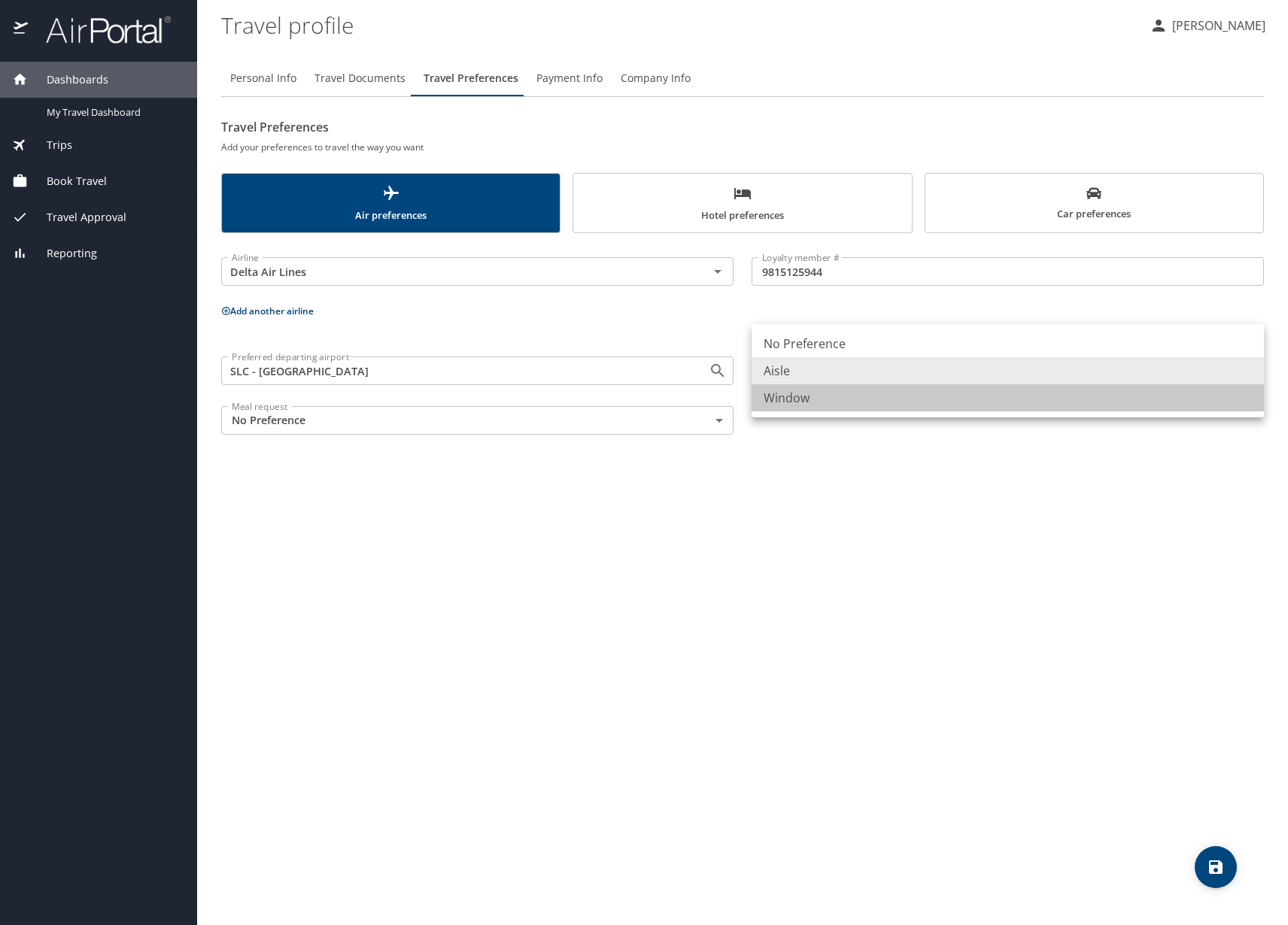
click at [835, 401] on li "Window" at bounding box center [1008, 398] width 513 height 27
type input "Window"
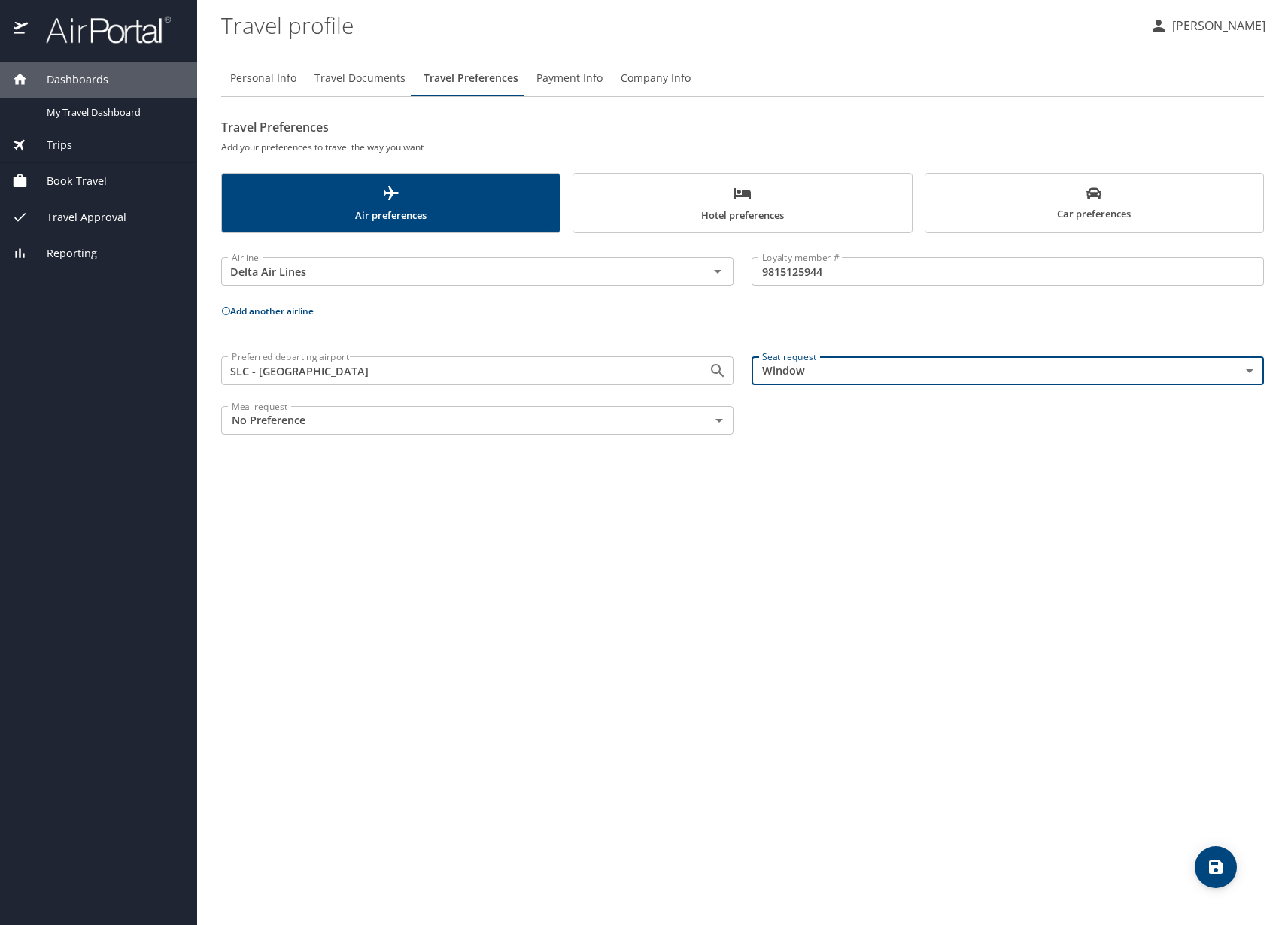
click at [681, 417] on body "Dashboards My Travel Dashboard Trips Current / Future Trips Past Trips Trips Mi…" at bounding box center [644, 462] width 1288 height 925
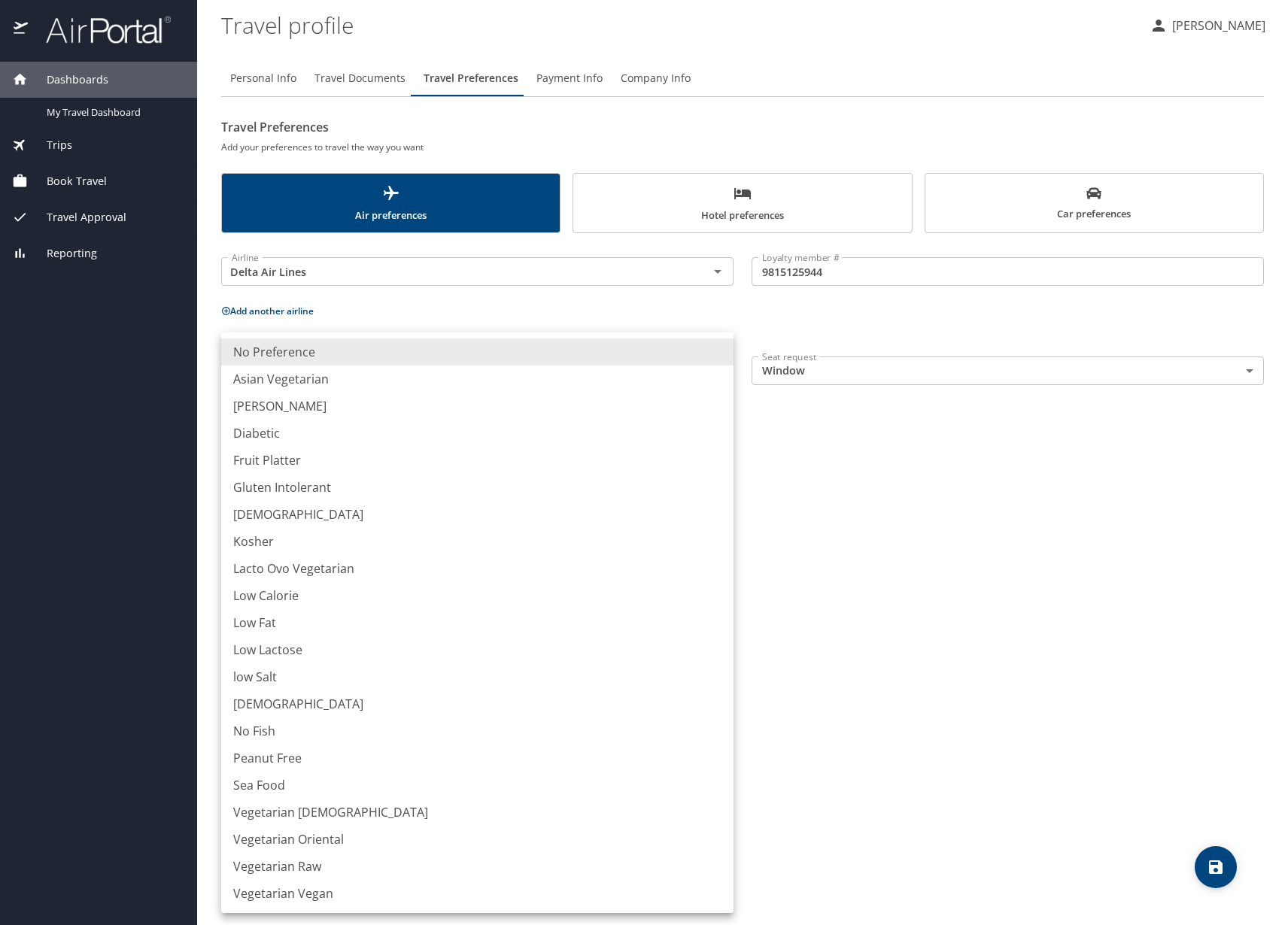
click at [959, 520] on div at bounding box center [644, 462] width 1288 height 925
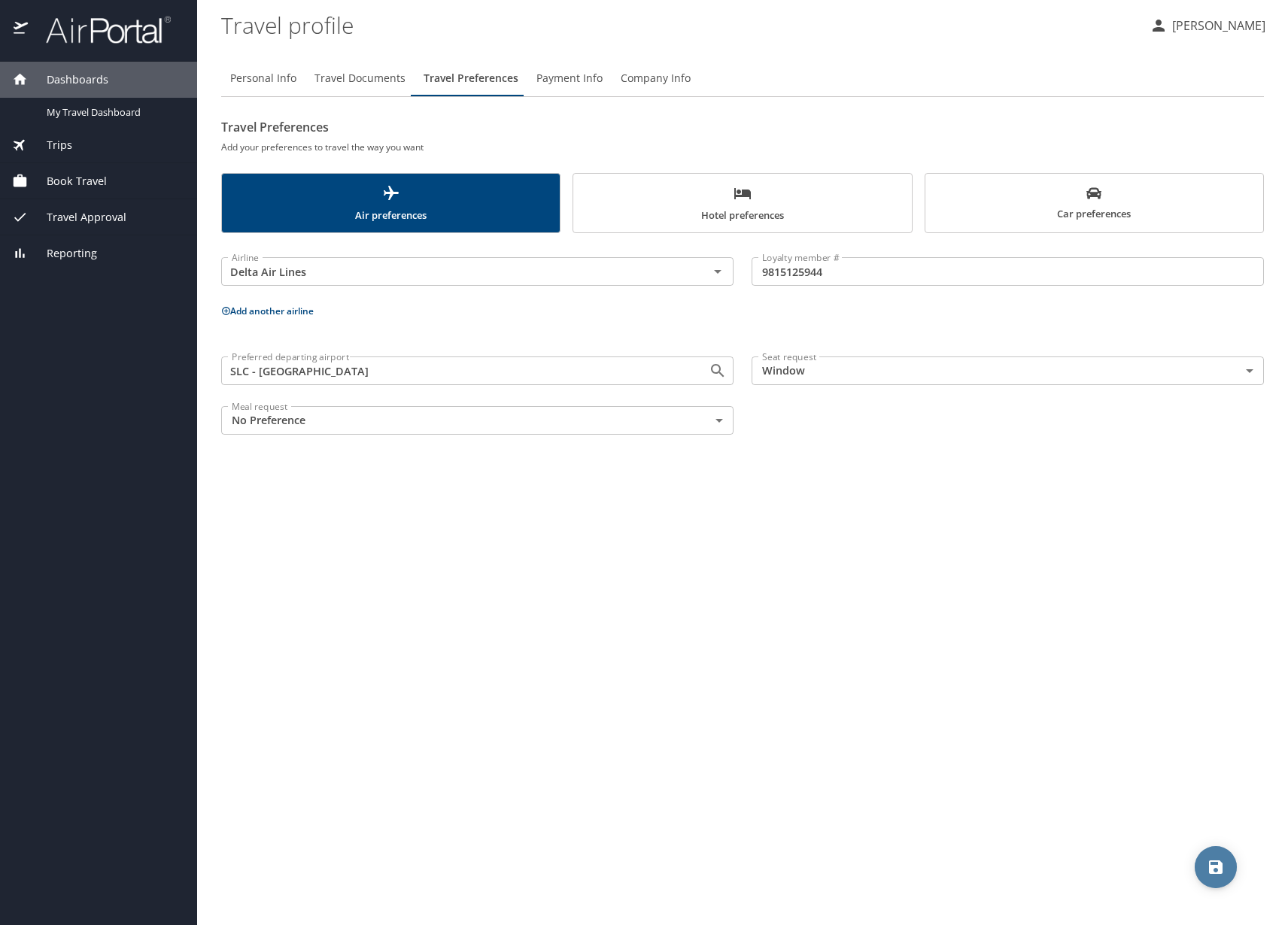
click at [1199, 868] on span "save" at bounding box center [1216, 867] width 42 height 18
click at [571, 89] on button "Payment Info" at bounding box center [568, 77] width 84 height 36
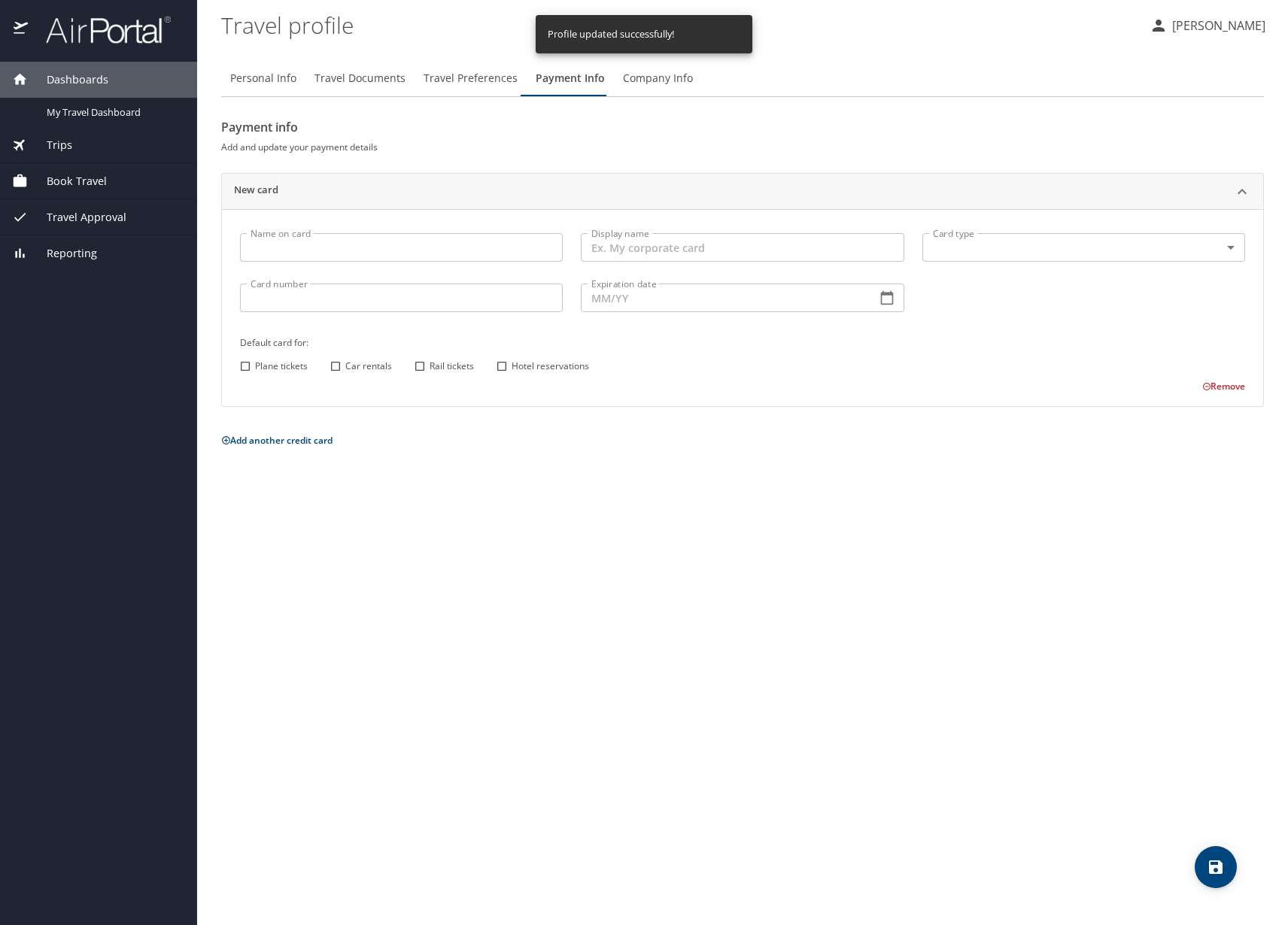
click at [365, 266] on div "Name on card Name on card" at bounding box center [402, 250] width 341 height 50
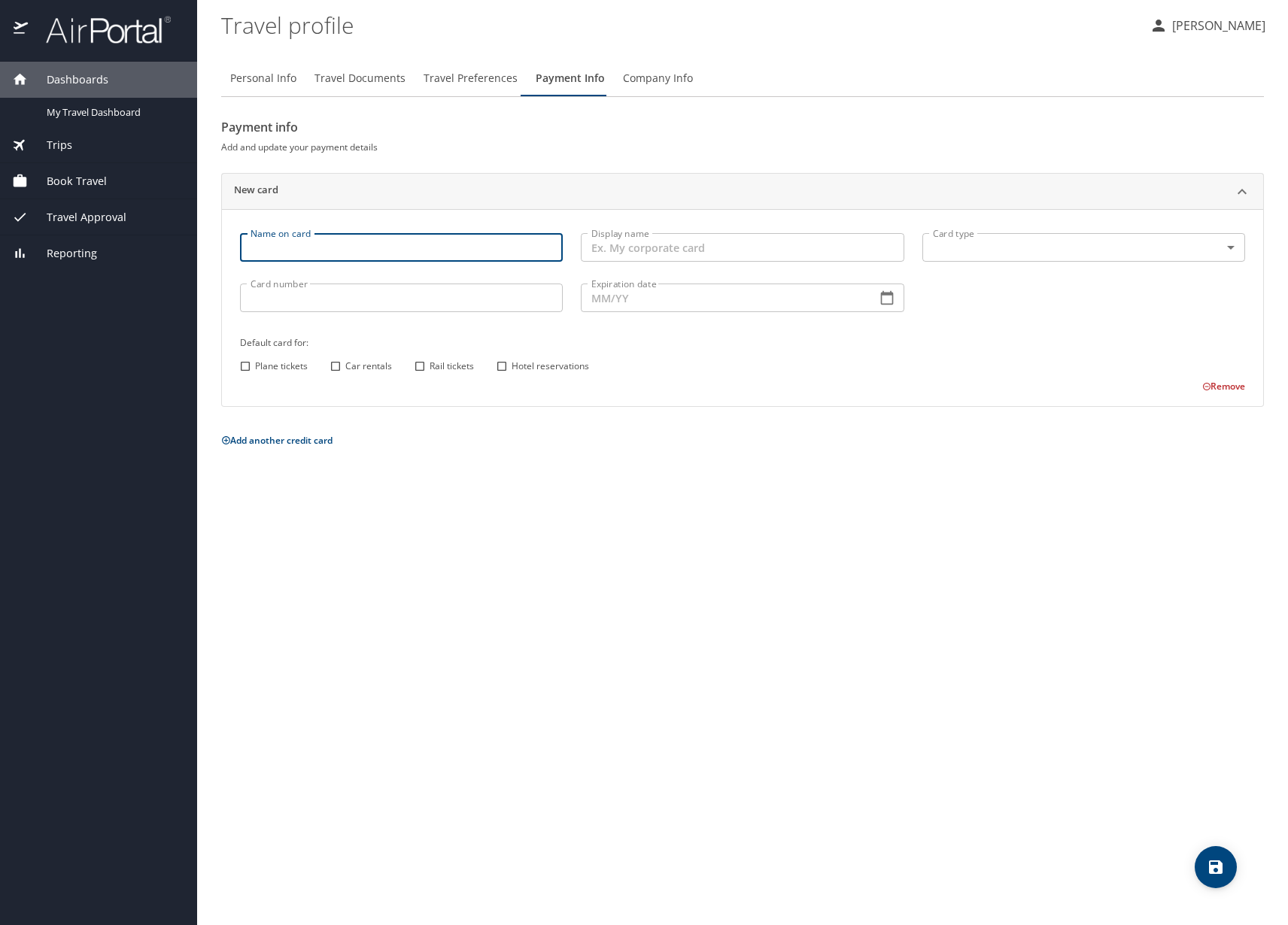
click at [365, 253] on input "Name on card" at bounding box center [401, 248] width 323 height 29
type input "[PERSON_NAME]"
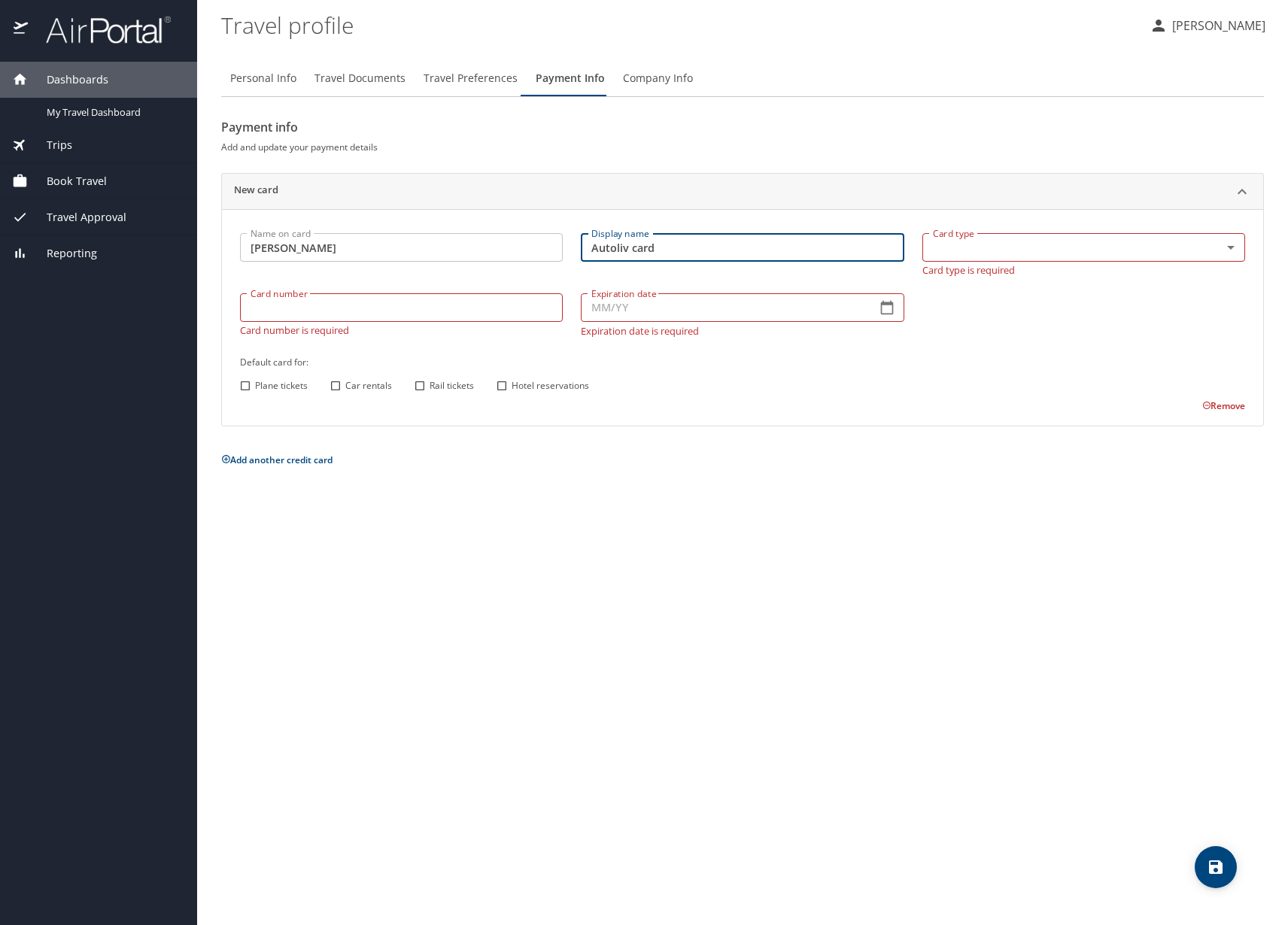
type input "Autoliv card"
click at [1023, 255] on body "Dashboards My Travel Dashboard Trips Current / Future Trips Past Trips Trips Mi…" at bounding box center [644, 462] width 1288 height 925
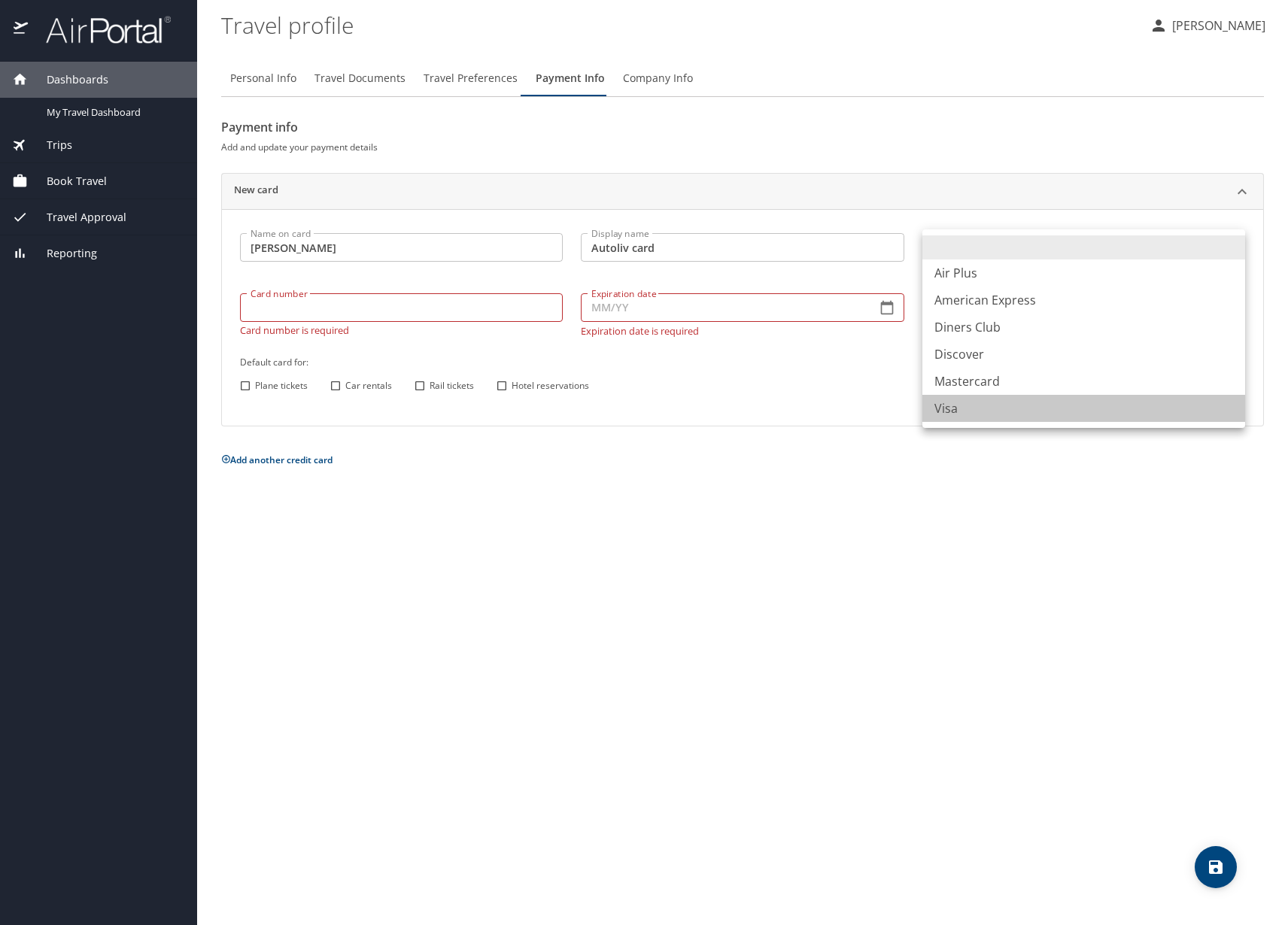
click at [1011, 408] on li "Visa" at bounding box center [1083, 409] width 323 height 27
type input "VI"
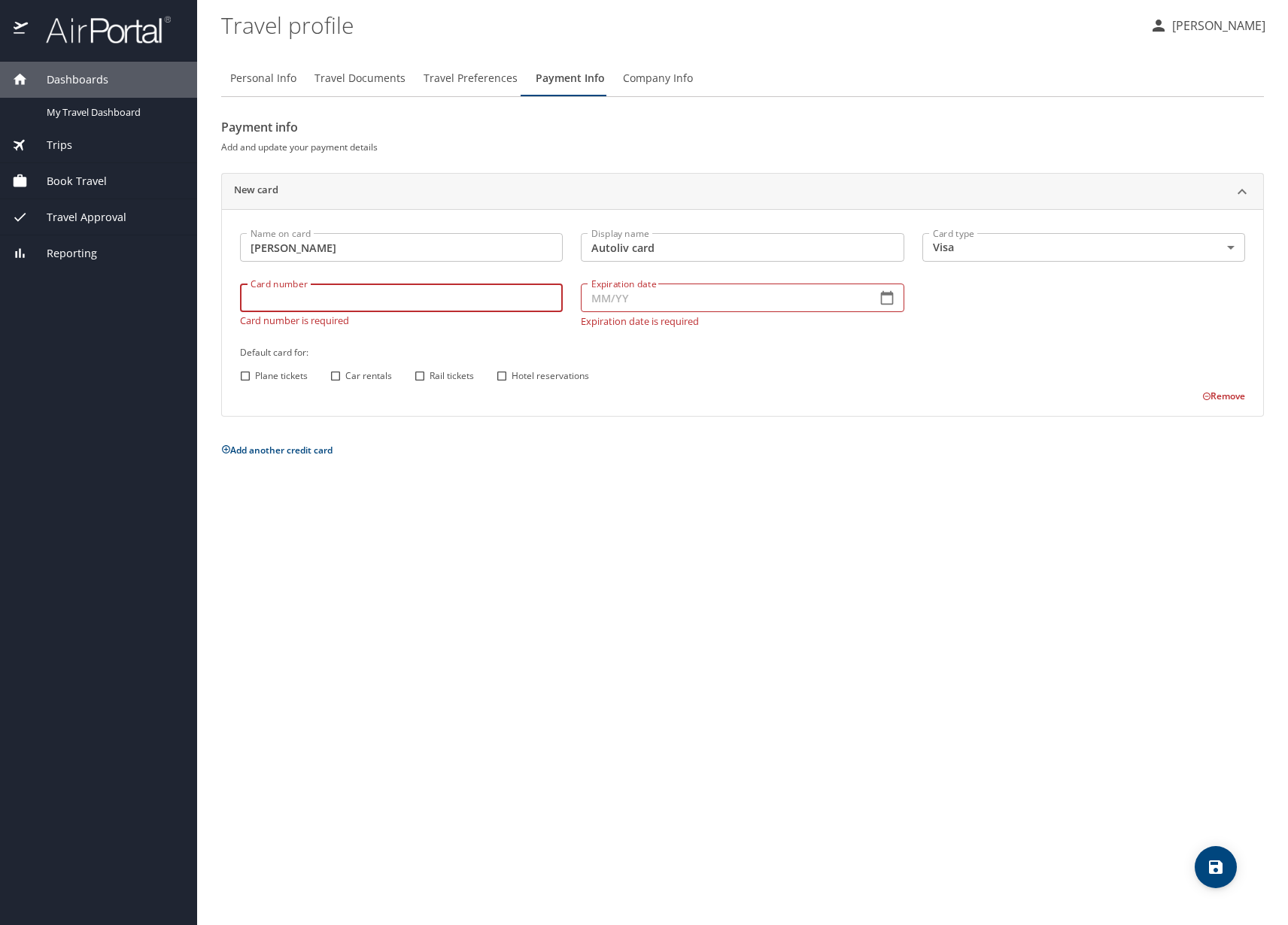
click at [402, 310] on input "Card number" at bounding box center [401, 298] width 323 height 29
type input "4808017021986823"
type input "04/28"
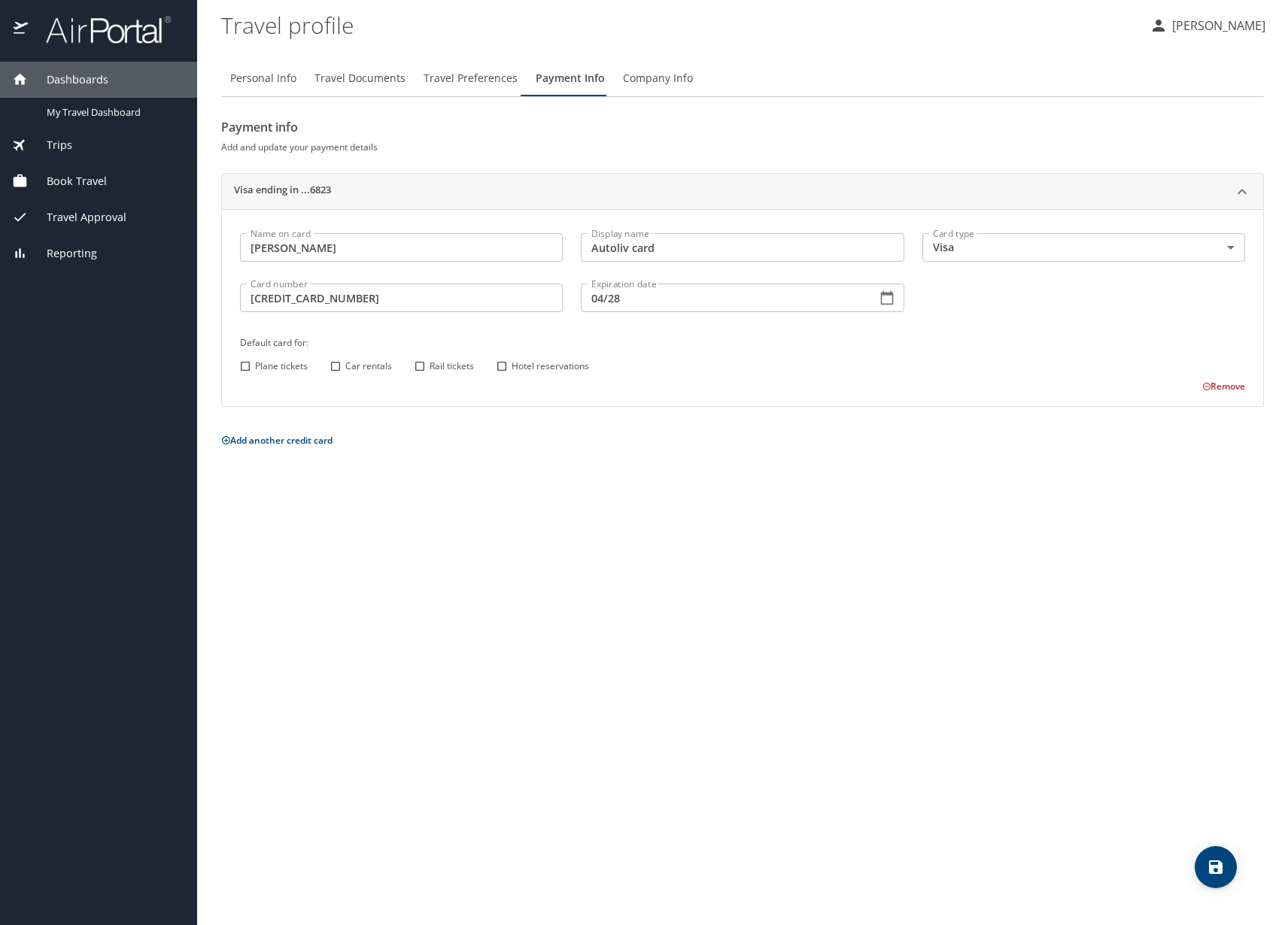
click at [276, 373] on label "Plane tickets" at bounding box center [271, 366] width 72 height 19
click at [255, 373] on input "Plane tickets" at bounding box center [245, 366] width 19 height 19
checkbox input "true"
click at [356, 366] on span "Car rentals" at bounding box center [368, 366] width 46 height 13
click at [345, 366] on input "Car rentals" at bounding box center [335, 366] width 19 height 19
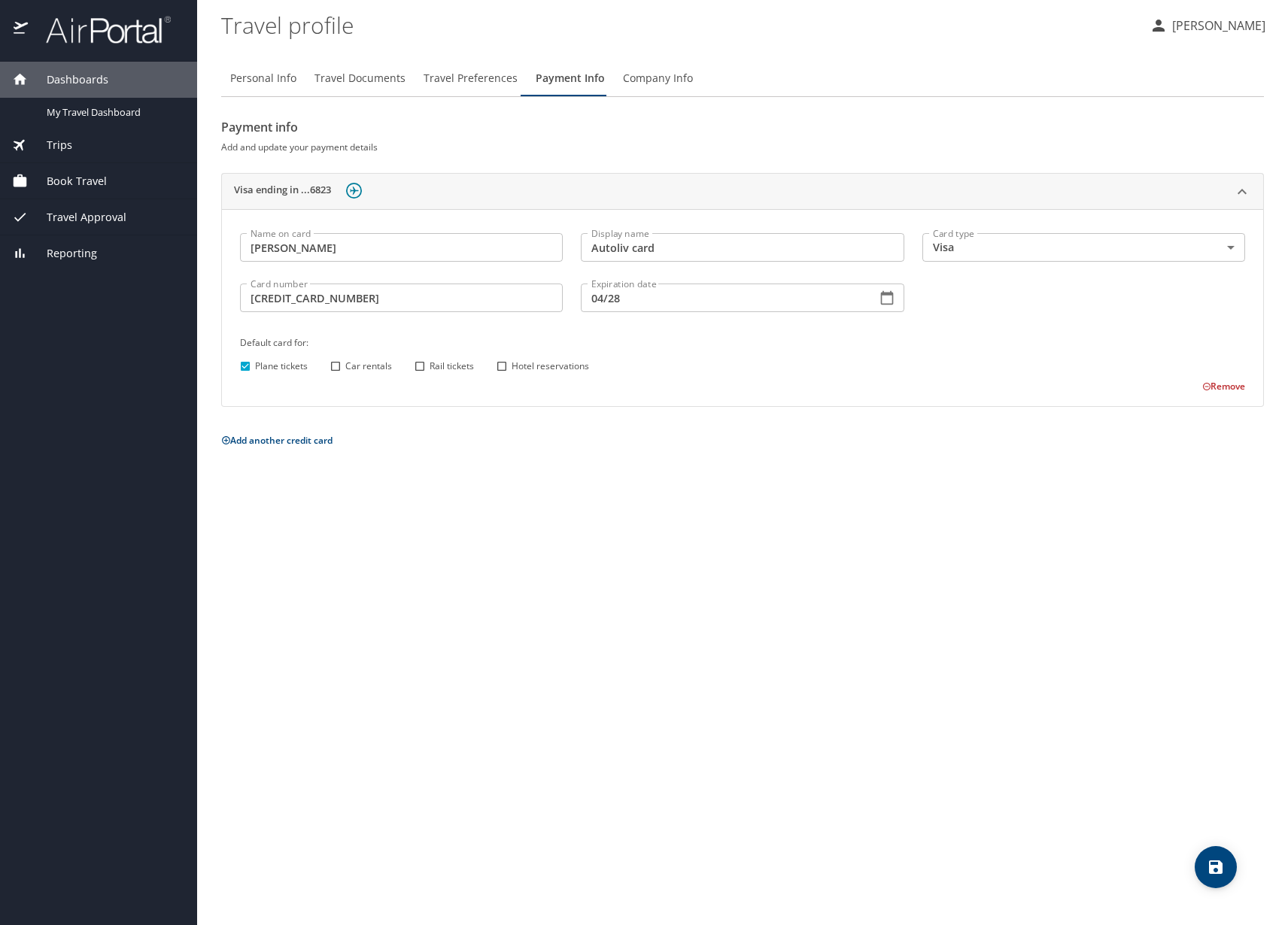
checkbox input "true"
click at [444, 365] on span "Rail tickets" at bounding box center [452, 366] width 44 height 13
click at [430, 365] on input "Rail tickets" at bounding box center [420, 366] width 19 height 19
checkbox input "true"
click at [507, 367] on input "Hotel reservations" at bounding box center [502, 366] width 19 height 19
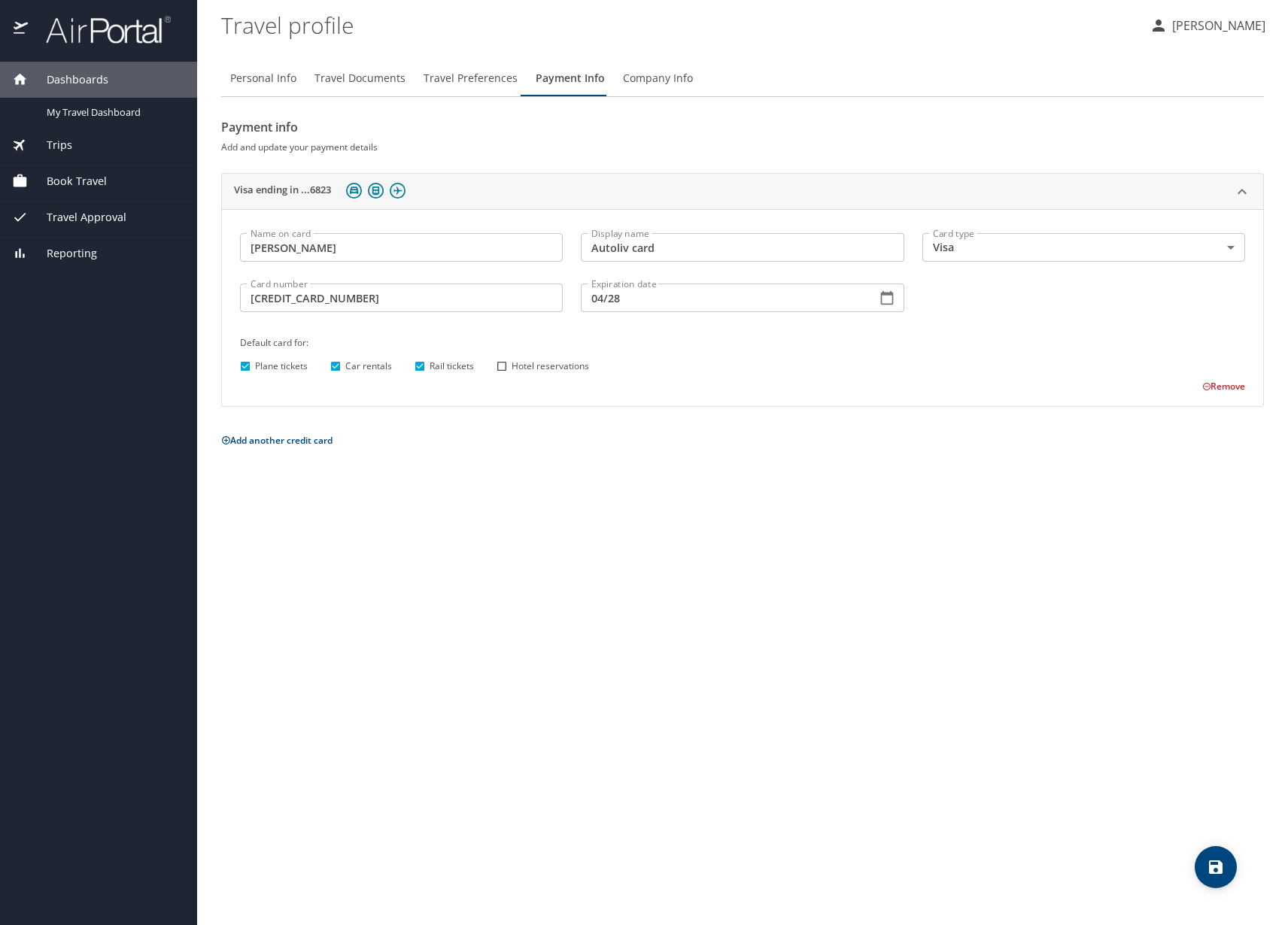
checkbox input "true"
click at [1207, 863] on icon "save" at bounding box center [1215, 867] width 18 height 18
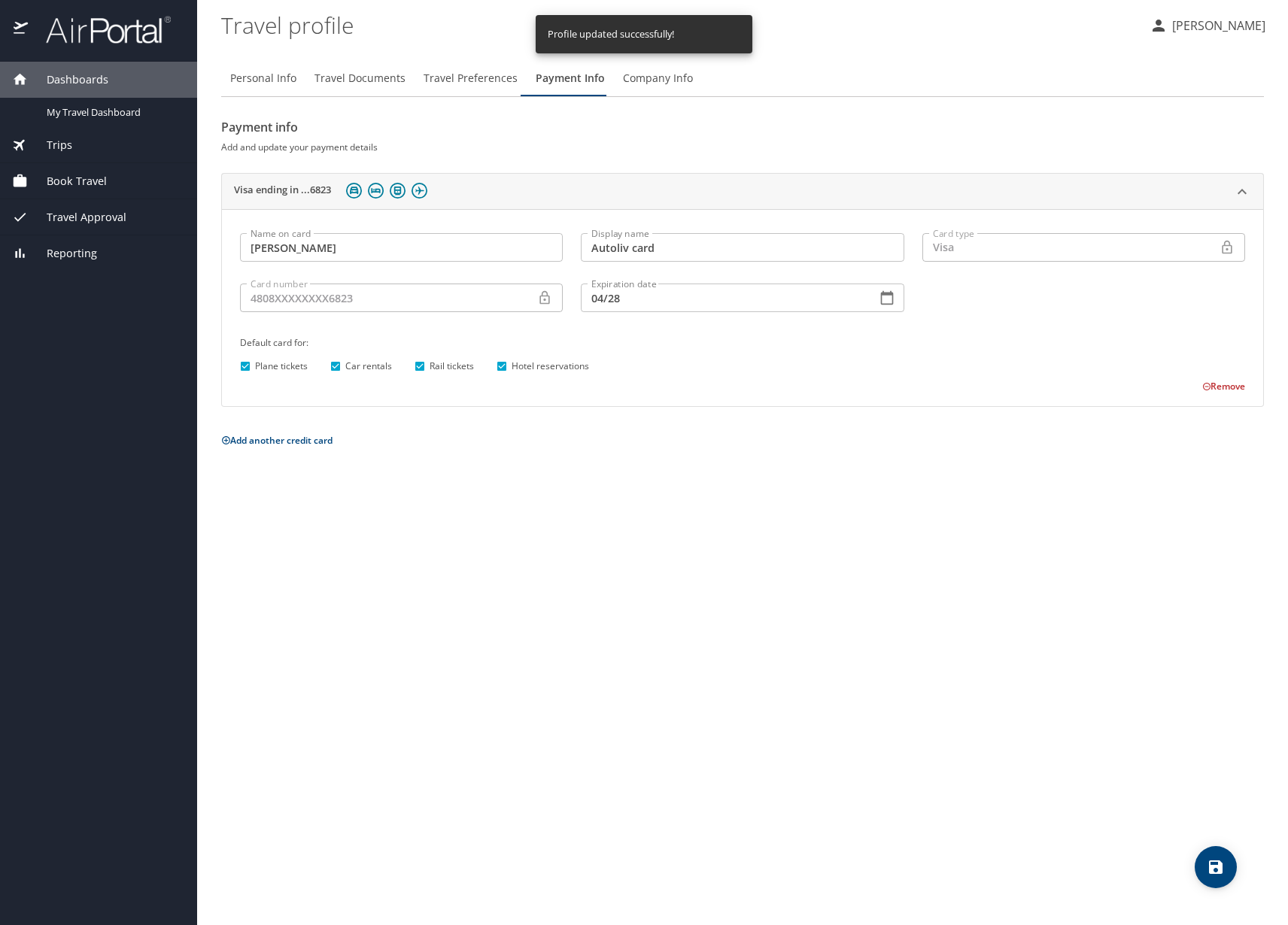
click at [637, 72] on span "Company Info" at bounding box center [658, 79] width 70 height 19
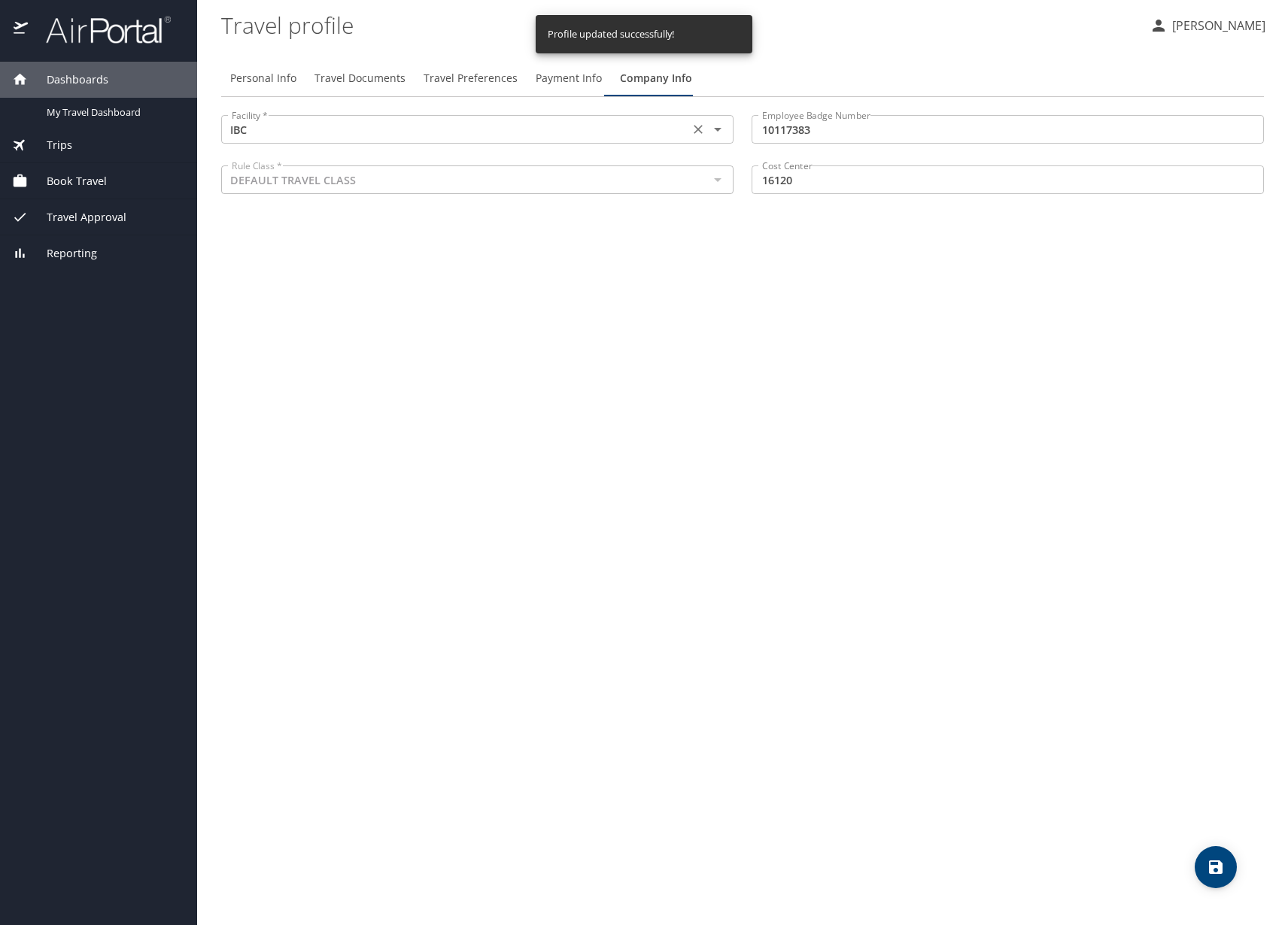
click at [520, 140] on div "IBC Facility *" at bounding box center [478, 129] width 513 height 29
click at [530, 115] on div "IBC Facility *" at bounding box center [478, 129] width 513 height 29
click at [726, 134] on icon "Open" at bounding box center [718, 129] width 18 height 18
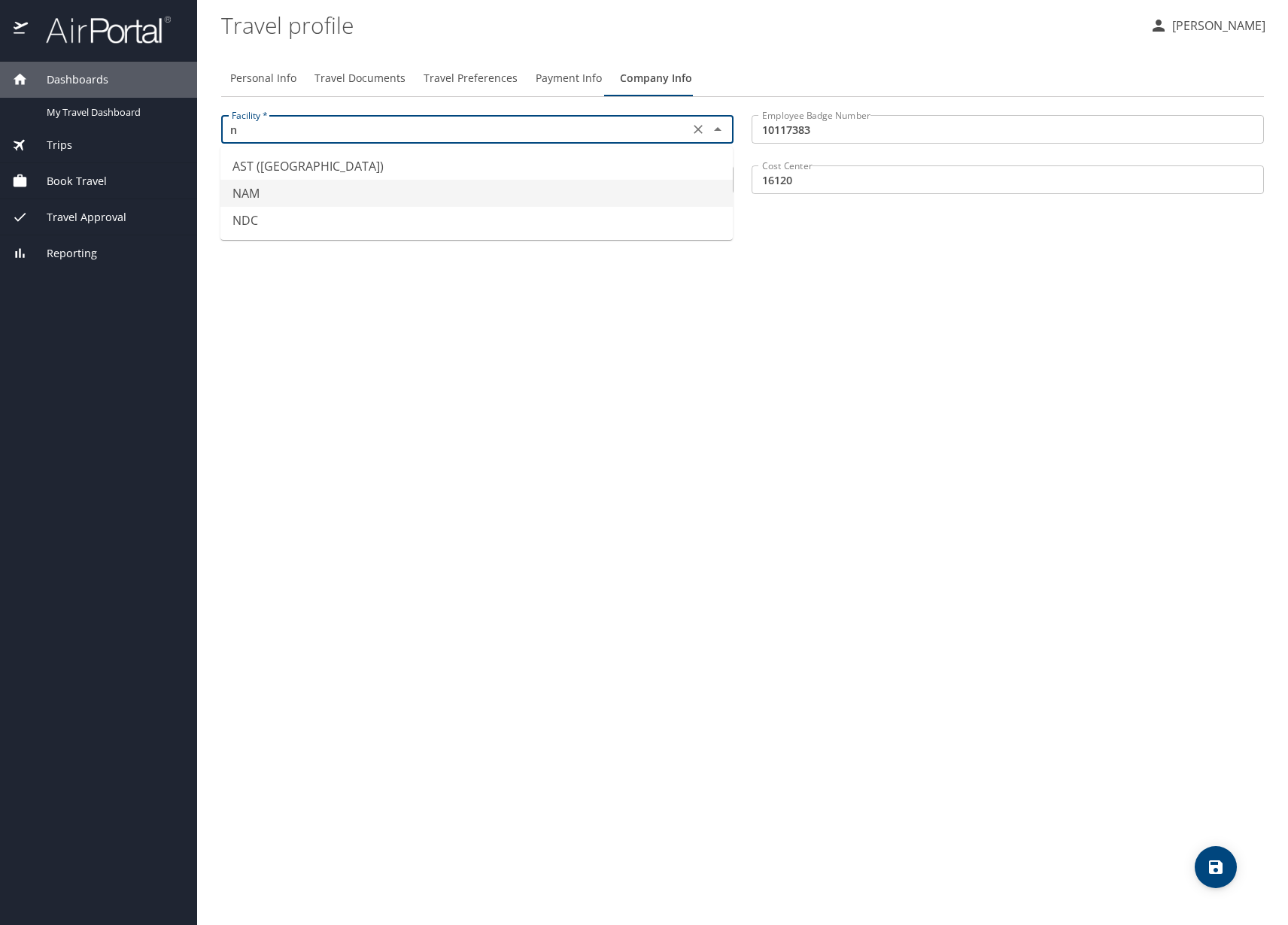
click at [316, 198] on li "NAM" at bounding box center [477, 194] width 513 height 27
type input "NAM"
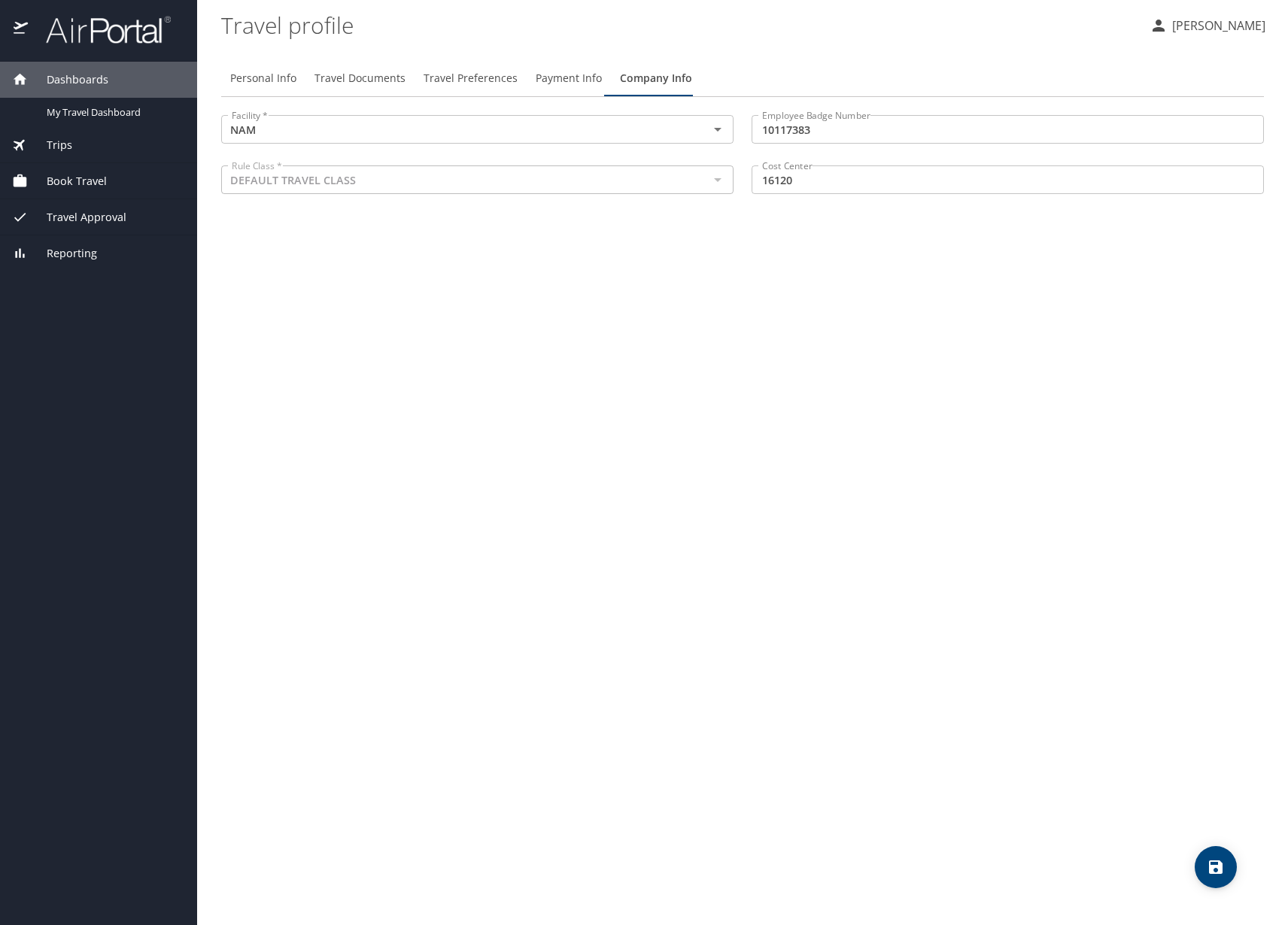
click at [694, 276] on div "Personal Info Travel Documents Travel Preferences Payment Info Company Info Fac…" at bounding box center [743, 487] width 1042 height 877
click at [1212, 864] on icon "save" at bounding box center [1215, 867] width 18 height 18
click at [74, 137] on div "Trips" at bounding box center [98, 145] width 173 height 16
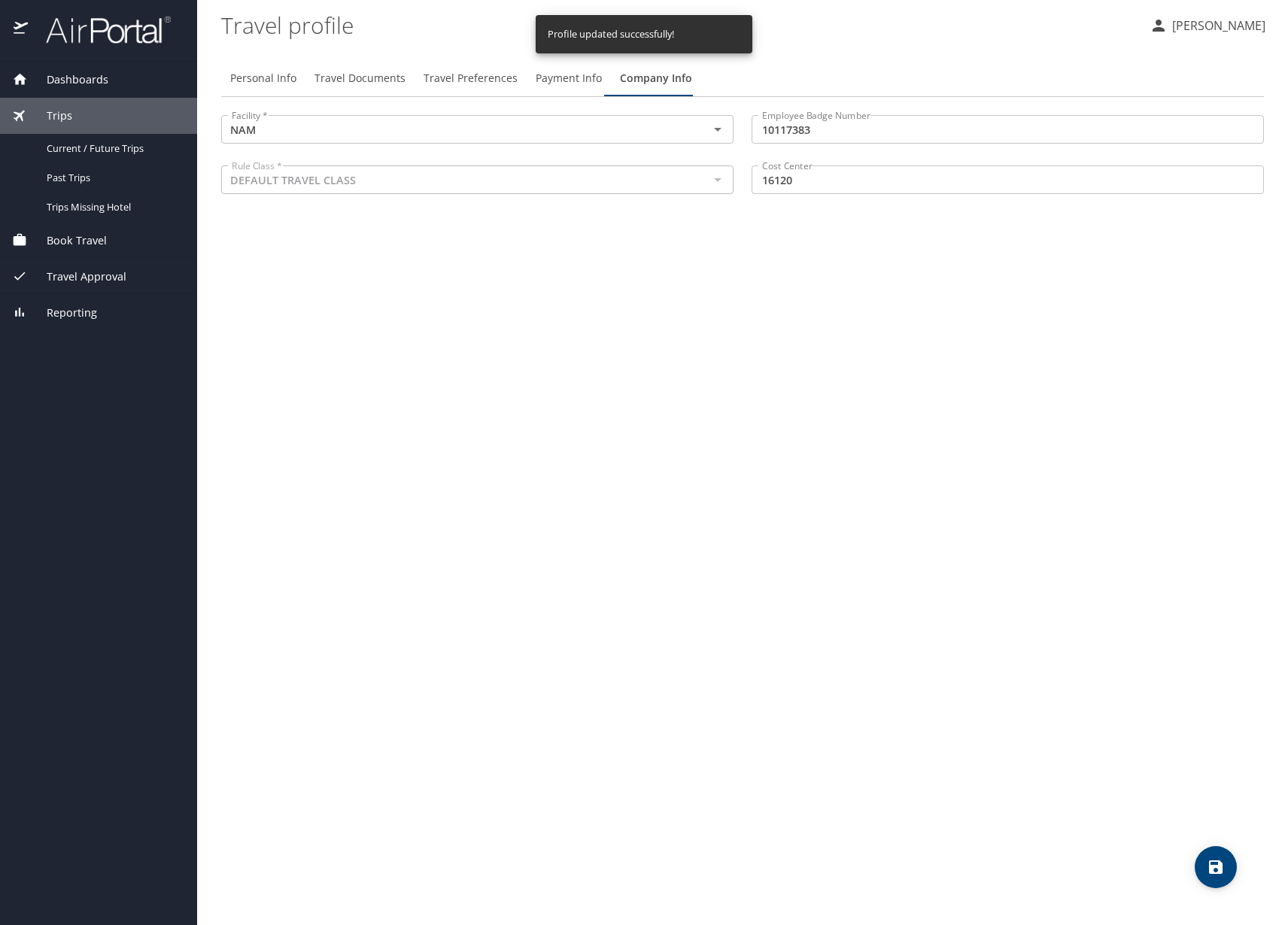
click at [88, 78] on span "Dashboards" at bounding box center [68, 79] width 81 height 16
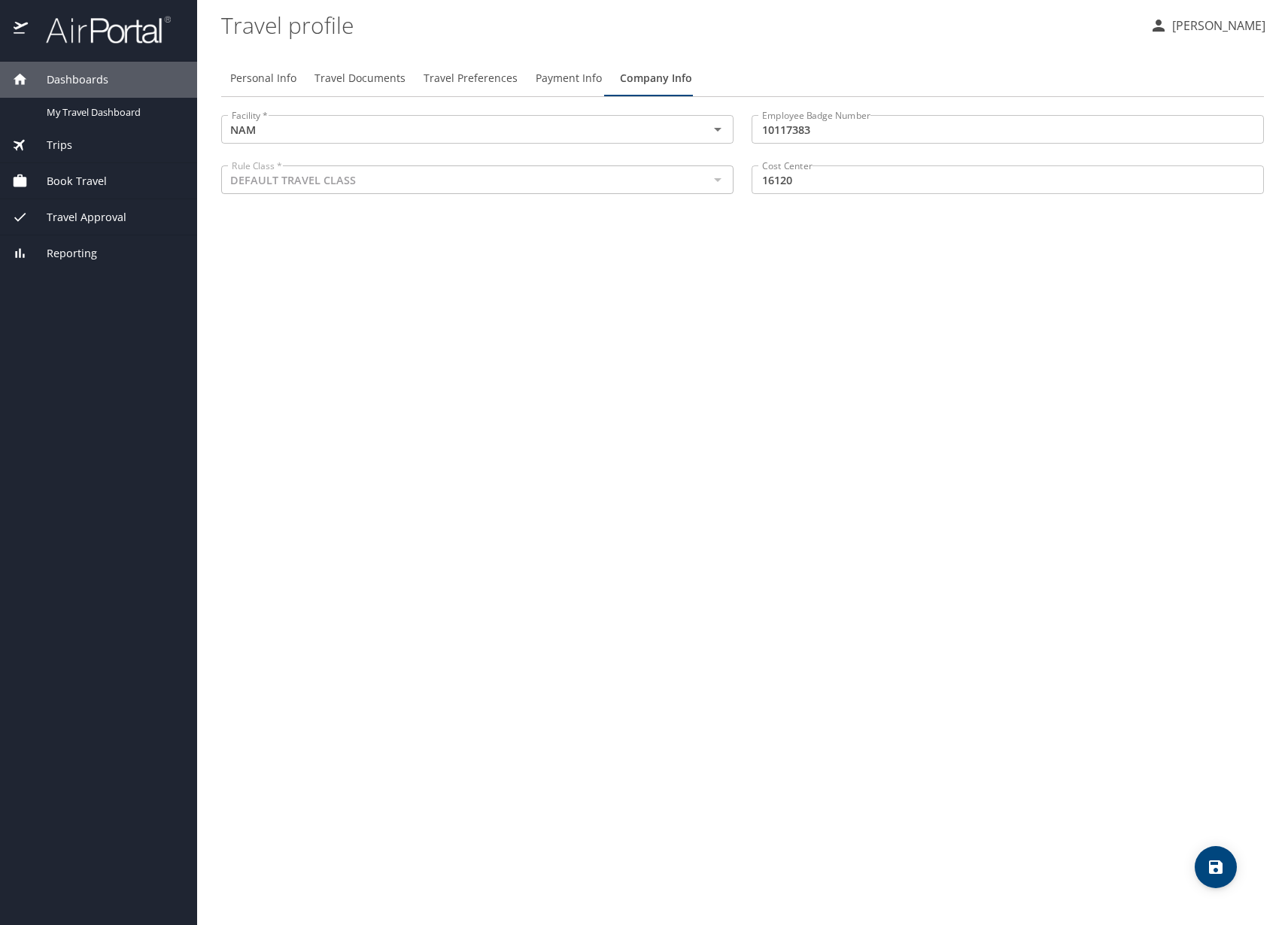
click at [461, 81] on span "Travel Preferences" at bounding box center [471, 79] width 94 height 19
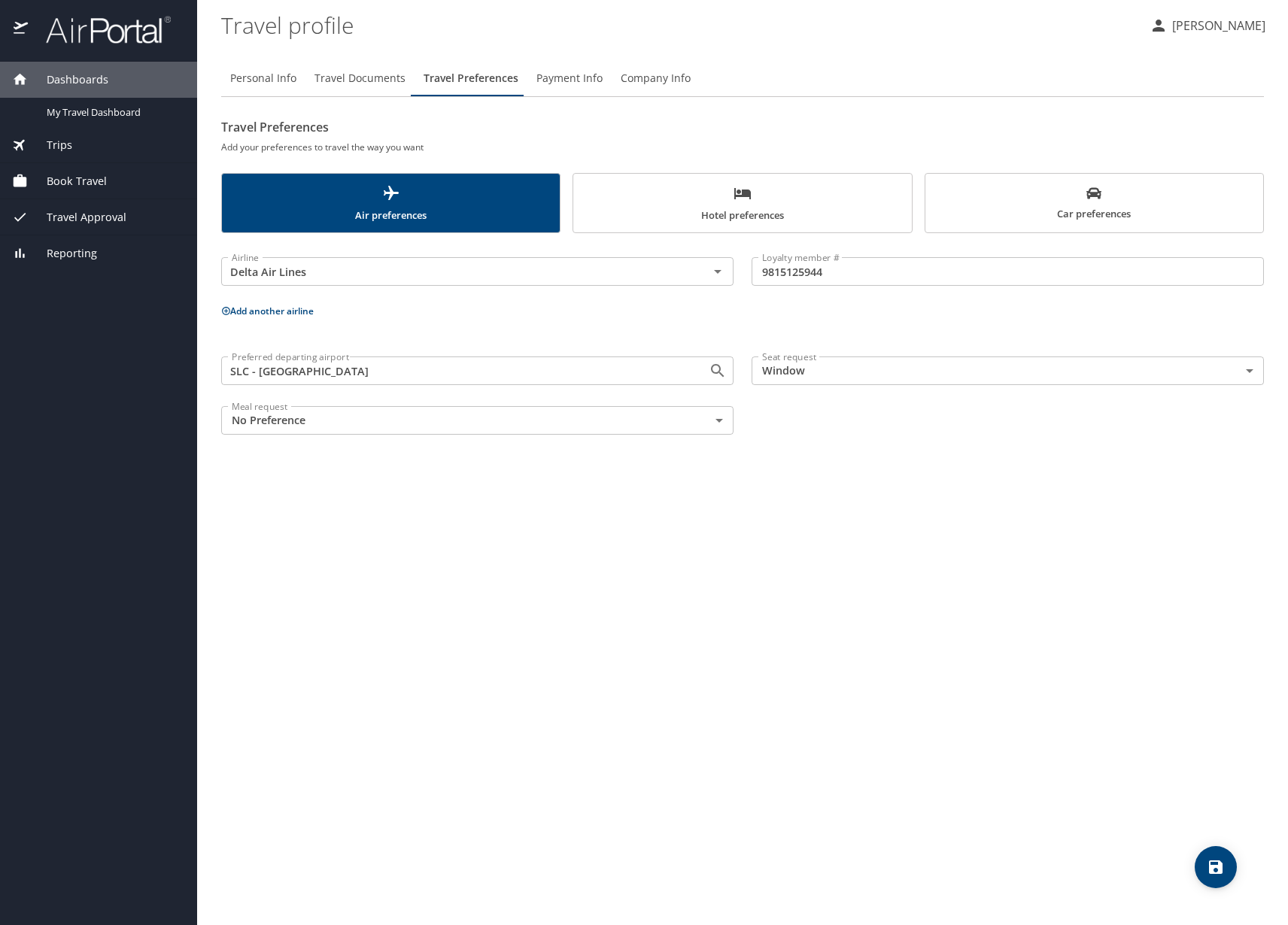
click at [685, 183] on button "Hotel preferences" at bounding box center [742, 203] width 339 height 60
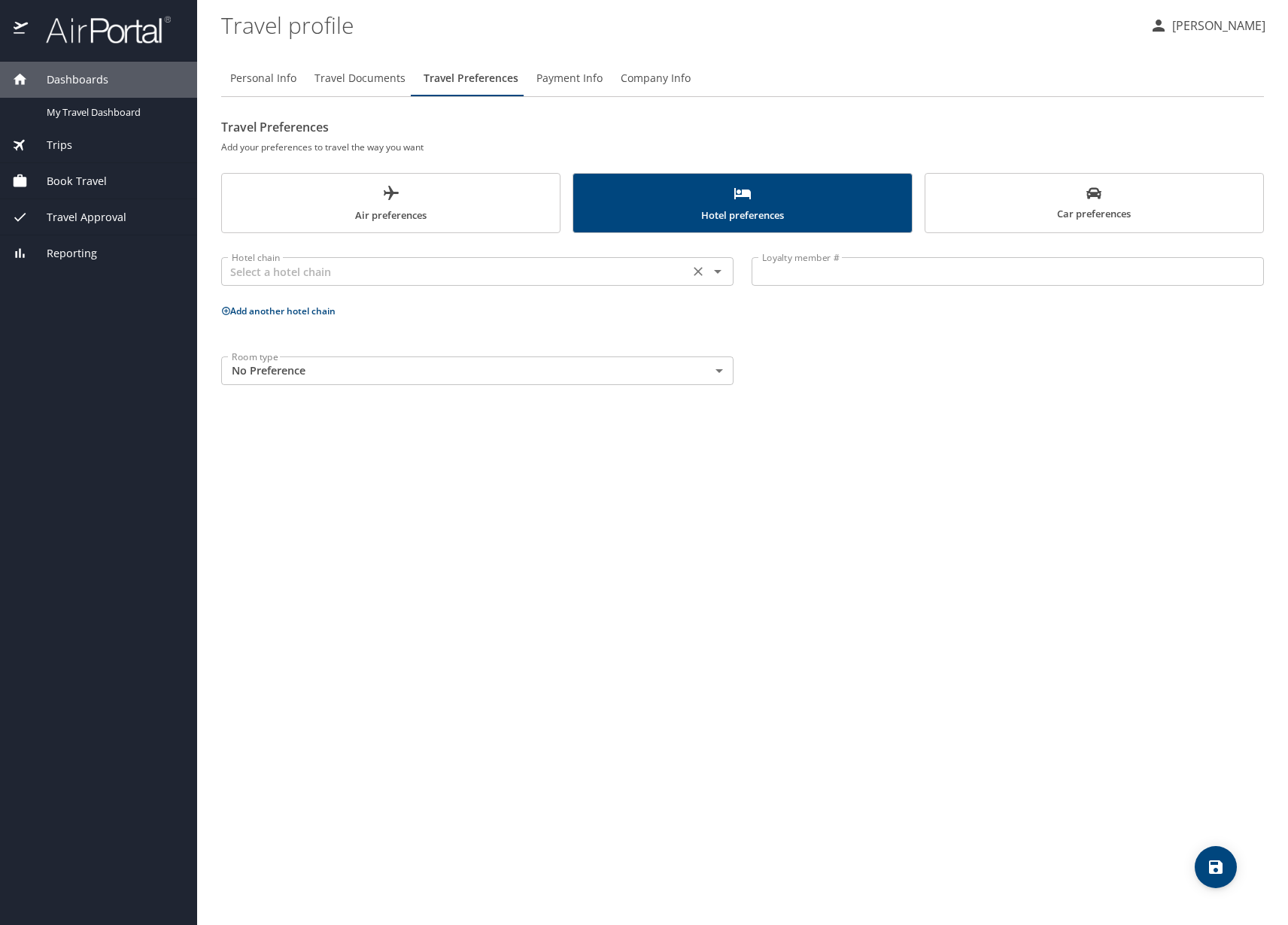
click at [319, 278] on input "text" at bounding box center [455, 272] width 459 height 19
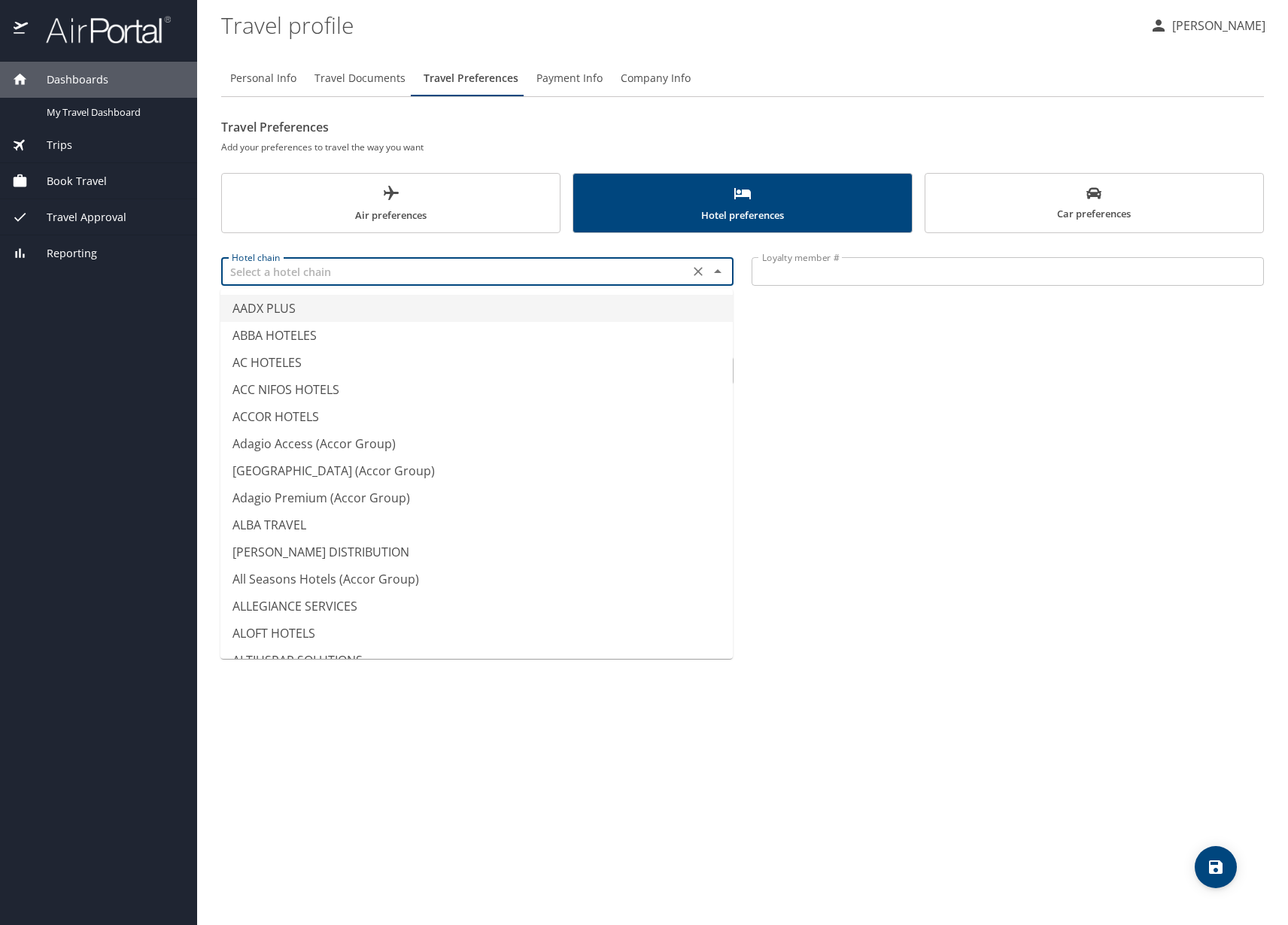
click at [320, 277] on input "text" at bounding box center [455, 272] width 459 height 19
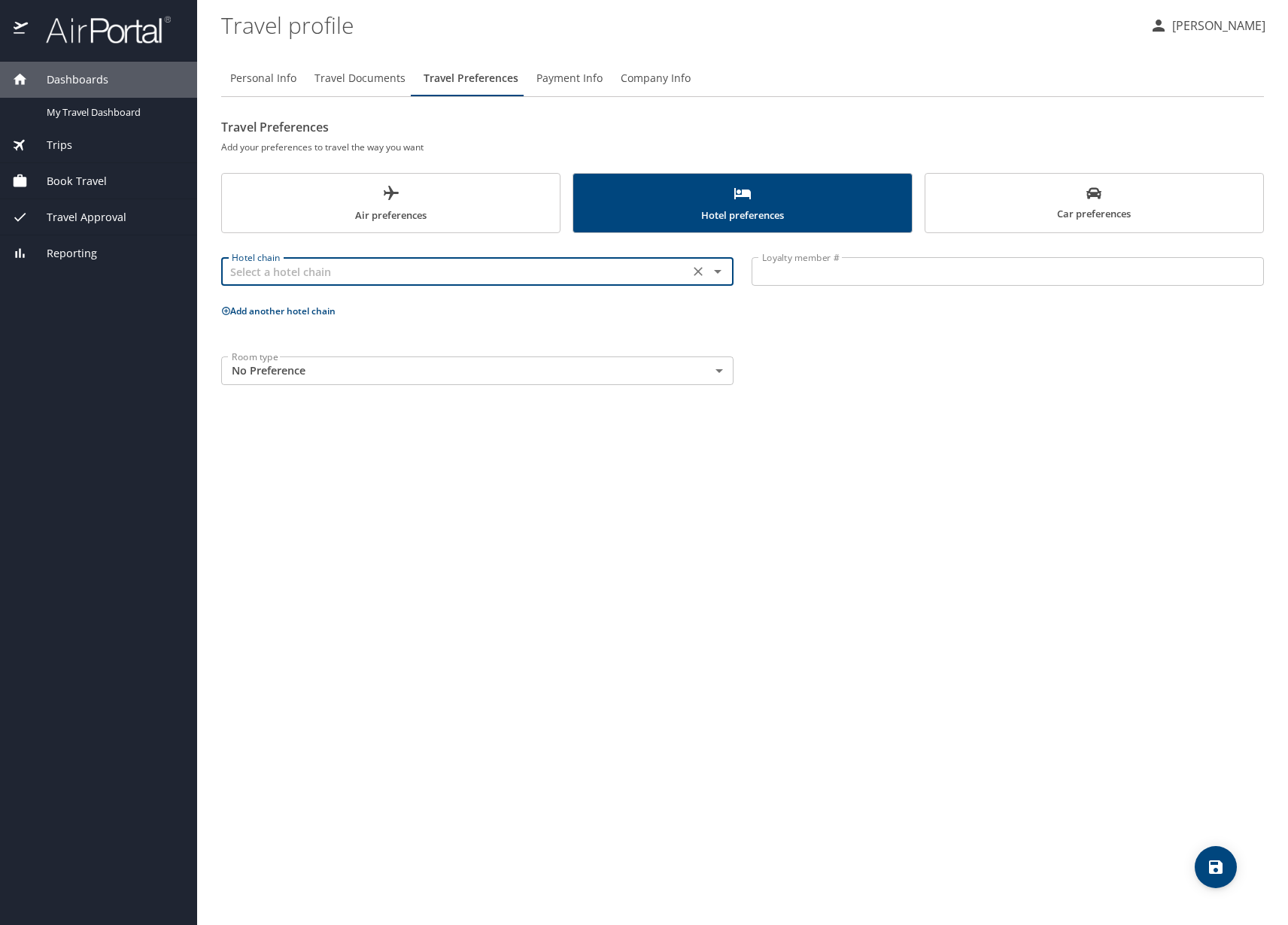
click at [461, 358] on body "Dashboards My Travel Dashboard Trips Current / Future Trips Past Trips Trips Mi…" at bounding box center [644, 462] width 1288 height 925
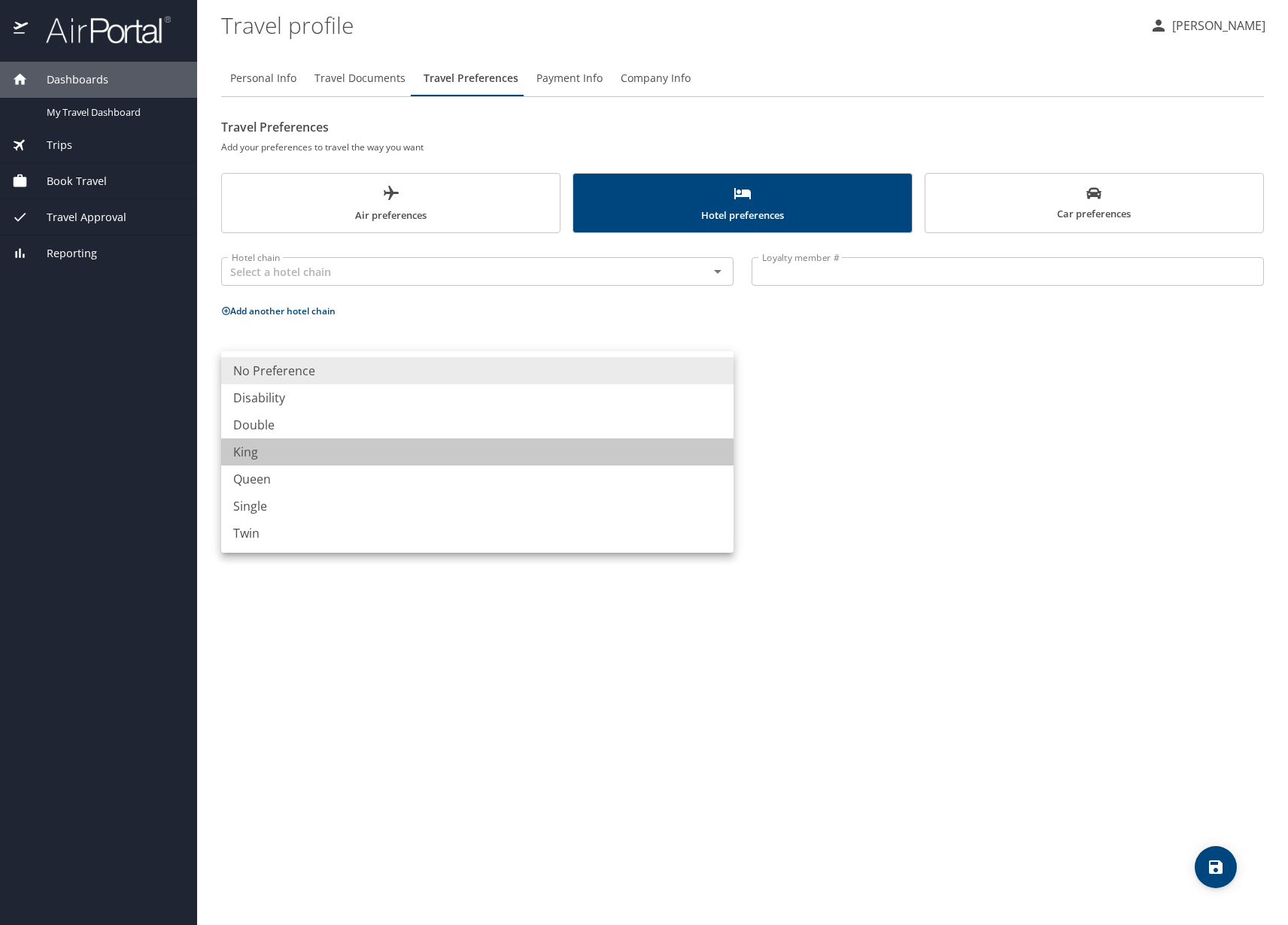
click at [362, 455] on li "King" at bounding box center [478, 452] width 513 height 27
type input "King"
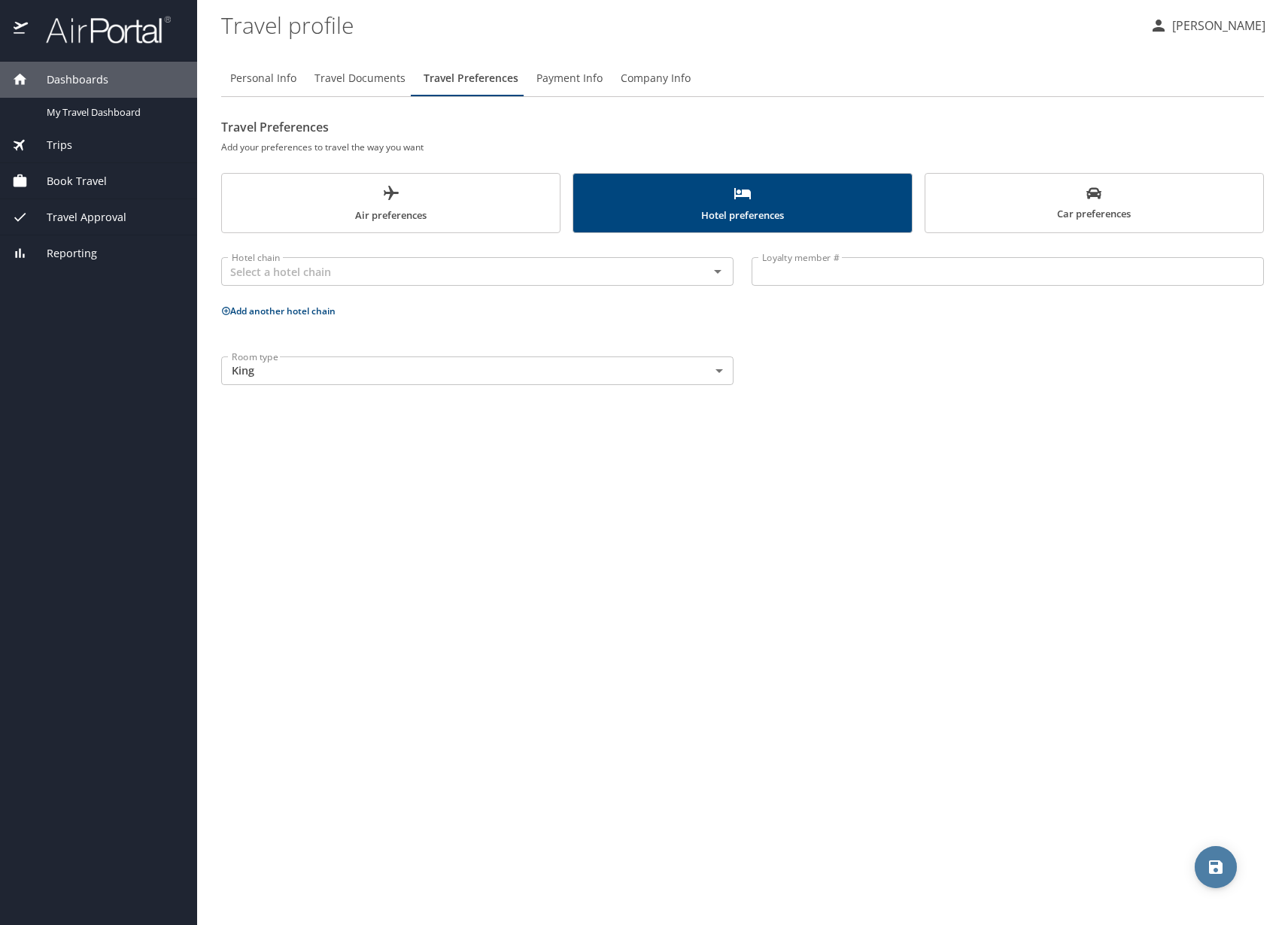
click at [1201, 867] on span "save" at bounding box center [1216, 867] width 42 height 18
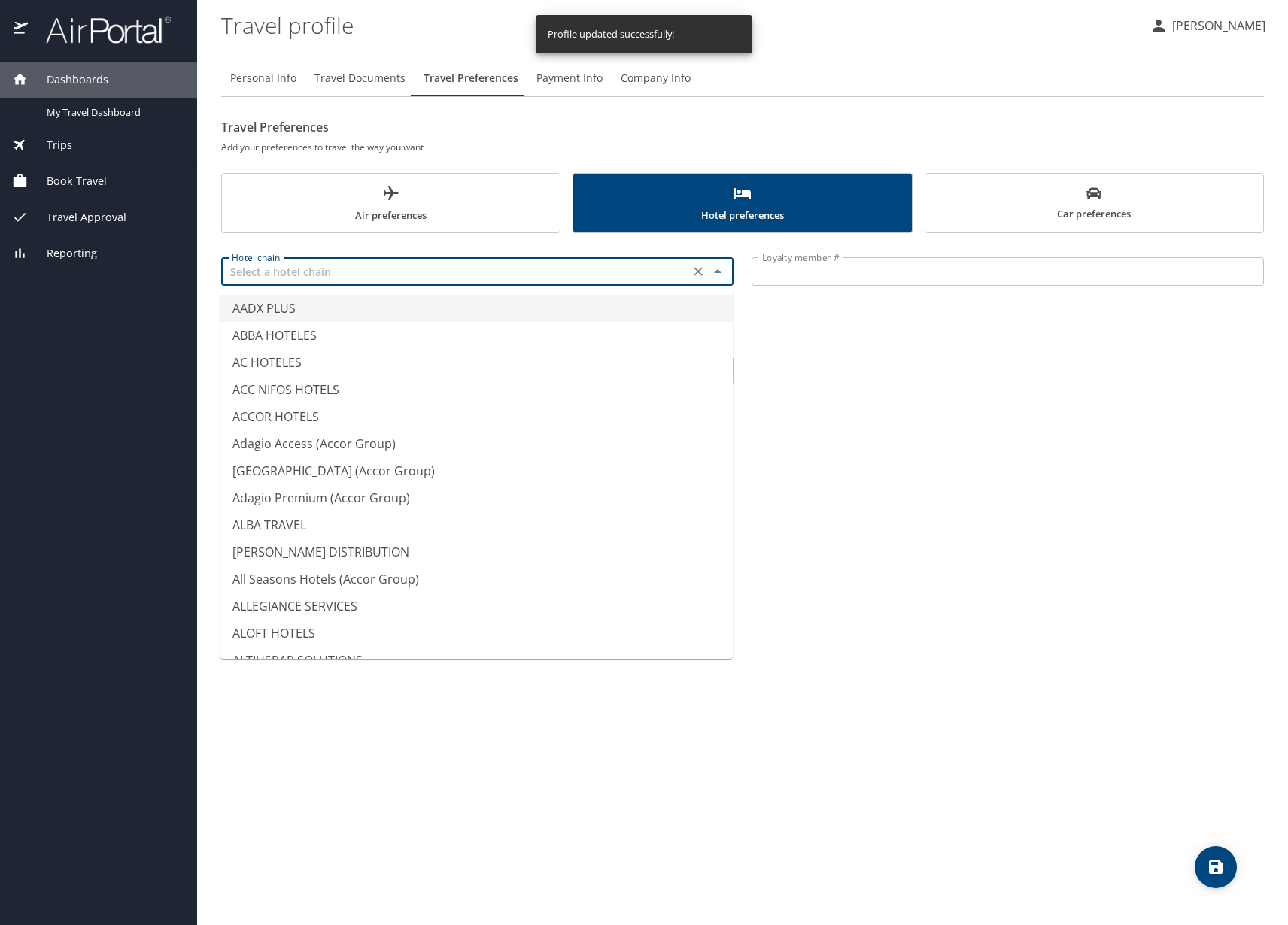
click at [435, 269] on input "text" at bounding box center [455, 272] width 459 height 19
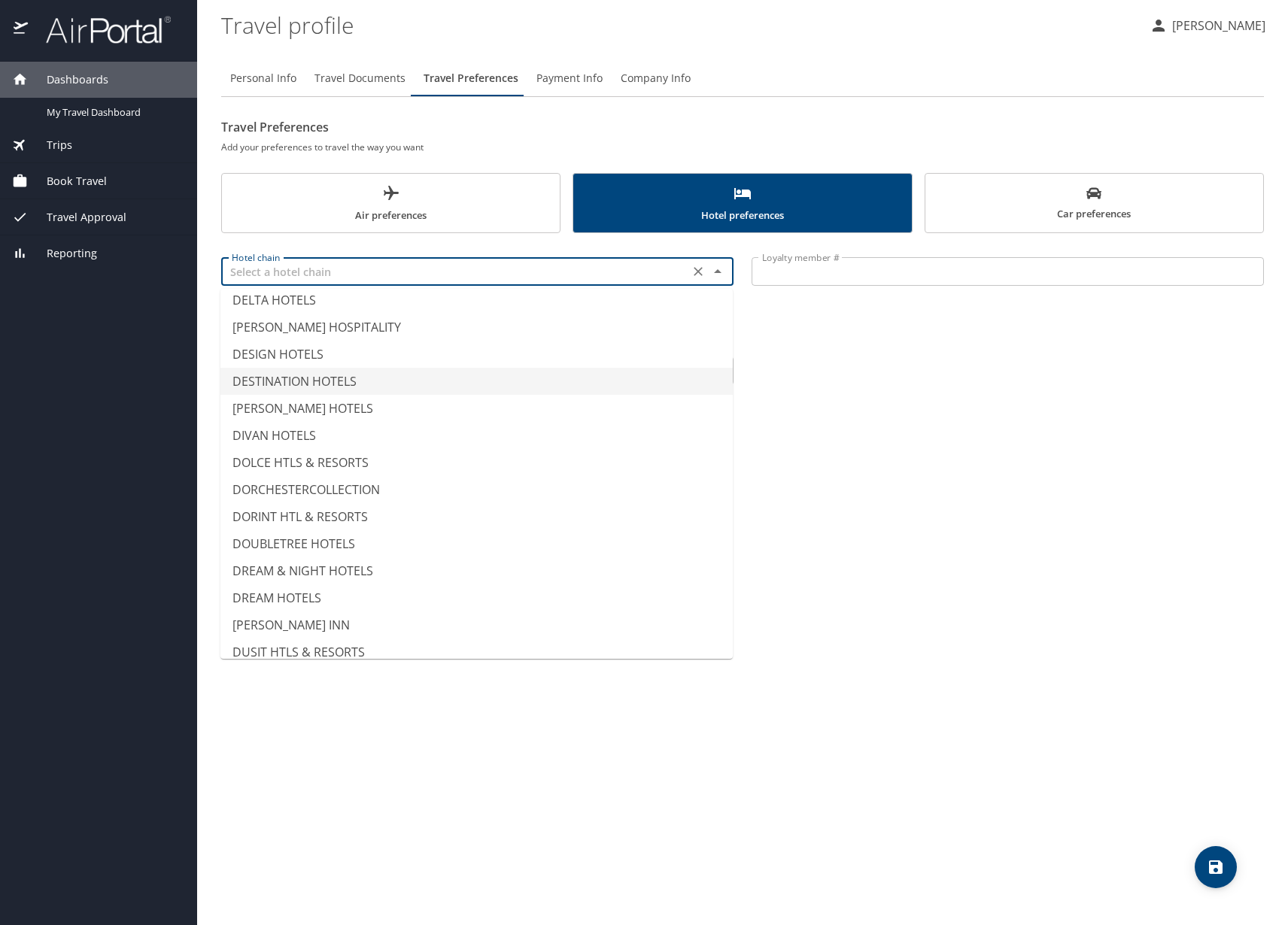
scroll to position [1955, 0]
type input "DOLCE HTLS & RESORTS"
click at [962, 446] on div "Personal Info Travel Documents Travel Preferences Payment Info Company Info Tra…" at bounding box center [743, 487] width 1042 height 877
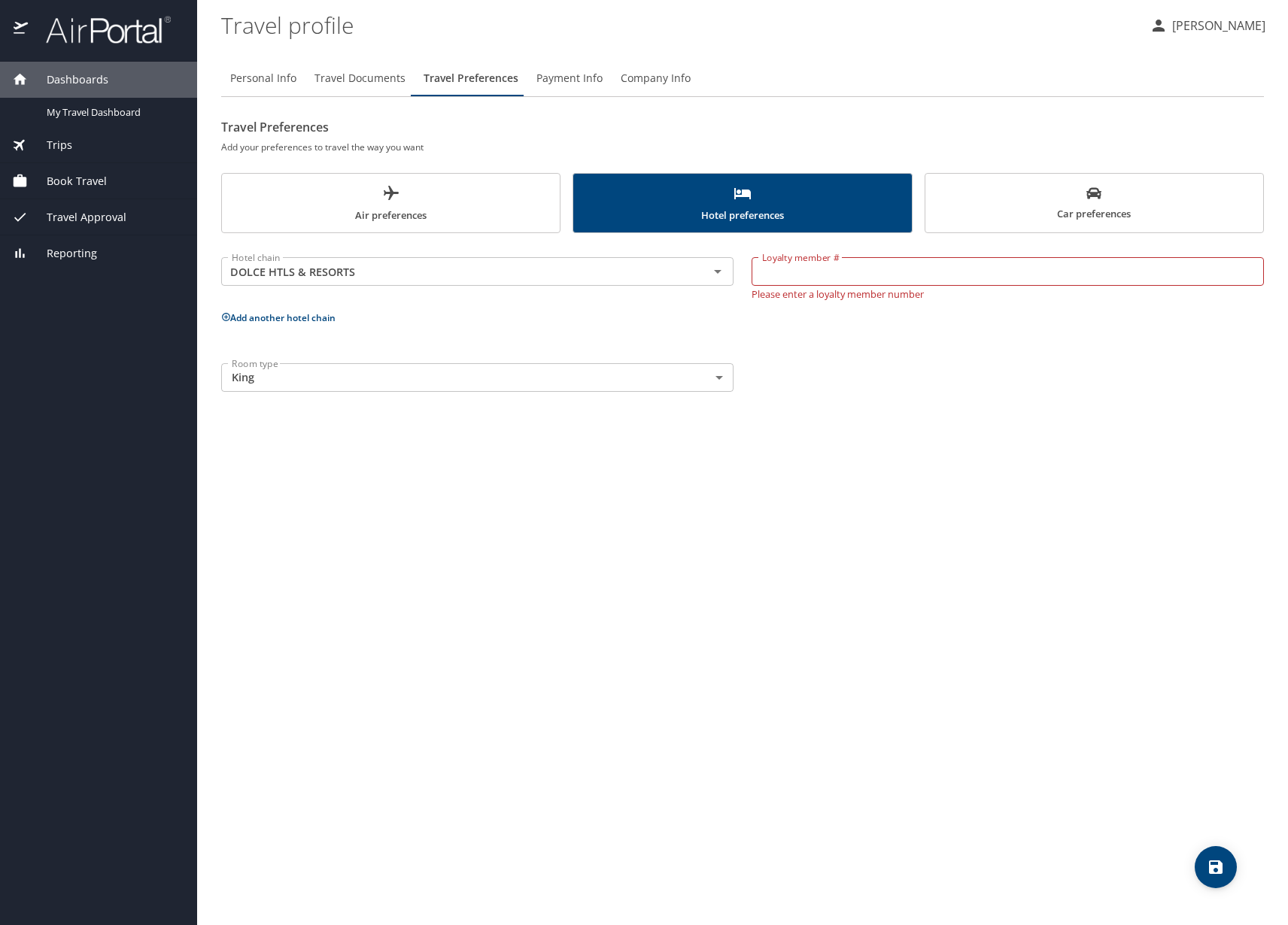
drag, startPoint x: 1044, startPoint y: 145, endPoint x: 1047, endPoint y: 184, distance: 39.1
click at [1044, 149] on h6 "Add your preferences to travel the way you want" at bounding box center [743, 146] width 1042 height 15
click at [1047, 184] on button "Car preferences" at bounding box center [1094, 203] width 339 height 60
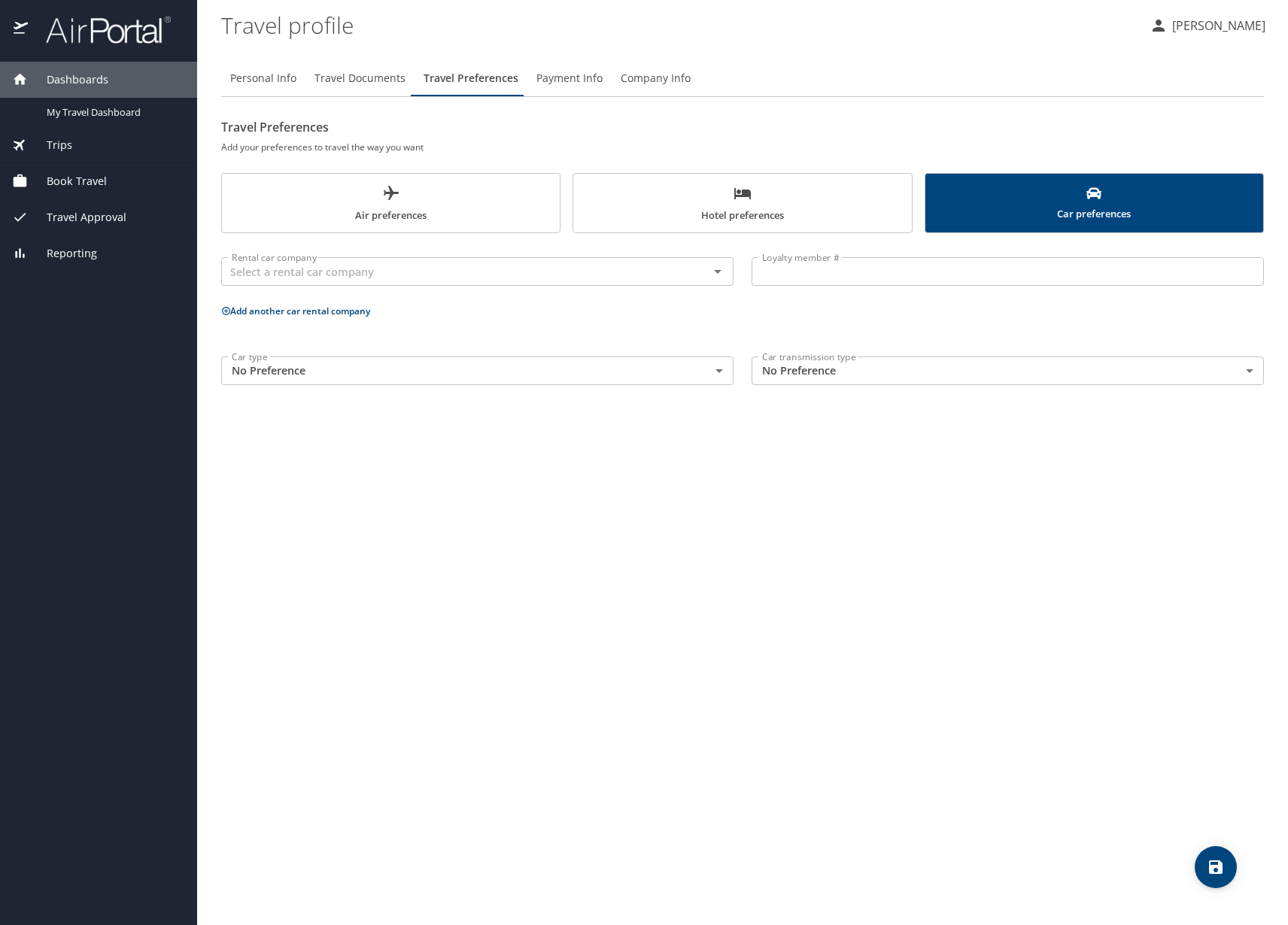
click at [409, 361] on body "Dashboards My Travel Dashboard Trips Current / Future Trips Past Trips Trips Mi…" at bounding box center [644, 462] width 1288 height 925
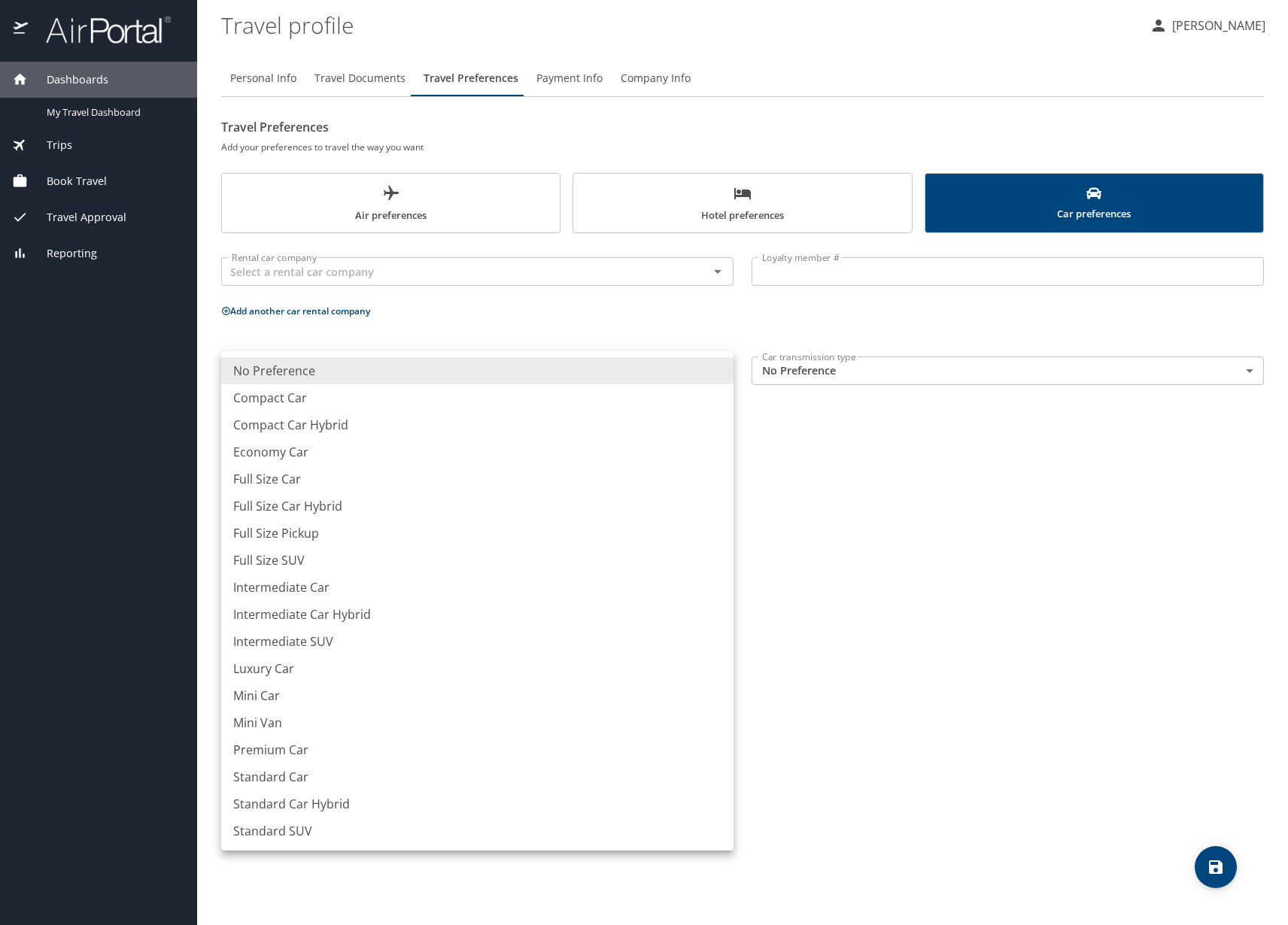
click at [907, 378] on div at bounding box center [644, 462] width 1288 height 925
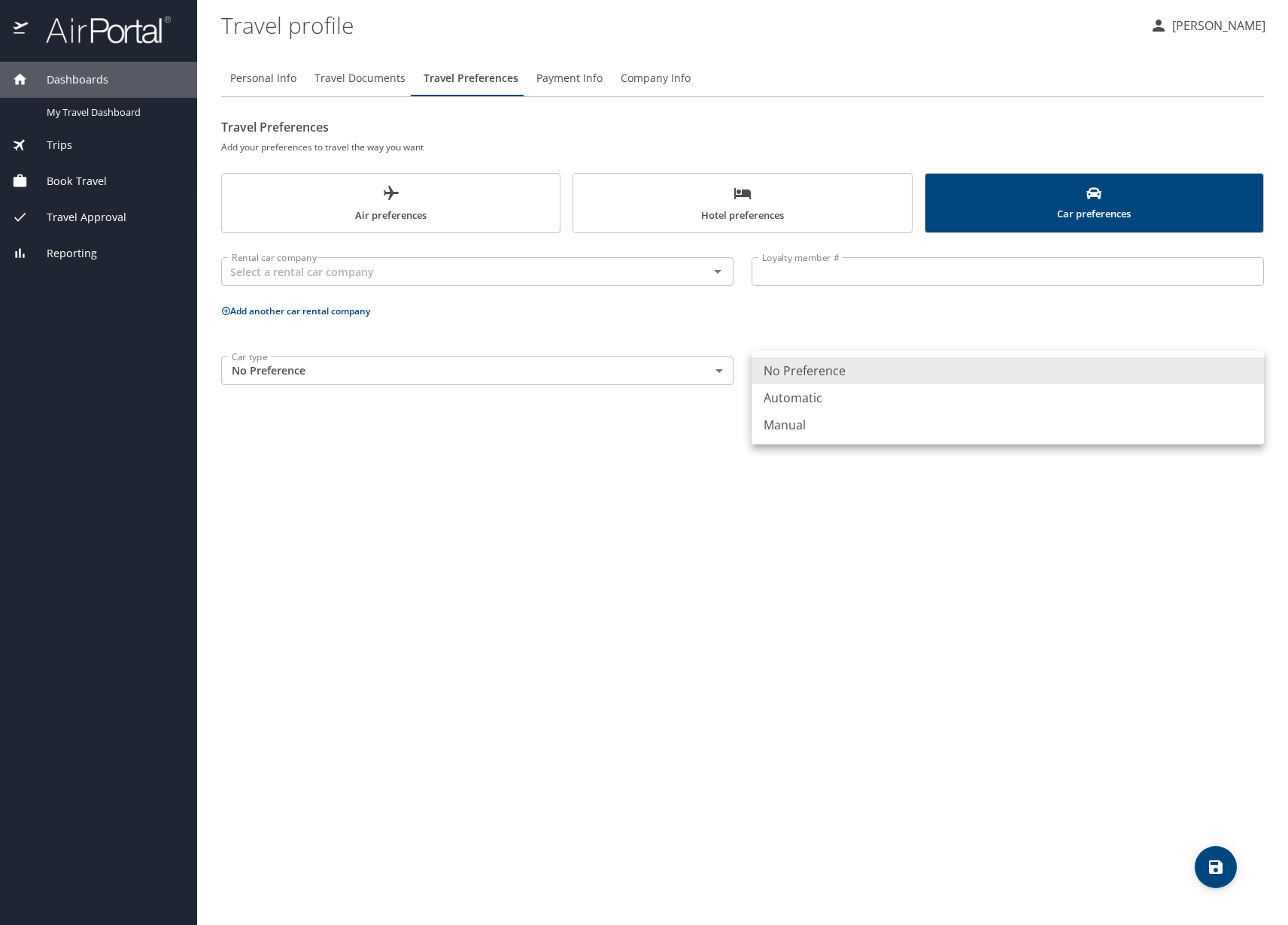
click at [853, 376] on body "Dashboards My Travel Dashboard Trips Current / Future Trips Past Trips Trips Mi…" at bounding box center [644, 462] width 1288 height 925
click at [623, 603] on div at bounding box center [644, 462] width 1288 height 925
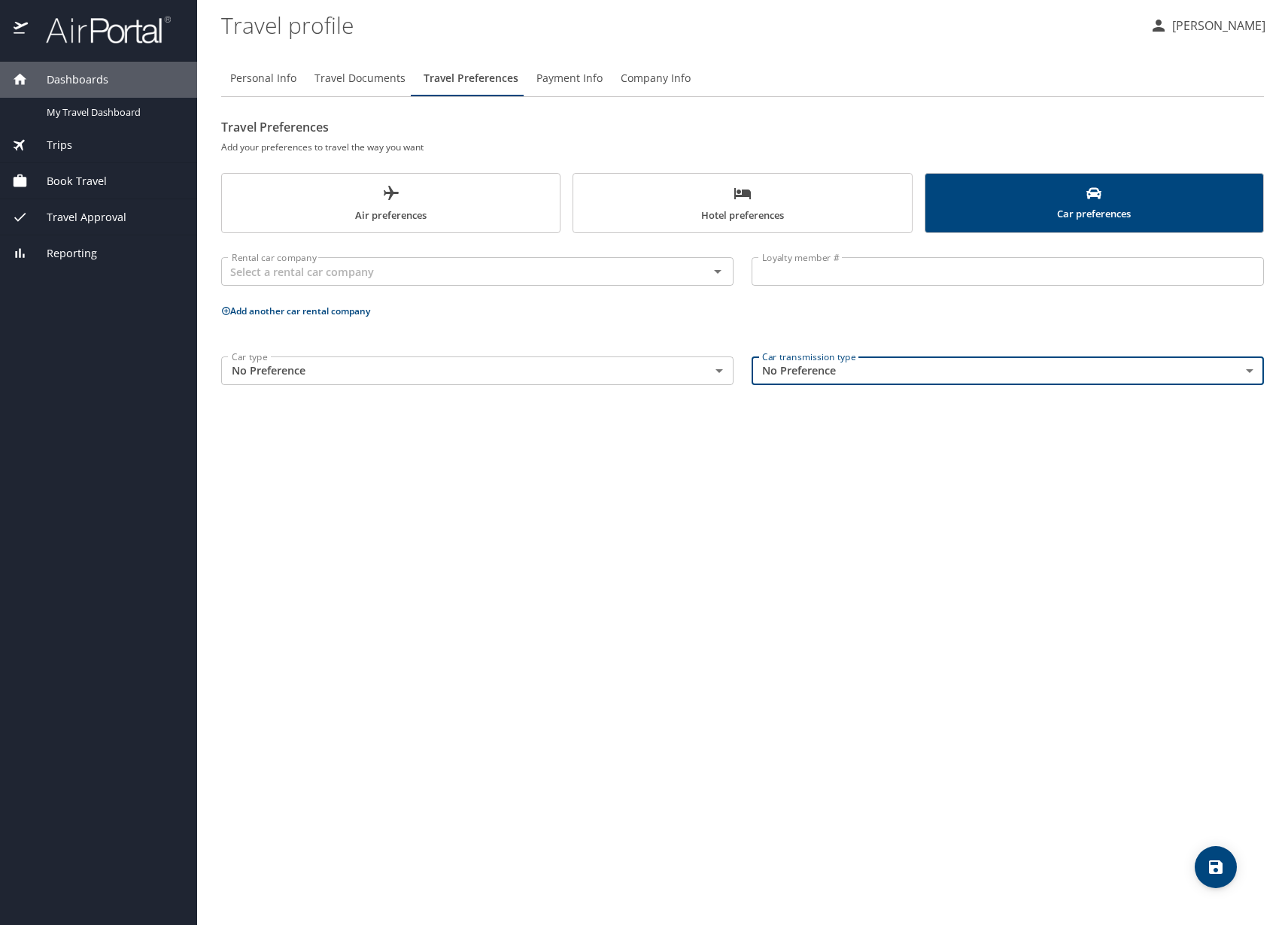
click at [1214, 873] on icon "save" at bounding box center [1216, 867] width 13 height 13
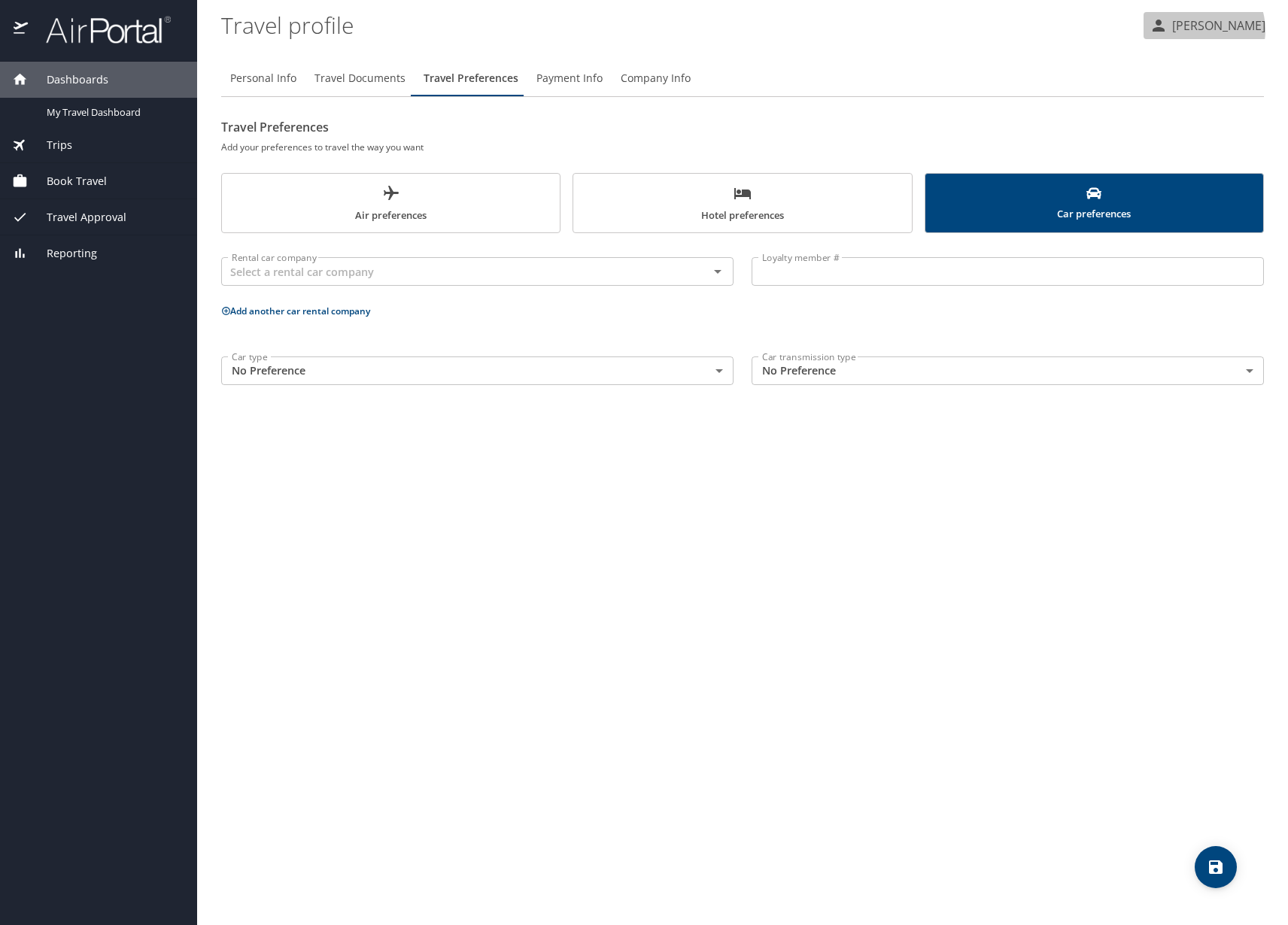
click at [1207, 29] on p "[PERSON_NAME]" at bounding box center [1217, 25] width 98 height 18
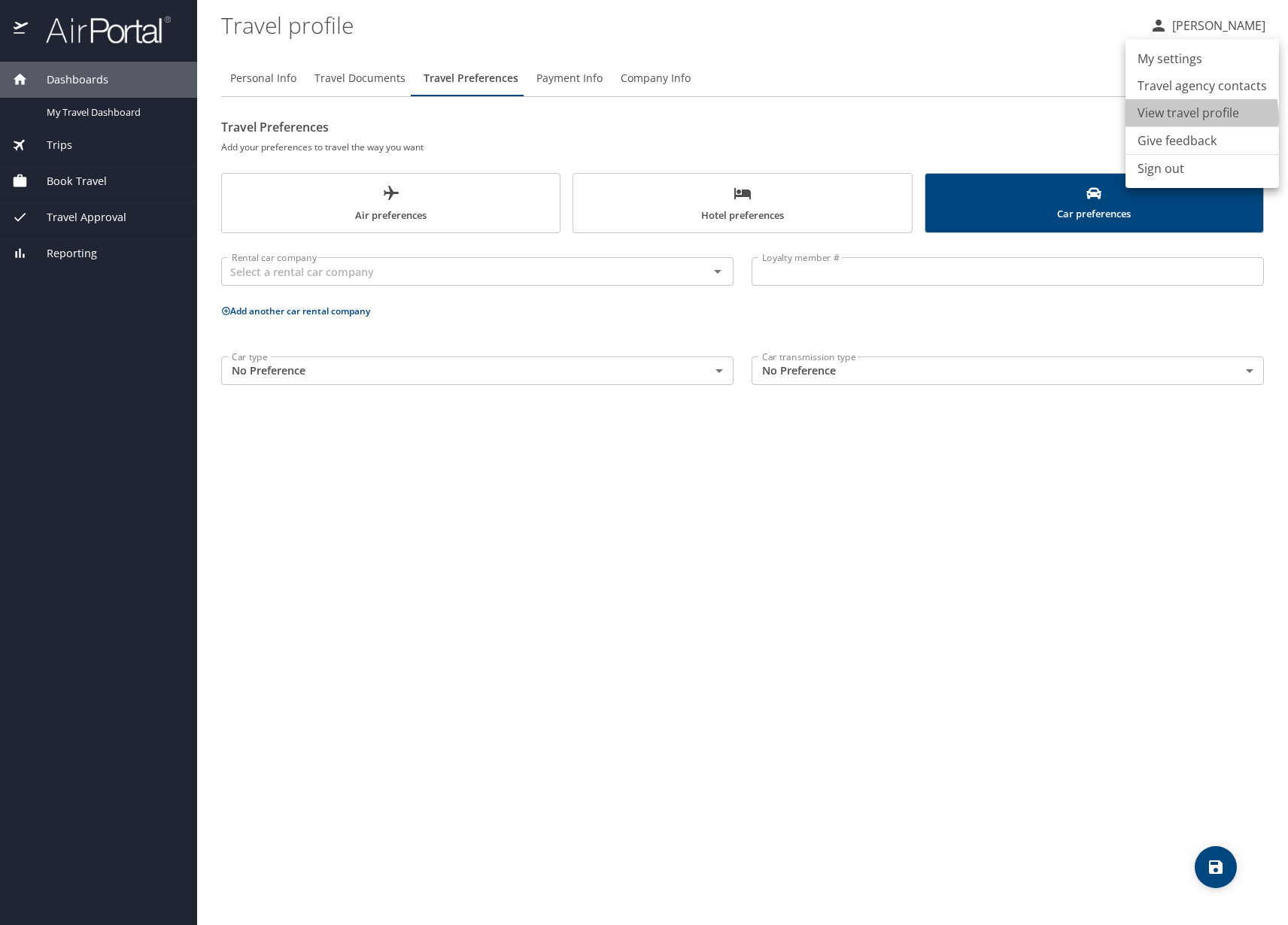
click at [1178, 119] on li "View travel profile" at bounding box center [1201, 113] width 153 height 27
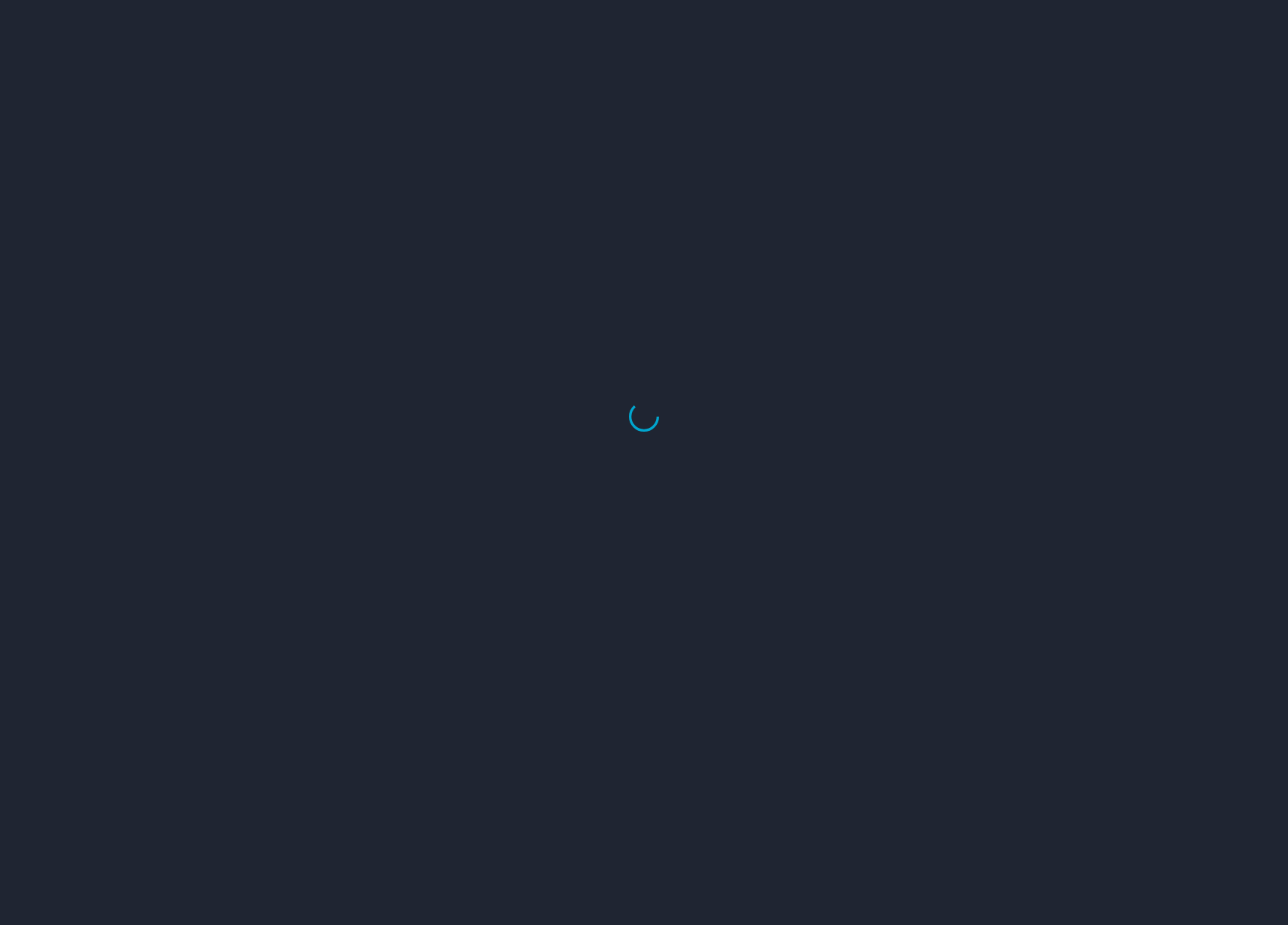
select select "US"
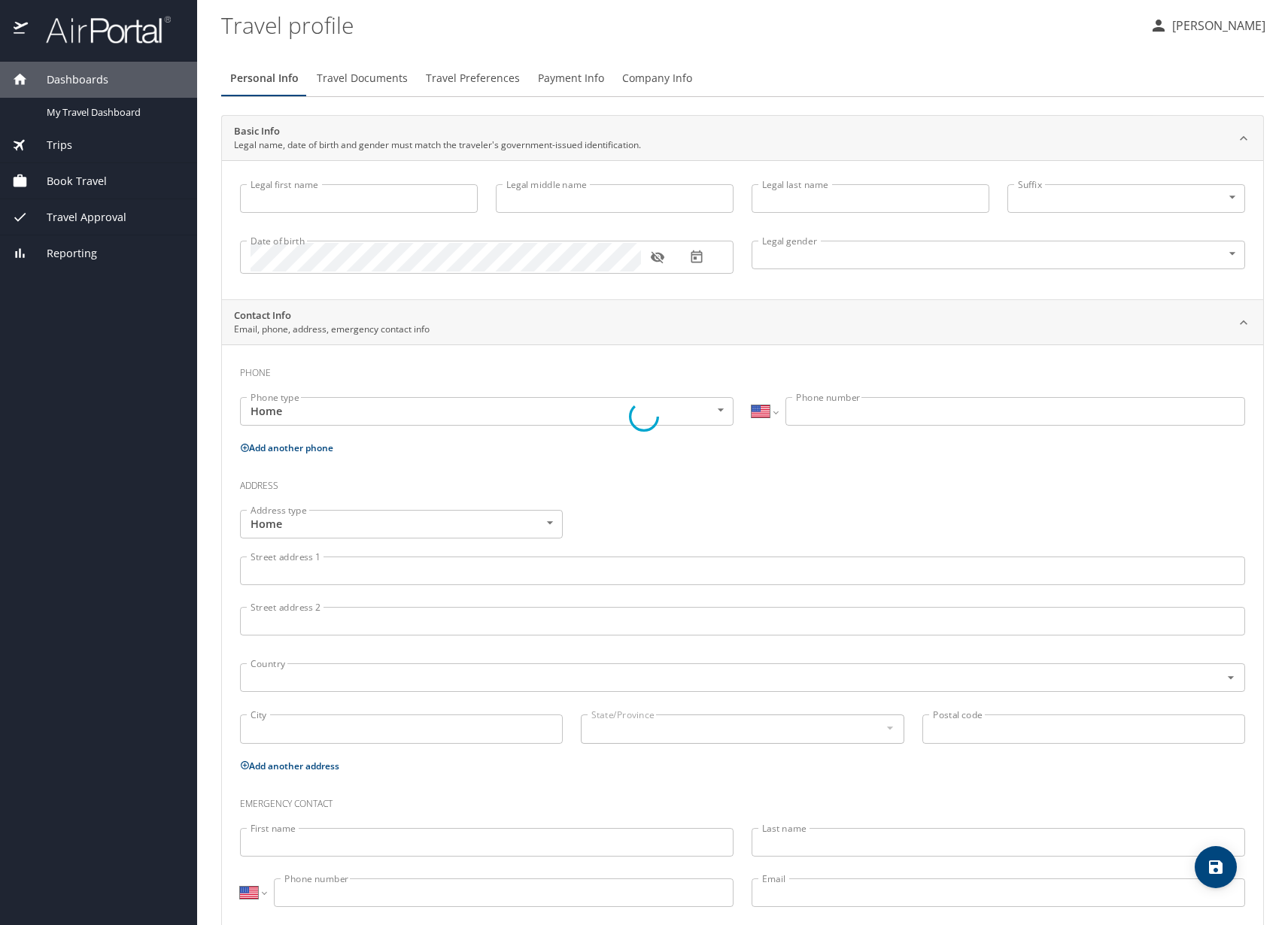
type input "[PERSON_NAME]"
type input "[DEMOGRAPHIC_DATA]"
type input "Erica"
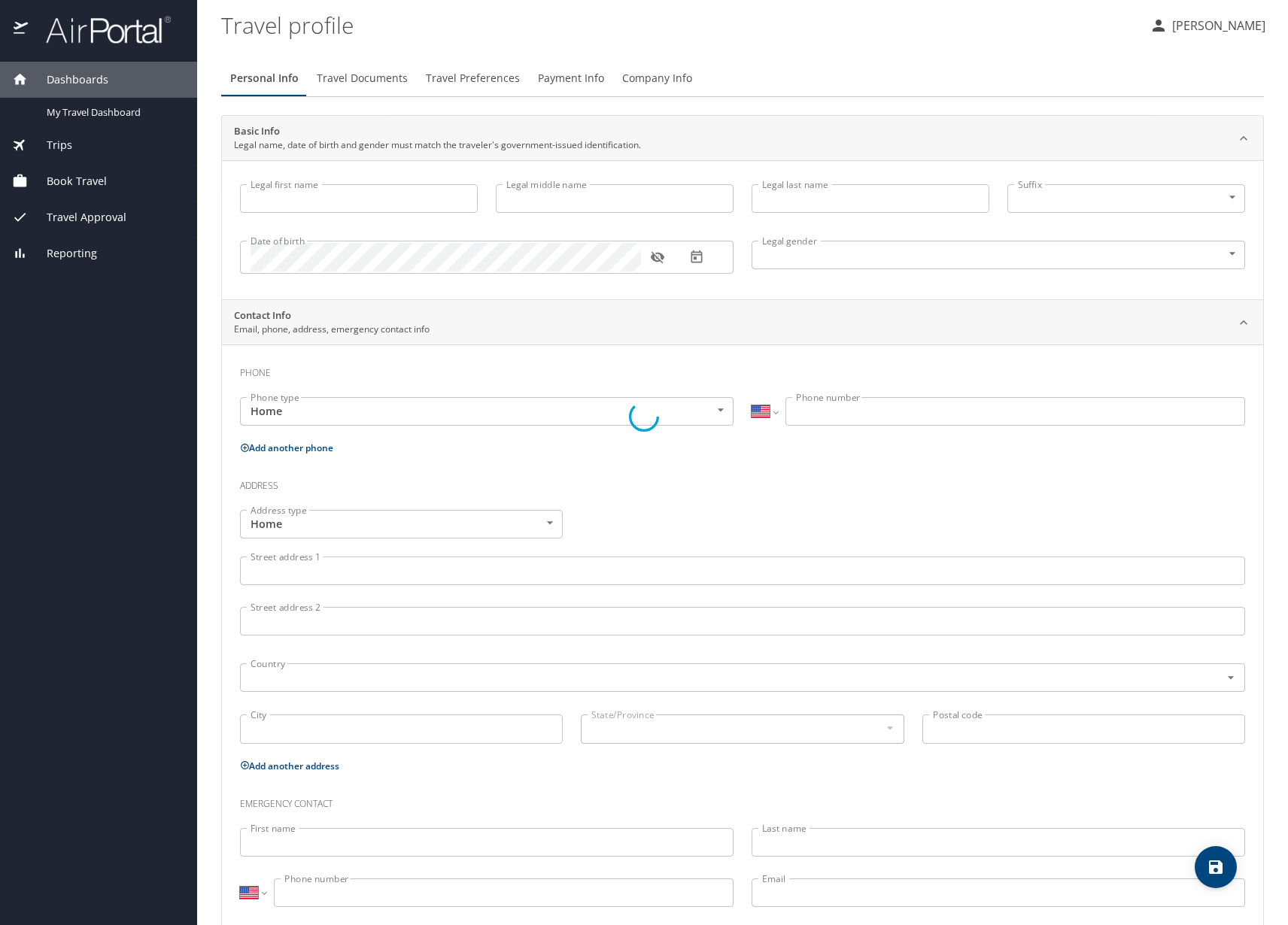
type input "[PERSON_NAME]"
type input "(208) 201-4385"
type input "huasita@hotmail.com"
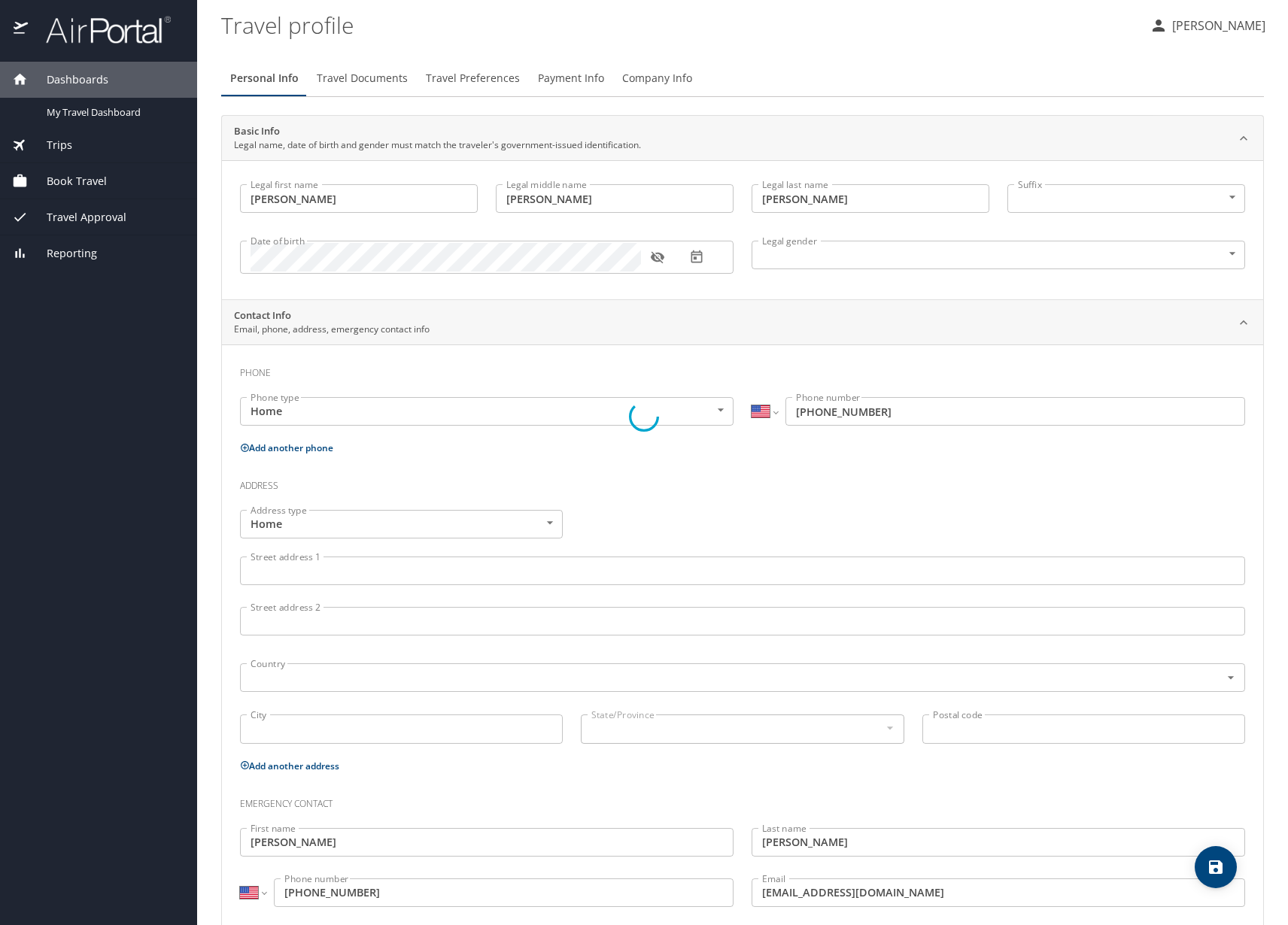
select select "US"
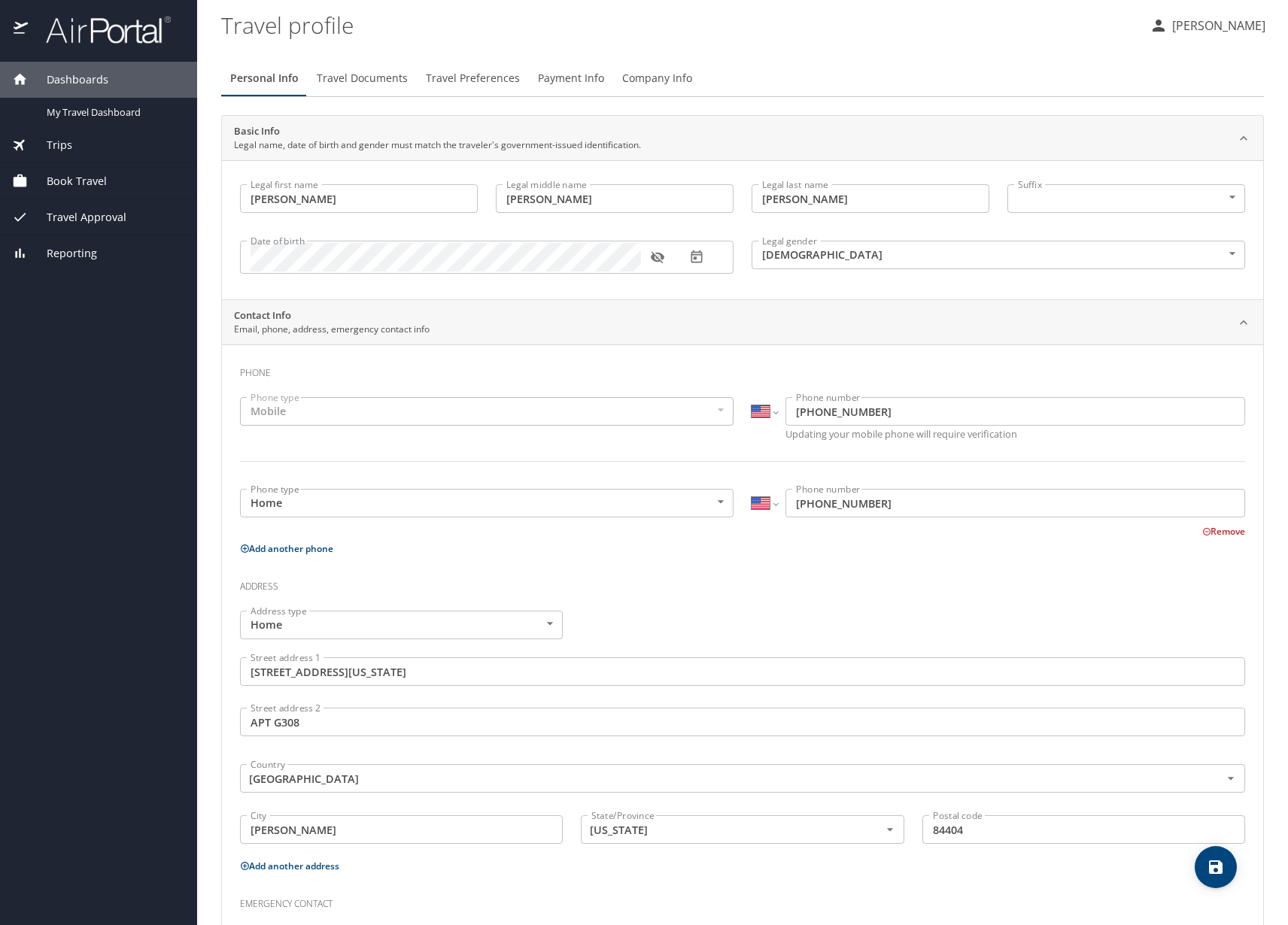
click at [369, 80] on span "Travel Documents" at bounding box center [362, 79] width 91 height 19
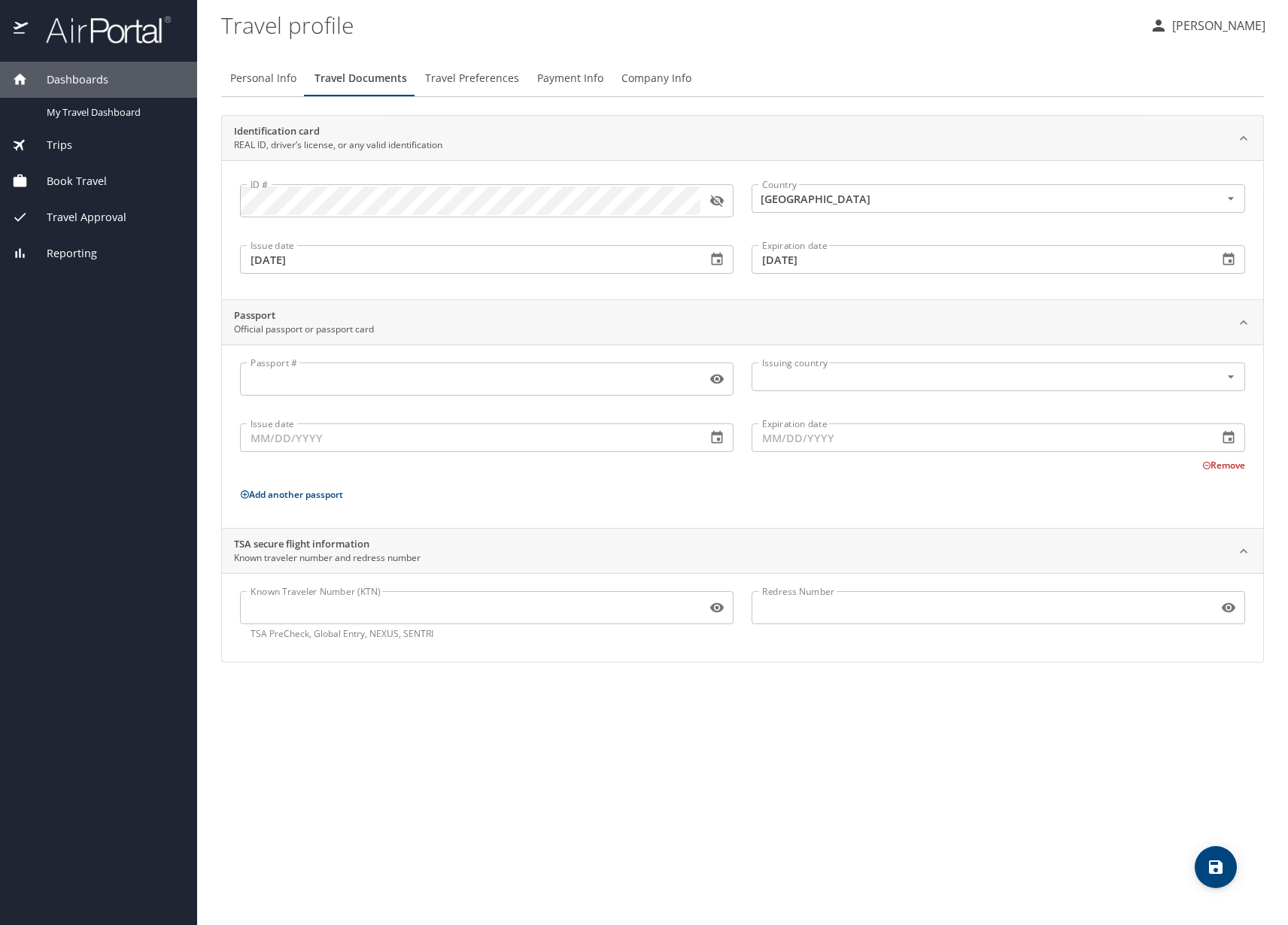
click at [471, 79] on span "Travel Preferences" at bounding box center [472, 79] width 94 height 19
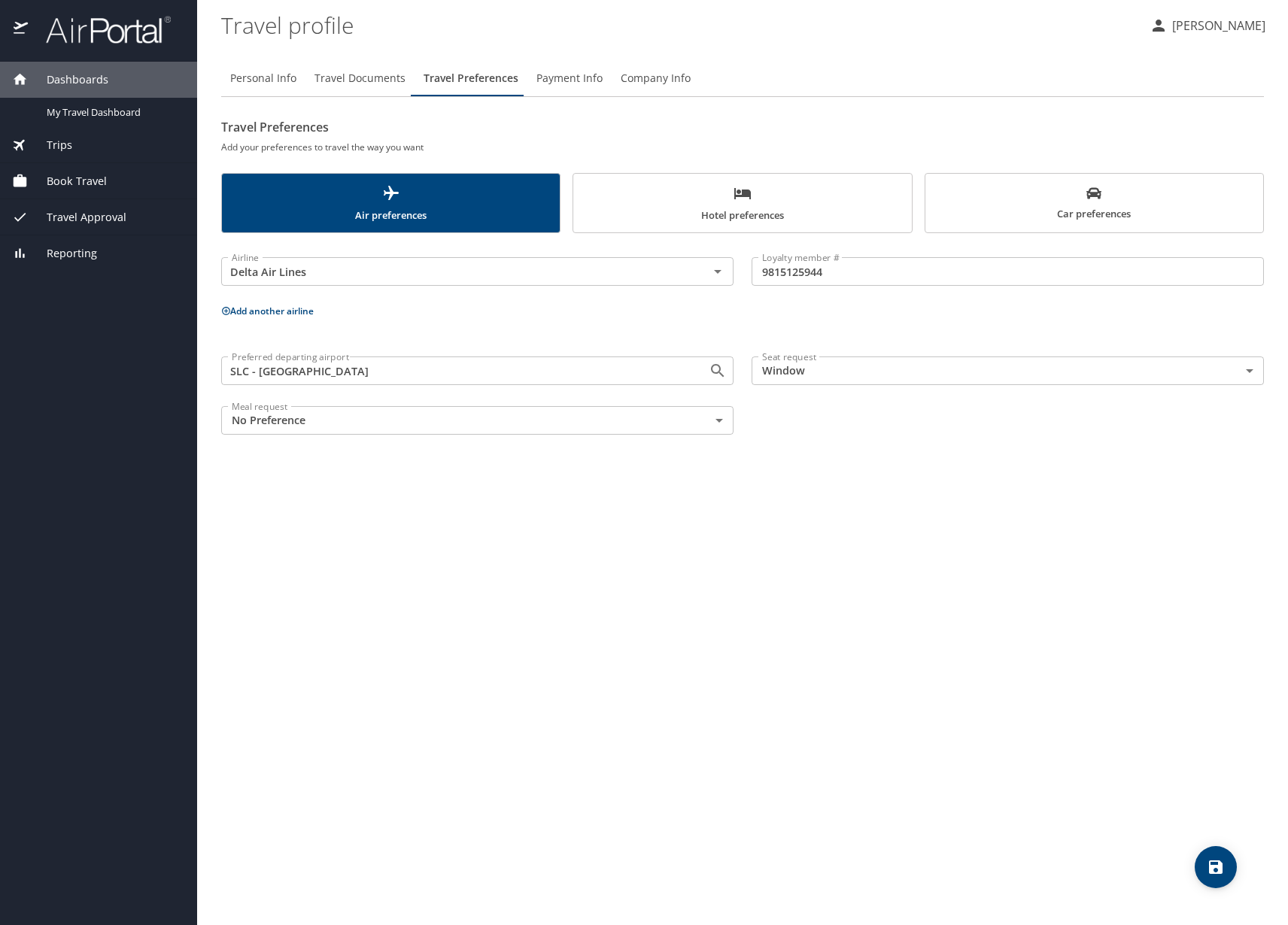
click at [551, 77] on span "Payment Info" at bounding box center [569, 79] width 66 height 19
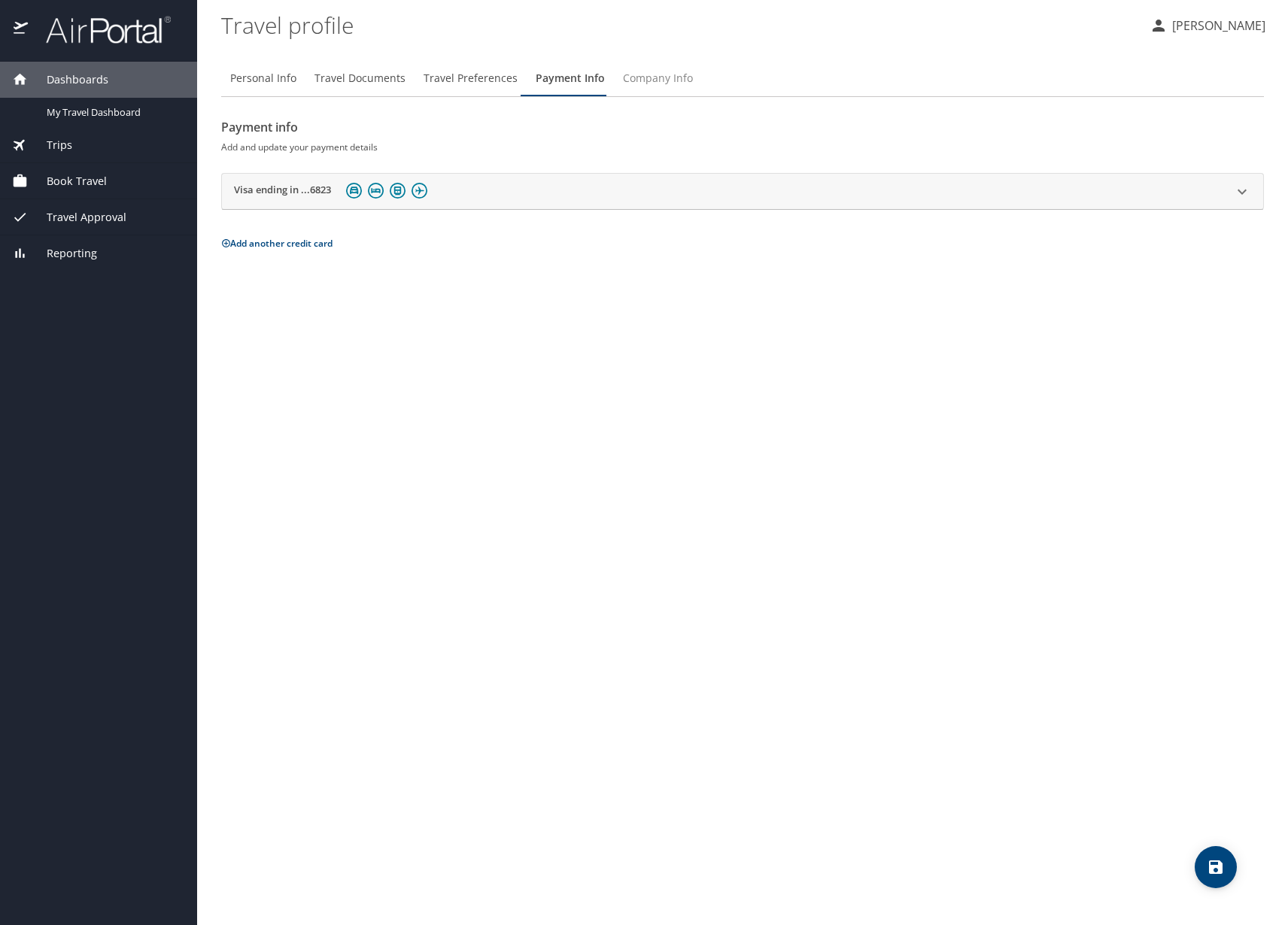
click at [657, 69] on span "Company Info" at bounding box center [658, 79] width 70 height 19
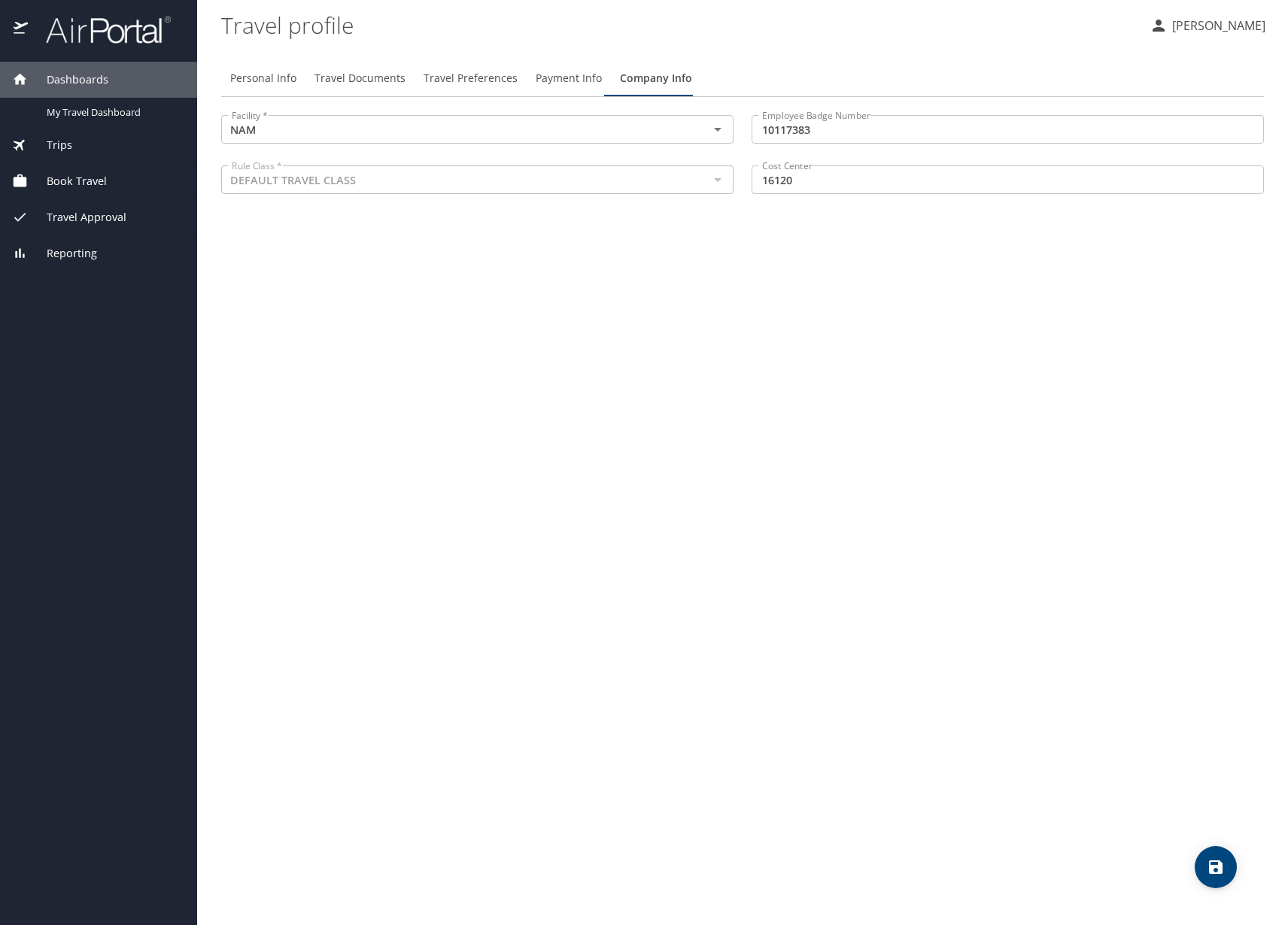
click at [276, 81] on span "Personal Info" at bounding box center [263, 79] width 66 height 19
select select "US"
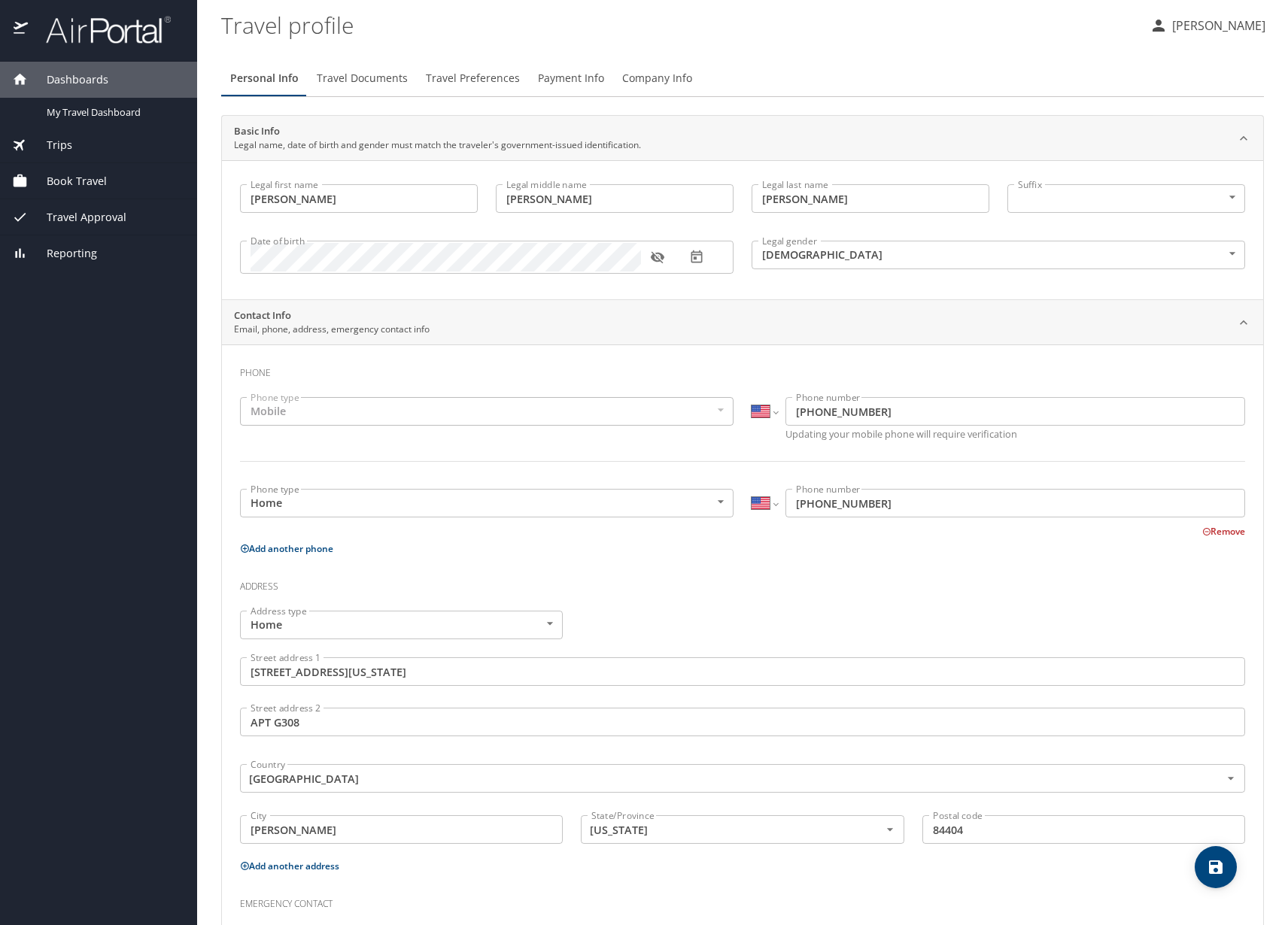
click at [77, 222] on span "Travel Approval" at bounding box center [77, 217] width 98 height 16
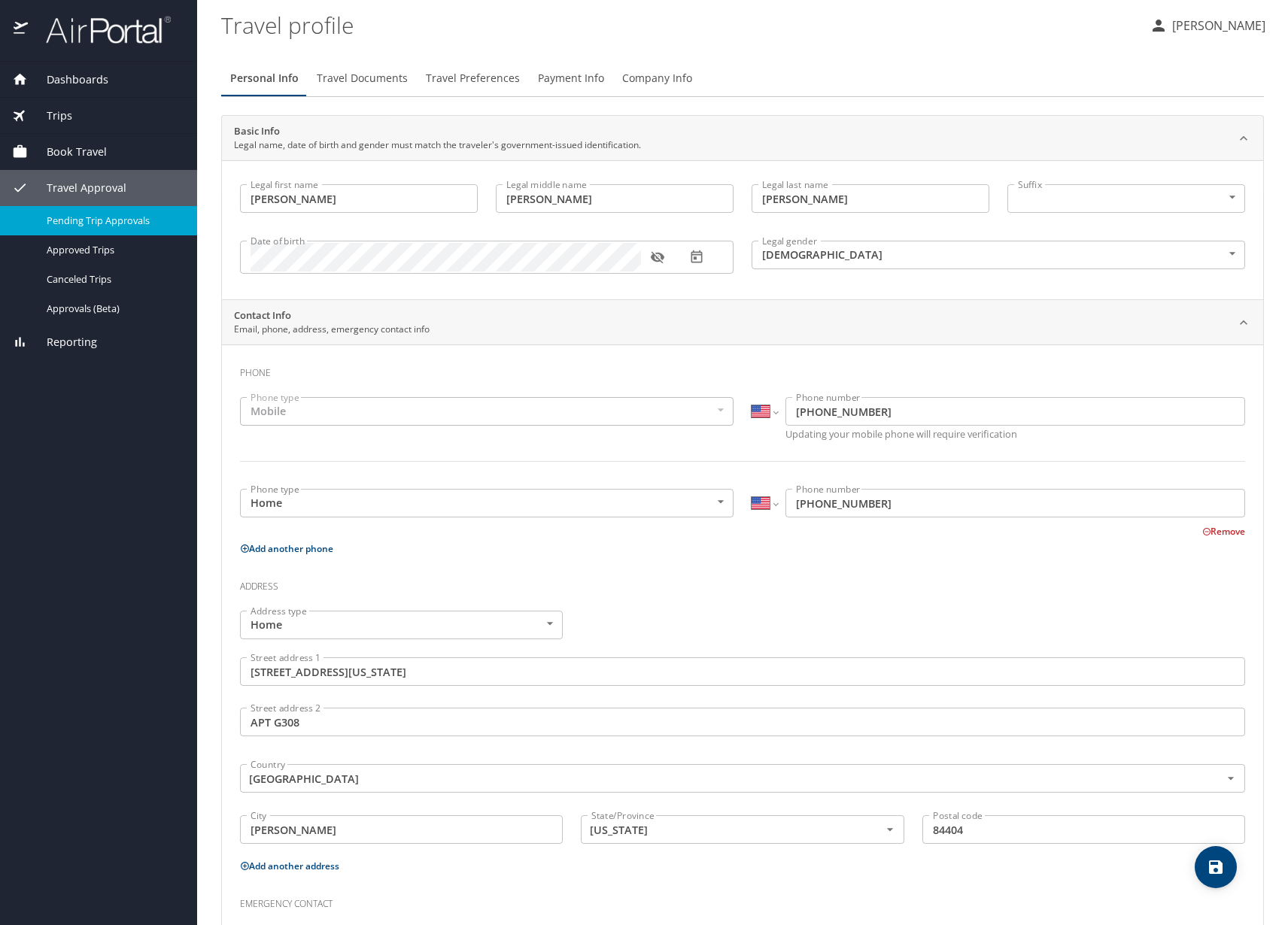
click at [77, 218] on span "Pending Trip Approvals" at bounding box center [112, 221] width 132 height 14
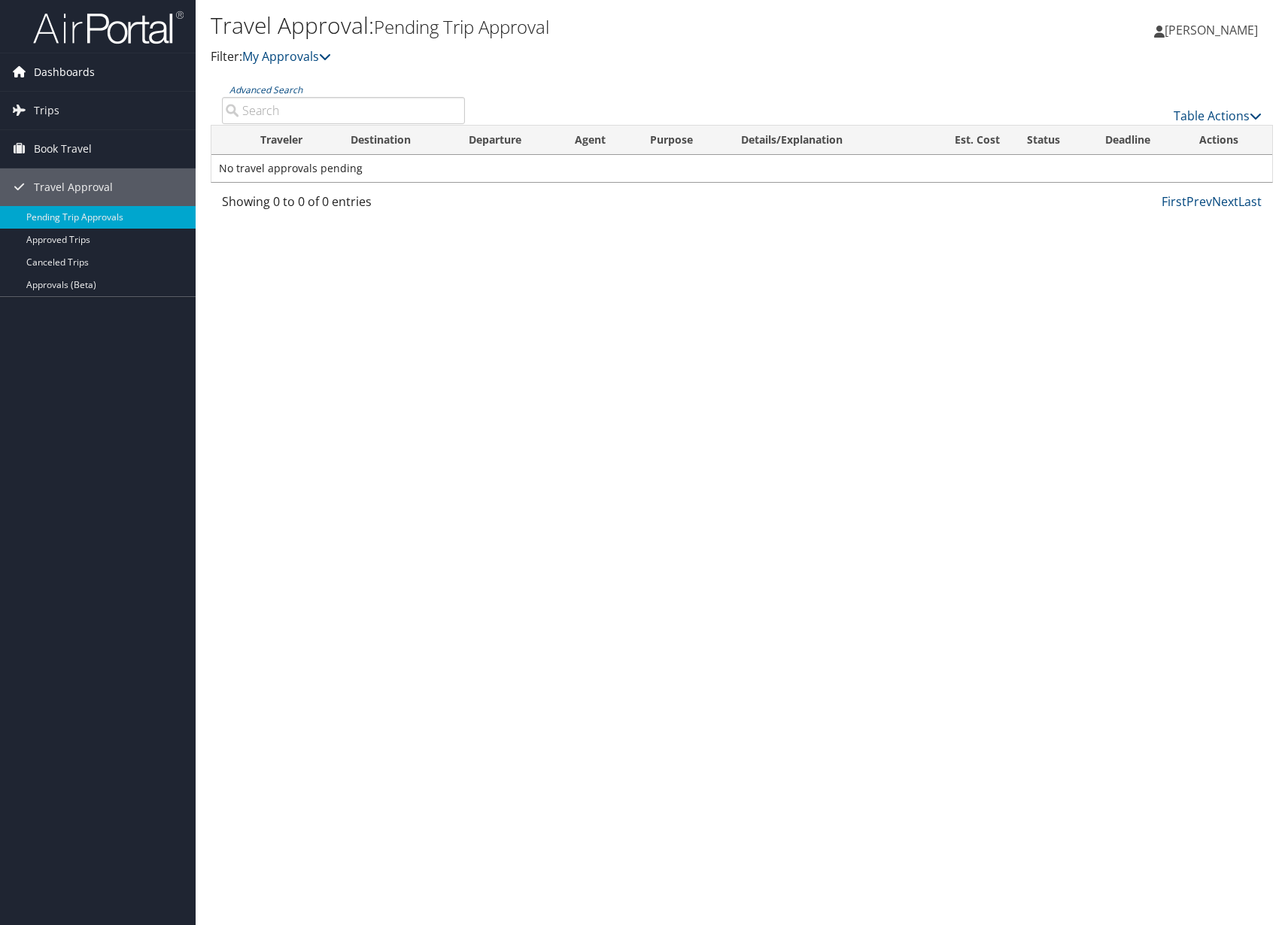
click at [66, 70] on span "Dashboards" at bounding box center [64, 71] width 61 height 38
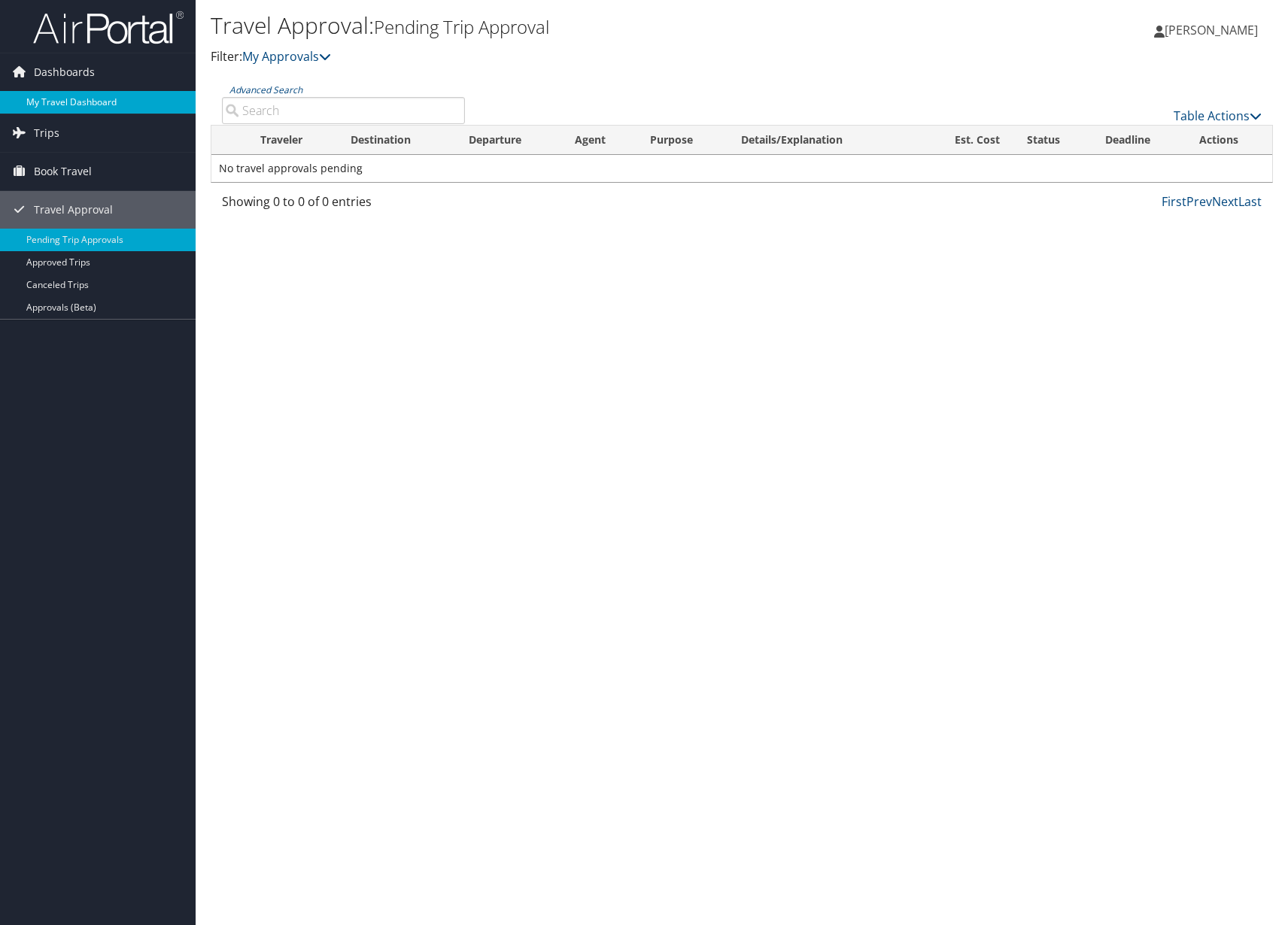
click at [53, 101] on link "My Travel Dashboard" at bounding box center [97, 101] width 196 height 22
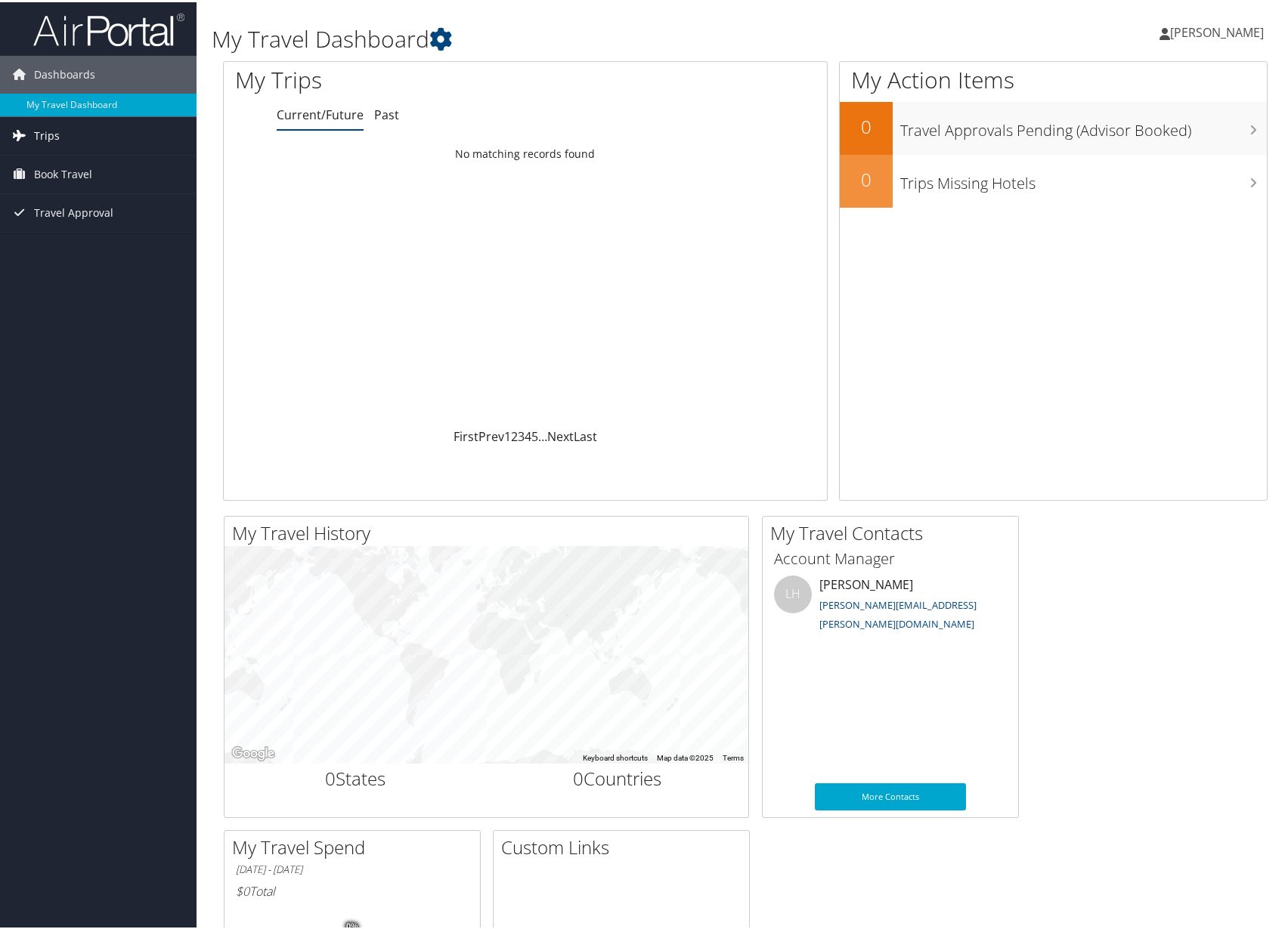
click at [109, 134] on link "Trips" at bounding box center [98, 134] width 196 height 38
click at [64, 61] on span "Dashboards" at bounding box center [64, 72] width 61 height 38
